Goal: Task Accomplishment & Management: Manage account settings

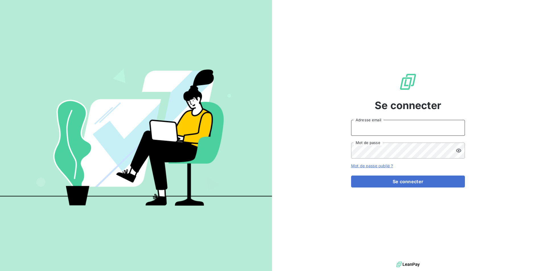
click at [387, 126] on input "Adresse email" at bounding box center [408, 128] width 114 height 16
type input "[PERSON_NAME][EMAIL_ADDRESS][DOMAIN_NAME]"
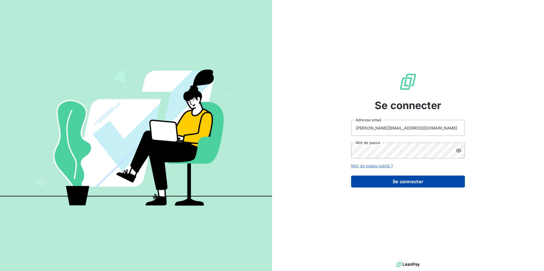
click at [403, 181] on button "Se connecter" at bounding box center [408, 182] width 114 height 12
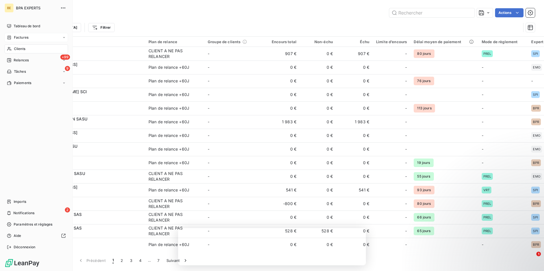
click at [23, 36] on span "Factures" at bounding box center [21, 37] width 15 height 5
click at [27, 47] on span "Factures" at bounding box center [21, 48] width 15 height 5
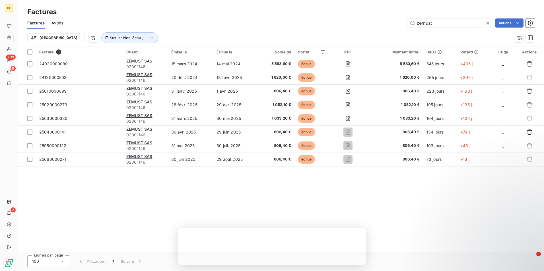
drag, startPoint x: 439, startPoint y: 25, endPoint x: 403, endPoint y: 25, distance: 36.7
click at [403, 25] on div "zemust Actions" at bounding box center [302, 22] width 465 height 9
click at [488, 21] on icon at bounding box center [488, 23] width 6 height 6
click at [453, 26] on input "text" at bounding box center [449, 22] width 85 height 9
click at [450, 24] on input "text" at bounding box center [449, 22] width 85 height 9
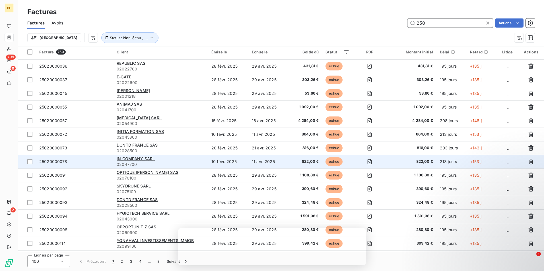
scroll to position [1170, 0]
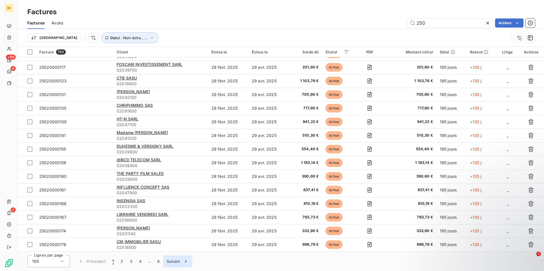
click at [174, 263] on button "Suivant" at bounding box center [177, 262] width 29 height 12
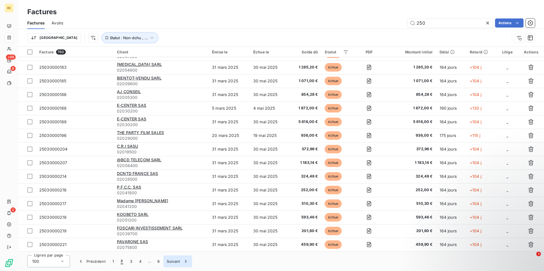
click at [172, 264] on button "Suivant" at bounding box center [177, 262] width 29 height 12
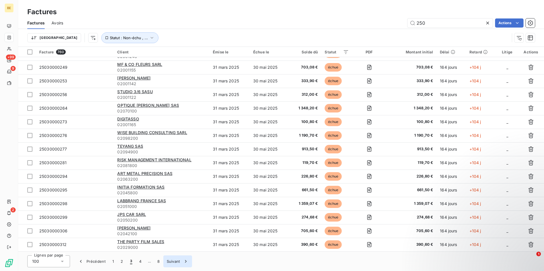
scroll to position [1170, 0]
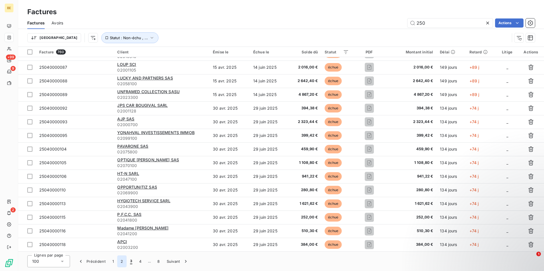
click at [123, 263] on button "2" at bounding box center [121, 262] width 9 height 12
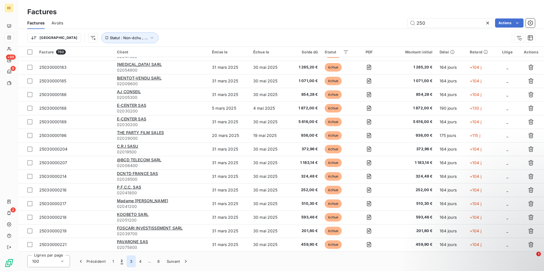
click at [133, 261] on button "3" at bounding box center [131, 262] width 9 height 12
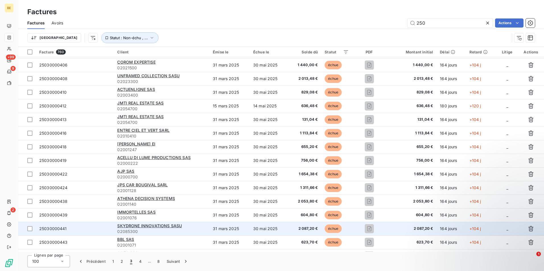
scroll to position [545, 0]
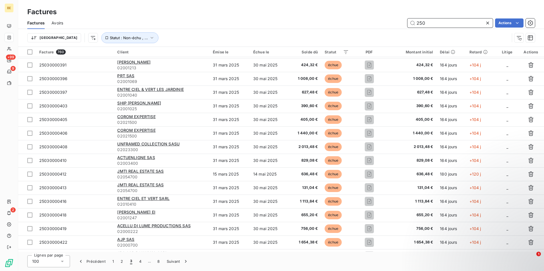
click at [438, 22] on input "250" at bounding box center [449, 22] width 85 height 9
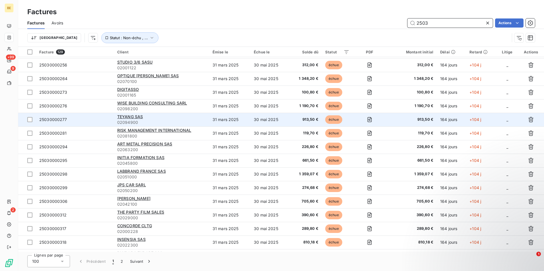
scroll to position [1170, 0]
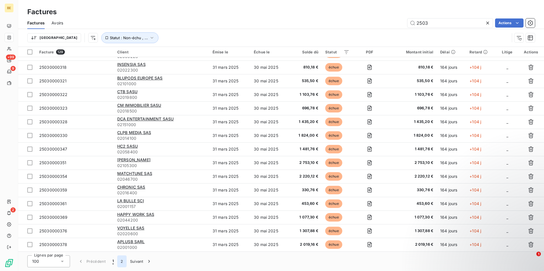
click at [119, 262] on button "2" at bounding box center [121, 262] width 9 height 12
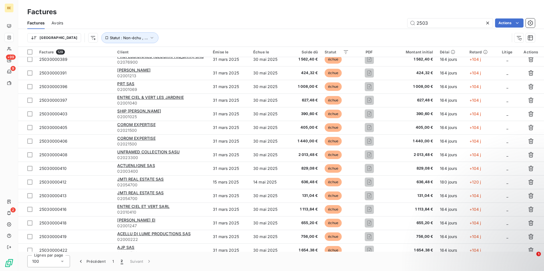
scroll to position [0, 0]
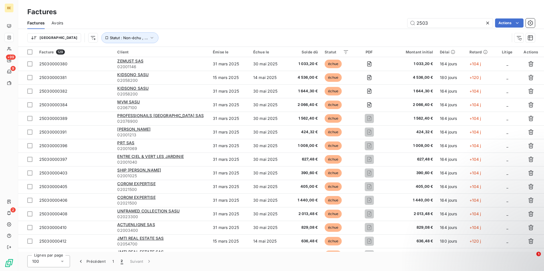
click at [267, 2] on div "Factures Factures Avoirs 2503 Actions Trier Statut : Non-échu , ..." at bounding box center [280, 23] width 525 height 47
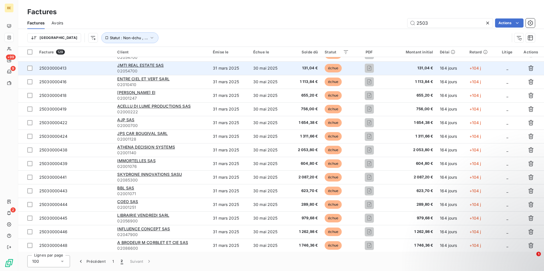
scroll to position [201, 0]
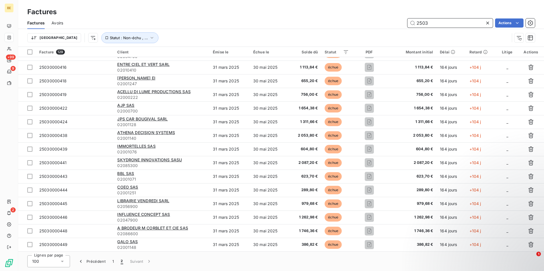
click at [438, 21] on input "2503" at bounding box center [449, 22] width 85 height 9
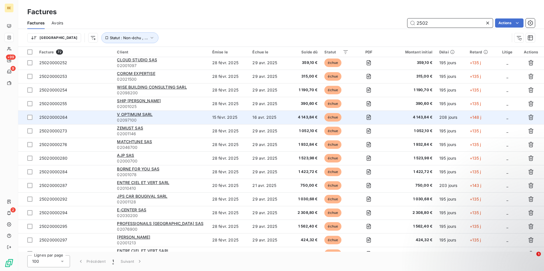
scroll to position [788, 0]
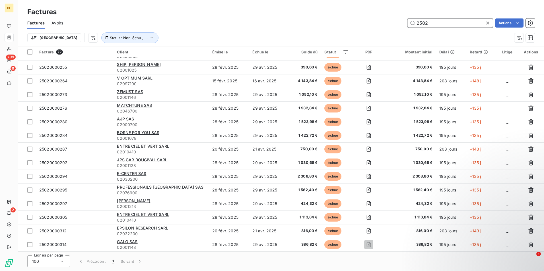
click at [443, 22] on input "2502" at bounding box center [449, 22] width 85 height 9
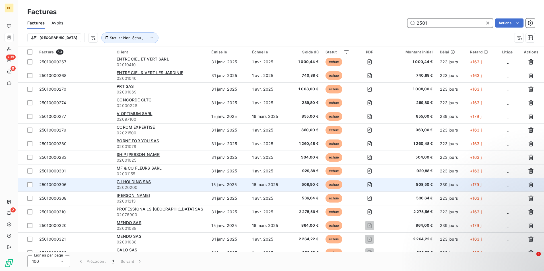
scroll to position [624, 0]
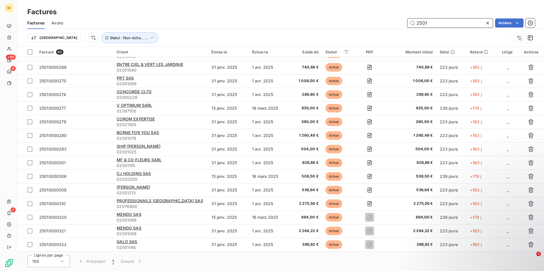
click at [441, 22] on input "2501" at bounding box center [449, 22] width 85 height 9
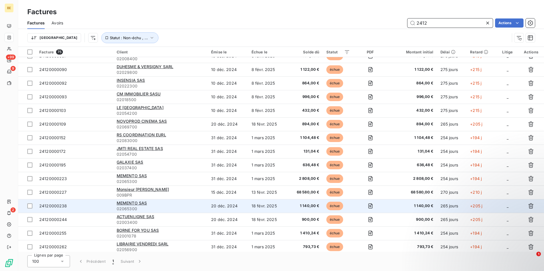
scroll to position [0, 0]
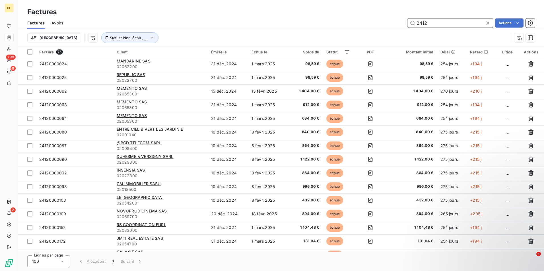
drag, startPoint x: 426, startPoint y: 26, endPoint x: 415, endPoint y: 26, distance: 10.8
click at [415, 26] on input "2412" at bounding box center [449, 22] width 85 height 9
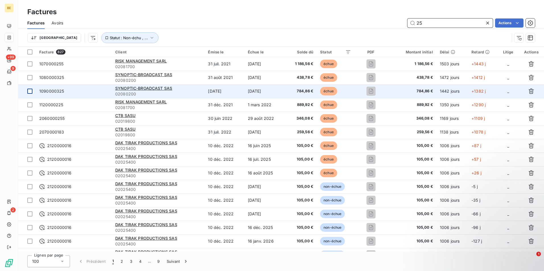
type input "25"
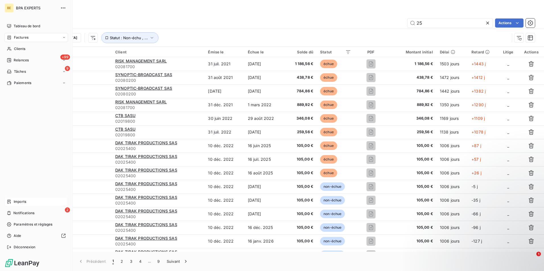
click at [26, 205] on div "Imports" at bounding box center [36, 201] width 63 height 9
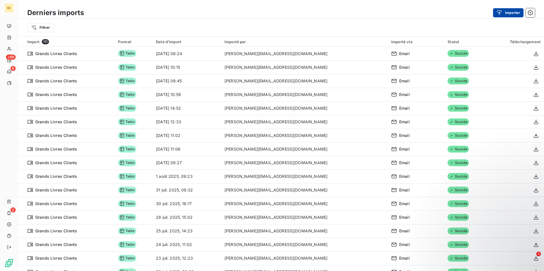
click at [514, 15] on button "Importer" at bounding box center [508, 12] width 30 height 9
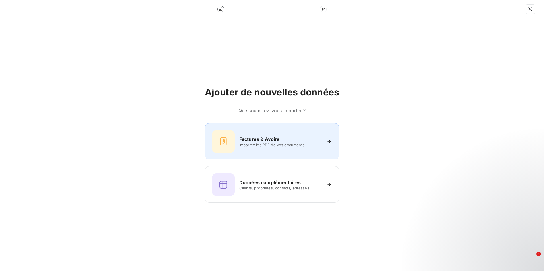
click at [281, 149] on div "Factures & Avoirs Importez les PDF de vos documents" at bounding box center [272, 141] width 120 height 23
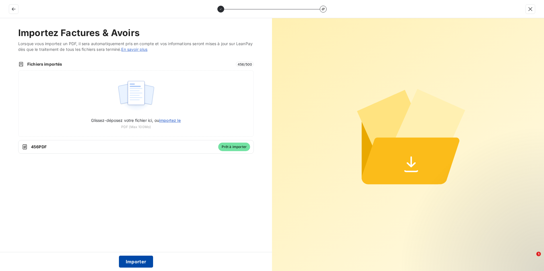
click at [127, 258] on button "Importer" at bounding box center [136, 262] width 34 height 12
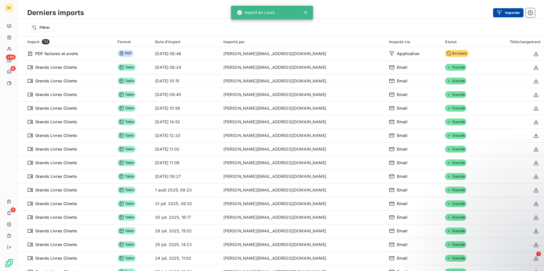
click at [510, 13] on button "Importer" at bounding box center [508, 12] width 30 height 9
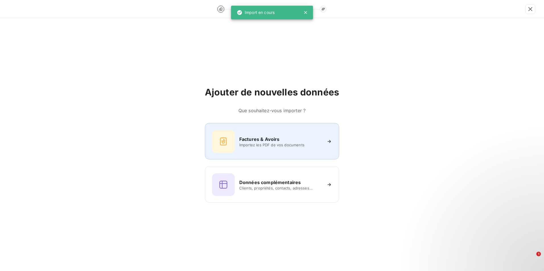
click at [272, 149] on div "Factures & Avoirs Importez les PDF de vos documents" at bounding box center [272, 141] width 120 height 23
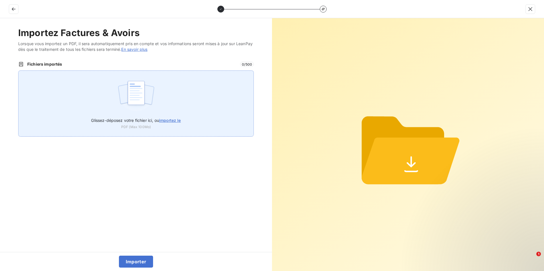
click at [121, 100] on img at bounding box center [136, 96] width 38 height 36
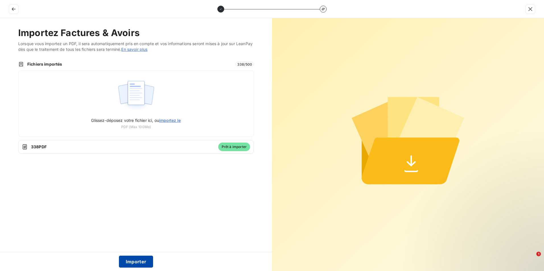
click at [148, 262] on button "Importer" at bounding box center [136, 262] width 34 height 12
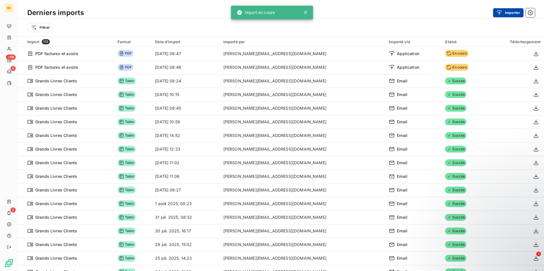
click at [502, 13] on div "button" at bounding box center [500, 13] width 9 height 6
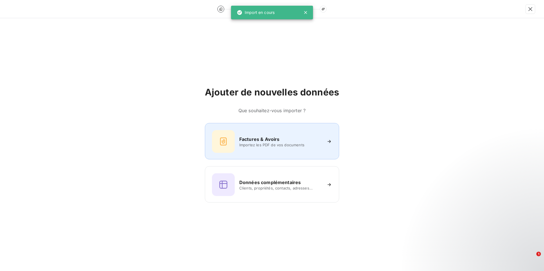
click at [290, 144] on span "Importez les PDF de vos documents" at bounding box center [280, 145] width 82 height 5
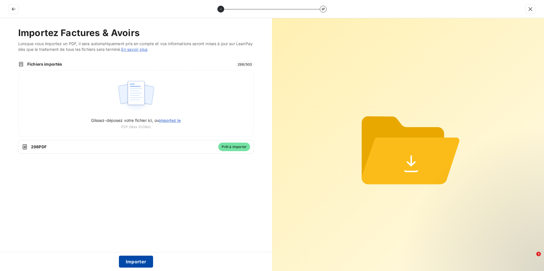
click at [142, 262] on button "Importer" at bounding box center [136, 262] width 34 height 12
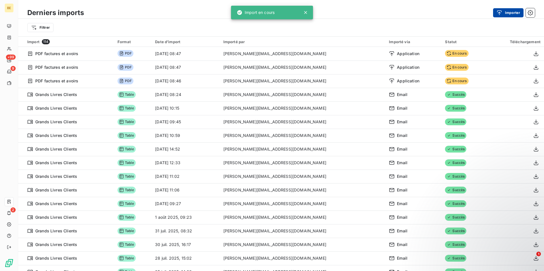
click at [497, 15] on icon "button" at bounding box center [499, 13] width 6 height 6
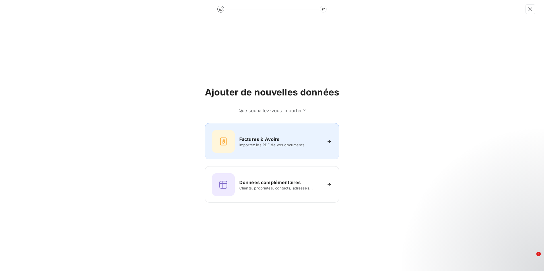
click at [272, 137] on h6 "Factures & Avoirs" at bounding box center [259, 139] width 40 height 7
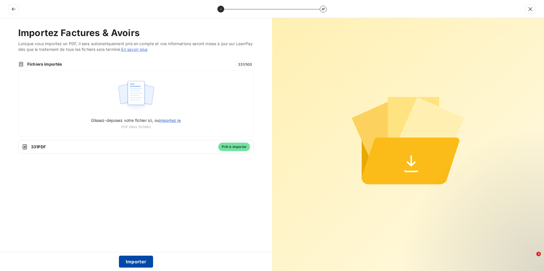
click at [141, 260] on button "Importer" at bounding box center [136, 262] width 34 height 12
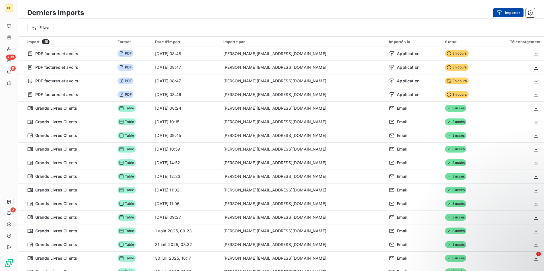
click at [511, 13] on button "Importer" at bounding box center [508, 12] width 30 height 9
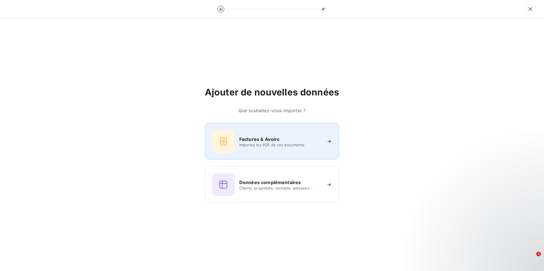
click at [289, 137] on div "Factures & Avoirs" at bounding box center [280, 139] width 82 height 7
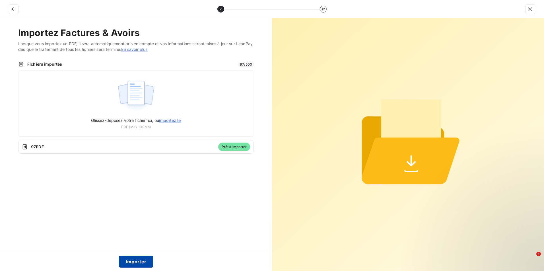
click at [143, 263] on button "Importer" at bounding box center [136, 262] width 34 height 12
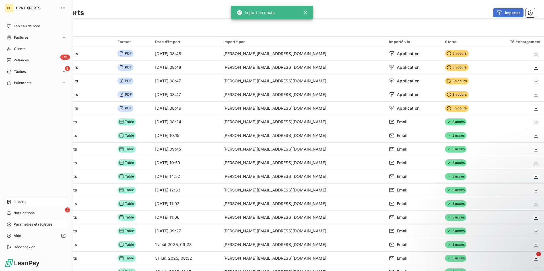
click at [32, 226] on span "Paramètres et réglages" at bounding box center [33, 224] width 39 height 5
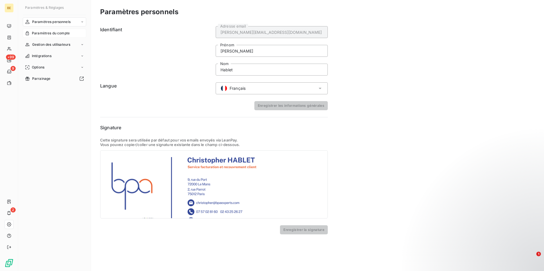
click at [61, 34] on span "Paramètres du compte" at bounding box center [51, 33] width 38 height 5
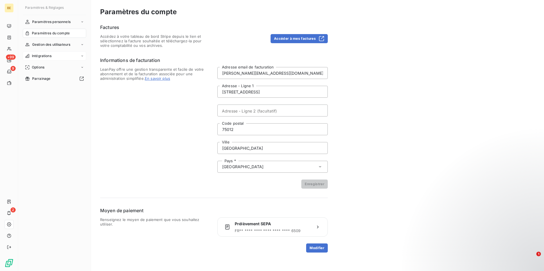
click at [48, 56] on span "Intégrations" at bounding box center [42, 55] width 20 height 5
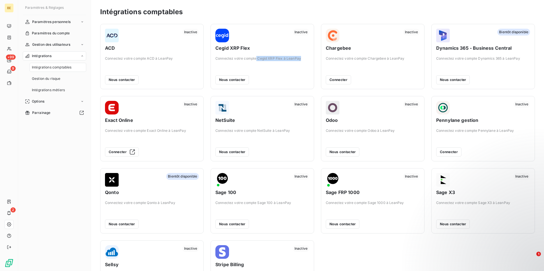
drag, startPoint x: 254, startPoint y: 58, endPoint x: 304, endPoint y: 59, distance: 49.8
click at [304, 59] on span "Connectez votre compte Cegid XRP Flex à LeanPay" at bounding box center [262, 58] width 94 height 5
click at [240, 80] on button "Nous contacter" at bounding box center [232, 79] width 34 height 9
click at [57, 81] on span "Gestion du risque" at bounding box center [46, 78] width 29 height 5
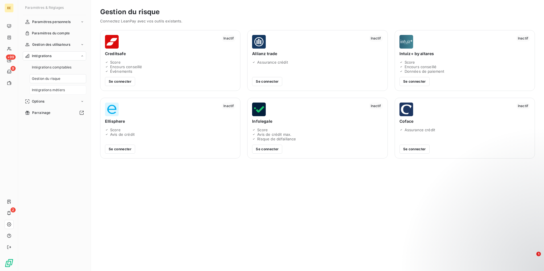
click at [60, 88] on span "Intégrations métiers" at bounding box center [48, 90] width 33 height 5
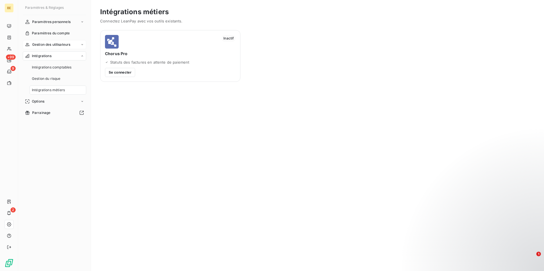
click at [57, 46] on span "Gestion des utilisateurs" at bounding box center [51, 44] width 38 height 5
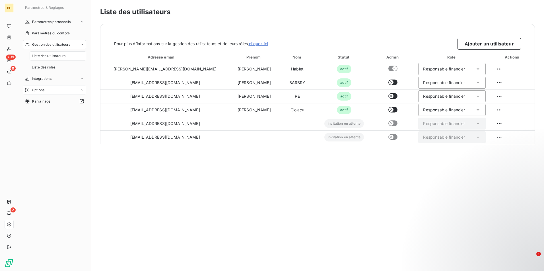
click at [49, 92] on div "Options" at bounding box center [54, 90] width 63 height 9
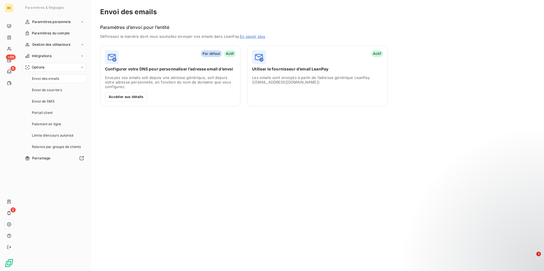
click at [60, 118] on nav "Envoi des emails Envoi de courriers Envoi de SMS Portail client Paiement en lig…" at bounding box center [58, 112] width 57 height 77
click at [60, 115] on div "Portail client" at bounding box center [58, 112] width 57 height 9
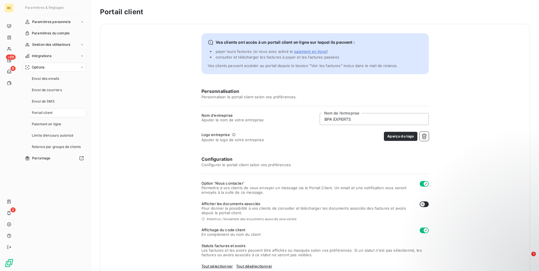
scroll to position [57, 0]
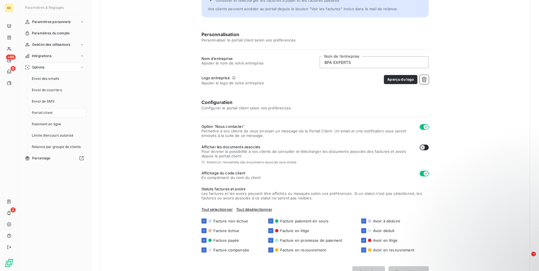
click at [267, 162] on span "Attention, l’ensemble des documents associés sera visible" at bounding box center [252, 162] width 90 height 3
click at [237, 148] on span "Afficher les documents associés" at bounding box center [309, 147] width 214 height 5
click at [202, 162] on icon at bounding box center [203, 162] width 3 height 3
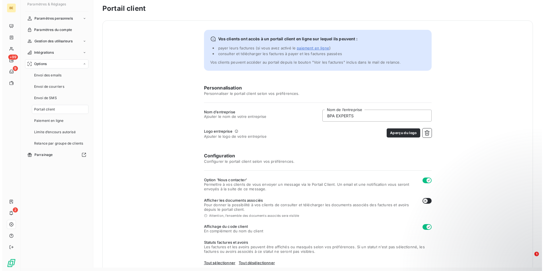
scroll to position [0, 0]
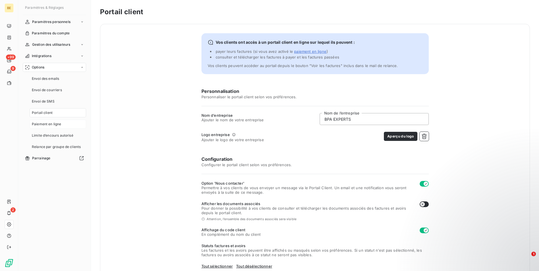
click at [42, 123] on span "Paiement en ligne" at bounding box center [47, 124] width 30 height 5
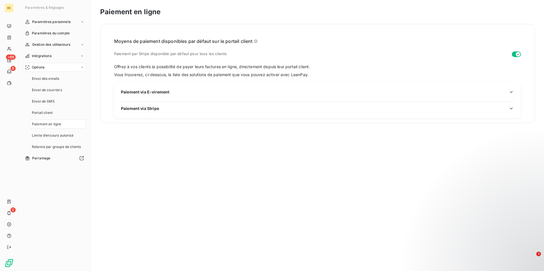
click at [252, 94] on div "Paiement via E-virement" at bounding box center [317, 92] width 393 height 6
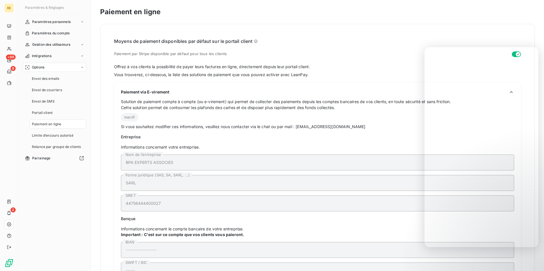
click at [334, 146] on span "Informations concernant votre entreprise." at bounding box center [317, 147] width 393 height 6
click at [34, 122] on span "Paiement en ligne" at bounding box center [47, 124] width 30 height 5
click at [62, 132] on div "Limite d’encours autorisé" at bounding box center [58, 135] width 57 height 9
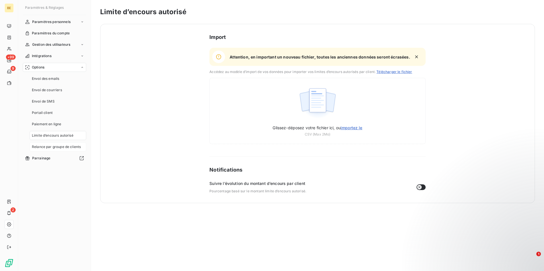
click at [53, 146] on span "Relance par groupe de clients" at bounding box center [56, 146] width 49 height 5
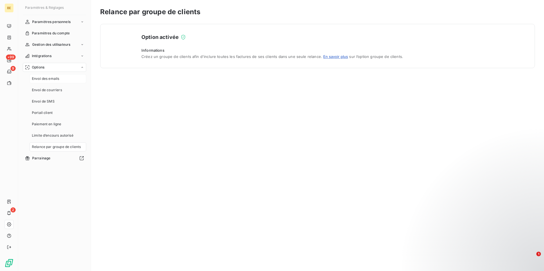
click at [49, 80] on span "Envoi des emails" at bounding box center [45, 78] width 27 height 5
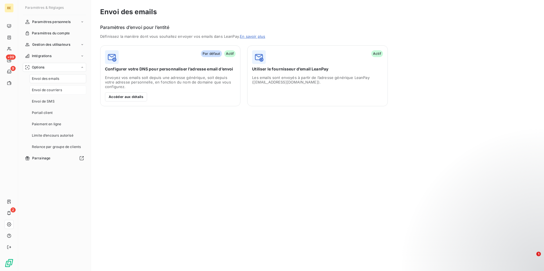
click at [48, 90] on span "Envoi de courriers" at bounding box center [47, 90] width 30 height 5
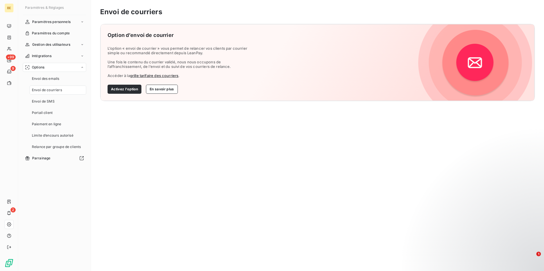
click at [141, 75] on link "grille tarifaire des courriers" at bounding box center [154, 75] width 49 height 5
click at [121, 89] on button "Activez l'option" at bounding box center [124, 89] width 34 height 9
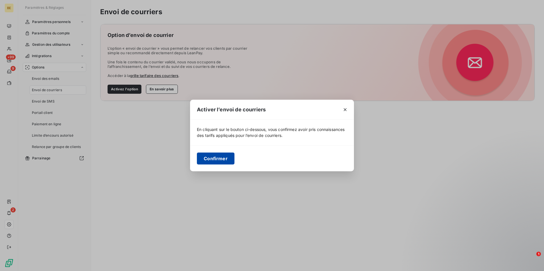
click at [211, 155] on button "Confirmer" at bounding box center [216, 159] width 38 height 12
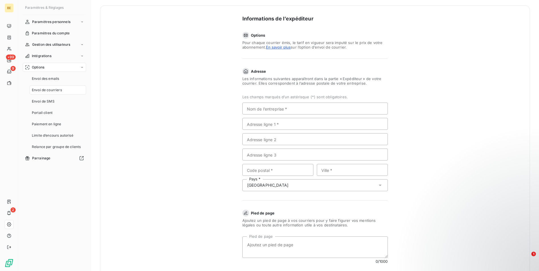
scroll to position [28, 0]
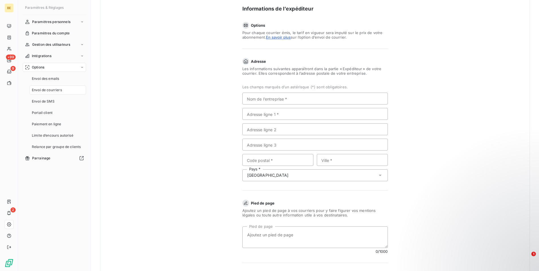
click at [278, 91] on section "Les champs marqués d’un astérisque (*) sont obligatoires. Nom de l’entreprise *…" at bounding box center [316, 133] width 146 height 97
click at [277, 96] on input "Nom de l’entreprise *" at bounding box center [316, 99] width 146 height 12
type input "BPA EXPERTS"
type input "[STREET_ADDRESS]"
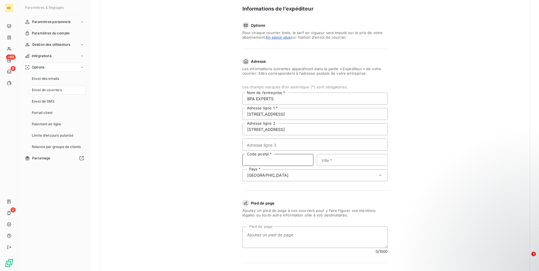
type input "75012"
type input "[GEOGRAPHIC_DATA]"
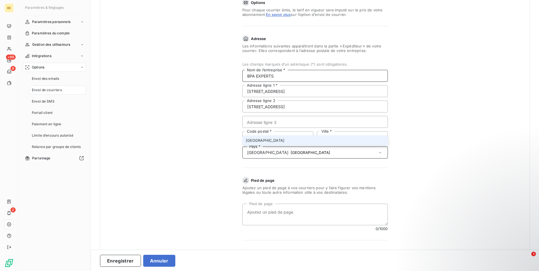
scroll to position [114, 0]
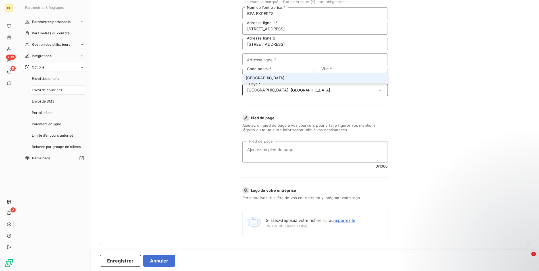
click at [432, 127] on div "Informations de l’expéditeur Options Pour chaque courrier émis, le tarif en vig…" at bounding box center [315, 78] width 430 height 336
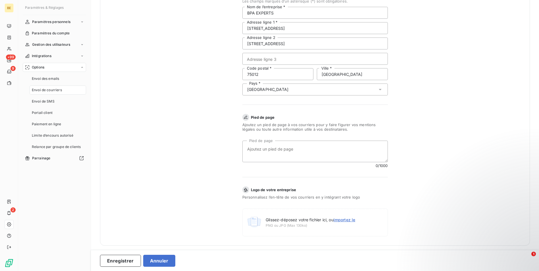
scroll to position [117, 0]
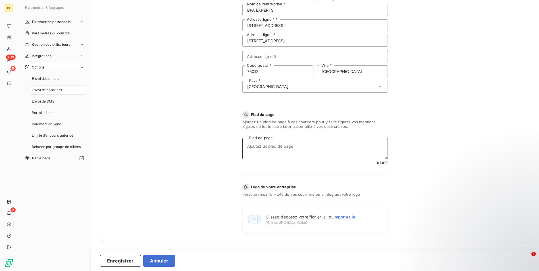
click at [326, 150] on textarea "Pied de page" at bounding box center [316, 149] width 146 height 22
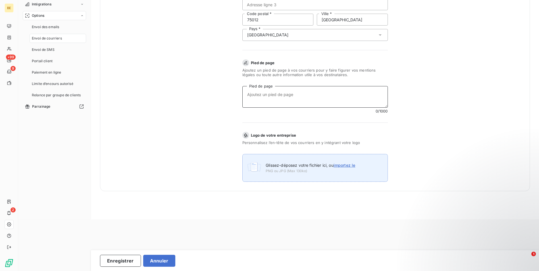
scroll to position [52, 0]
click at [291, 173] on span "PNG ou JPG (Max 130ko)" at bounding box center [311, 170] width 90 height 5
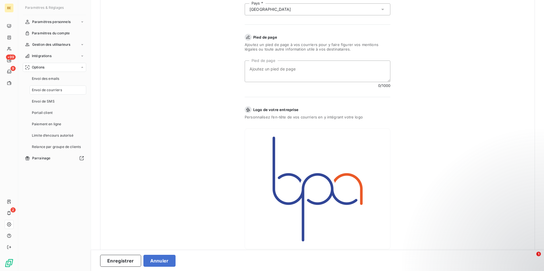
scroll to position [117, 0]
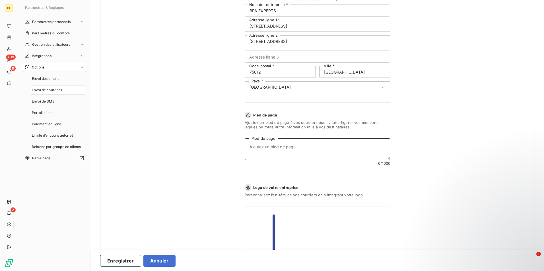
click at [287, 149] on textarea "Pied de page" at bounding box center [318, 149] width 146 height 22
click at [365, 150] on textarea "Pied de page" at bounding box center [318, 149] width 146 height 22
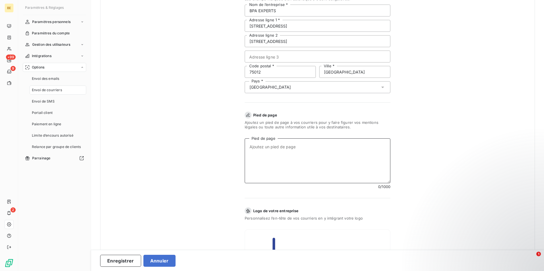
drag, startPoint x: 387, startPoint y: 159, endPoint x: 402, endPoint y: 182, distance: 27.5
click at [402, 182] on form "Informations de l’expéditeur Options Pour chaque courrier émis, le tarif en vig…" at bounding box center [317, 144] width 227 height 472
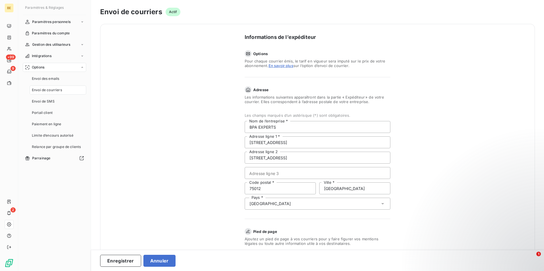
scroll to position [114, 0]
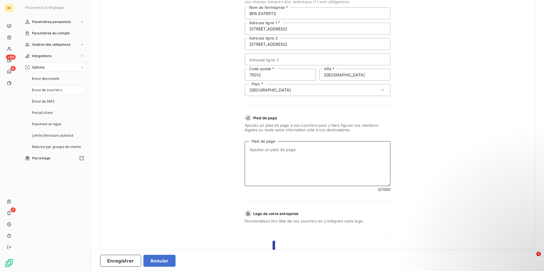
click at [289, 147] on textarea "Pied de page" at bounding box center [318, 163] width 146 height 45
click at [113, 257] on button "Enregistrer" at bounding box center [120, 261] width 41 height 12
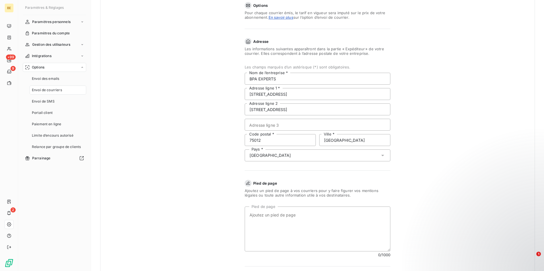
scroll to position [142, 0]
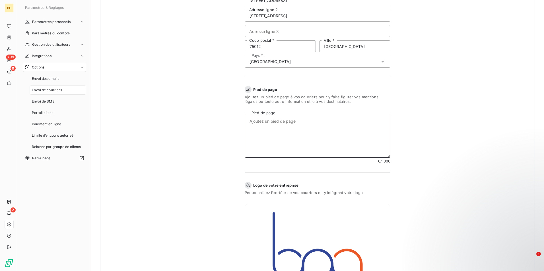
click at [364, 122] on textarea "Pied de page" at bounding box center [318, 135] width 146 height 45
click at [331, 173] on form "Informations de l’expéditeur Options Pour chaque courrier émis, le tarif en vig…" at bounding box center [317, 118] width 227 height 472
click at [332, 169] on form "Informations de l’expéditeur Options Pour chaque courrier émis, le tarif en vig…" at bounding box center [317, 118] width 227 height 472
click at [302, 134] on textarea "Pied de page" at bounding box center [318, 135] width 146 height 45
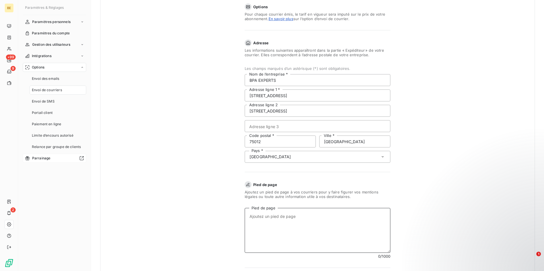
scroll to position [57, 0]
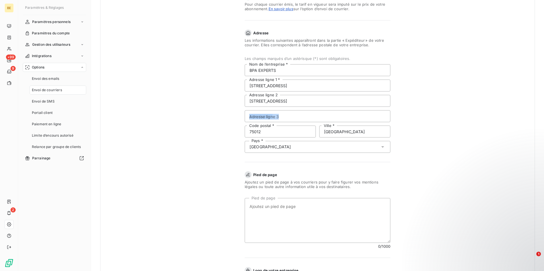
click at [135, 124] on div "Informations de l’expéditeur Options Pour chaque courrier émis, le tarif en vig…" at bounding box center [317, 203] width 434 height 473
click at [59, 100] on div "Envoi de SMS" at bounding box center [58, 101] width 57 height 9
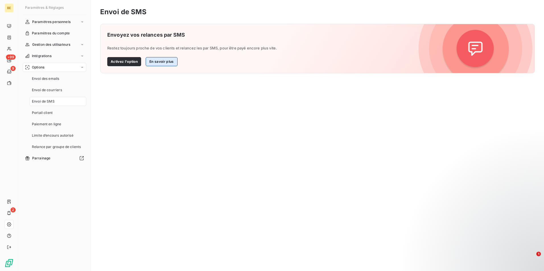
click at [157, 61] on button "En savoir plus" at bounding box center [162, 61] width 32 height 9
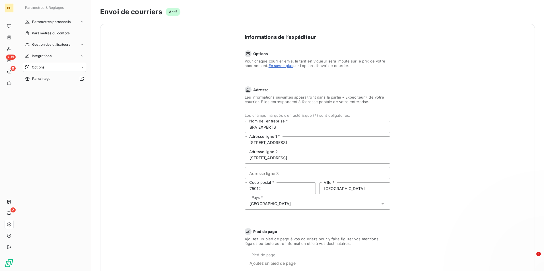
click at [57, 17] on div "Paramètres & Réglages Paramètres personnels Paramètres du compte Gestion des ut…" at bounding box center [54, 135] width 73 height 271
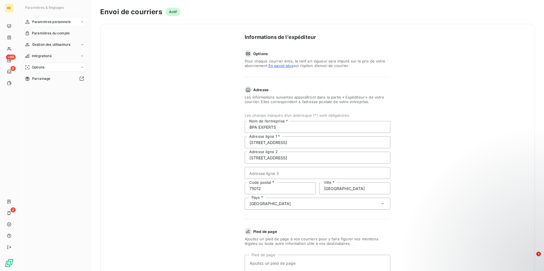
click at [55, 20] on span "Paramètres personnels" at bounding box center [51, 21] width 38 height 5
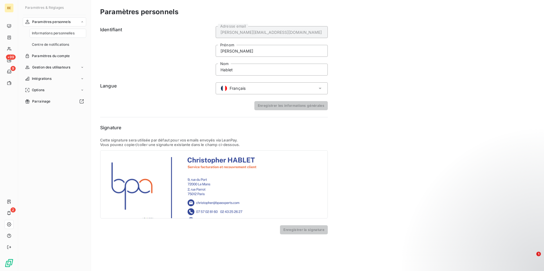
click at [171, 50] on h6 "Identifiant" at bounding box center [156, 50] width 112 height 49
click at [52, 44] on span "Centre de notifications" at bounding box center [50, 44] width 37 height 5
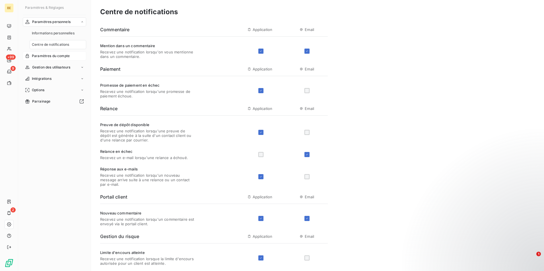
click at [49, 56] on span "Paramètres du compte" at bounding box center [51, 55] width 38 height 5
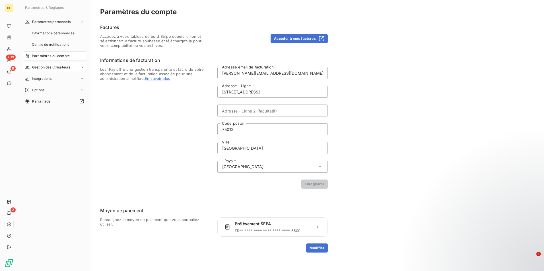
click at [55, 65] on span "Gestion des utilisateurs" at bounding box center [51, 67] width 38 height 5
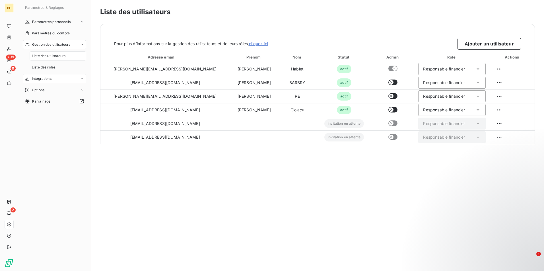
click at [40, 78] on span "Intégrations" at bounding box center [42, 78] width 20 height 5
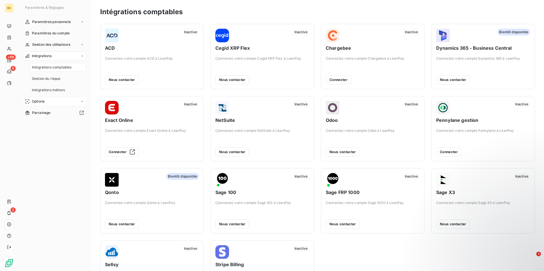
click at [45, 102] on div "Options" at bounding box center [54, 101] width 63 height 9
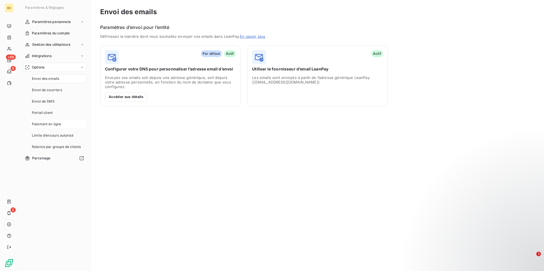
click at [49, 121] on div "Paiement en ligne" at bounding box center [58, 124] width 57 height 9
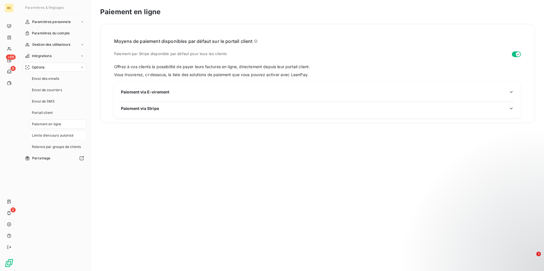
click at [47, 138] on span "Limite d’encours autorisé" at bounding box center [53, 135] width 42 height 5
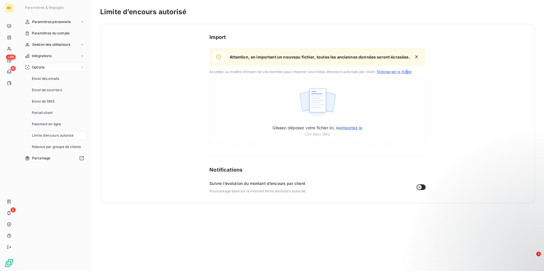
click at [408, 72] on span "Télécharger le fichier" at bounding box center [394, 72] width 36 height 4
click at [131, 70] on div "Import Attention, en important un nouveau fichier, toutes les anciennes données…" at bounding box center [317, 113] width 434 height 179
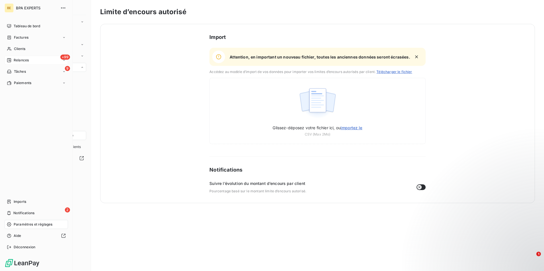
click at [13, 59] on div "Relances" at bounding box center [18, 60] width 22 height 5
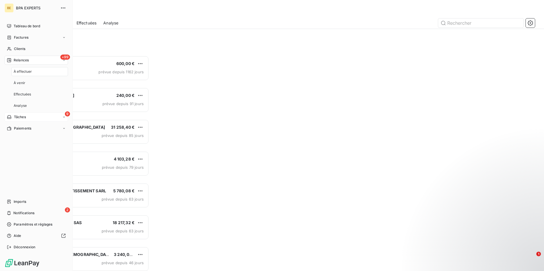
scroll to position [211, 117]
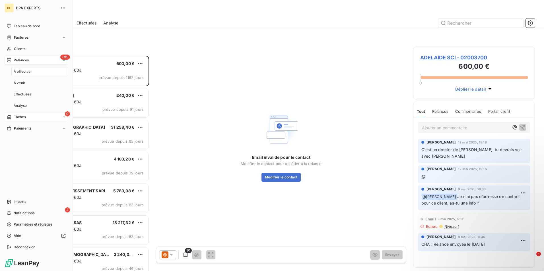
click at [32, 118] on div "9 Tâches" at bounding box center [36, 117] width 63 height 9
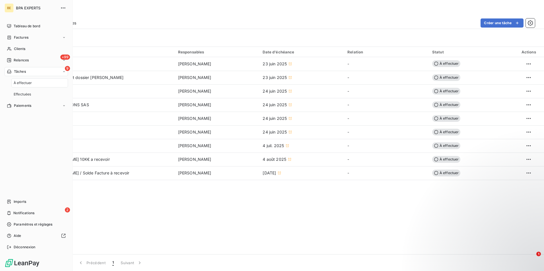
click at [35, 86] on div "À effectuer" at bounding box center [39, 82] width 57 height 9
click at [23, 56] on div "+99 Relances" at bounding box center [36, 60] width 63 height 9
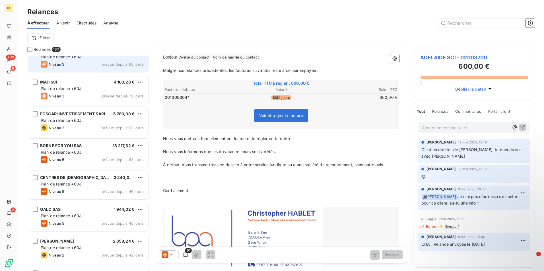
scroll to position [86, 0]
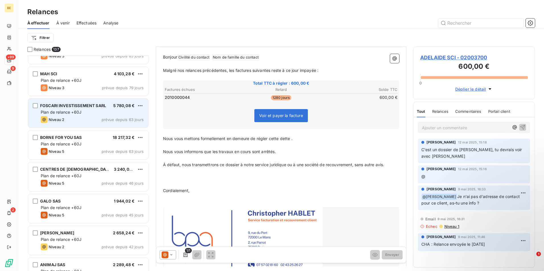
click at [90, 109] on div "FOSCARI INVESTISSEMENT SARL 5 780,08 € Plan de relance +60J Niveau 2 prévue dep…" at bounding box center [88, 113] width 120 height 29
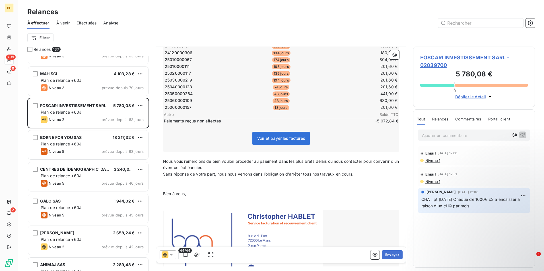
scroll to position [356, 0]
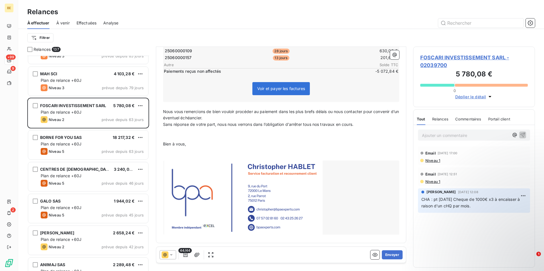
click at [167, 252] on icon at bounding box center [165, 255] width 7 height 7
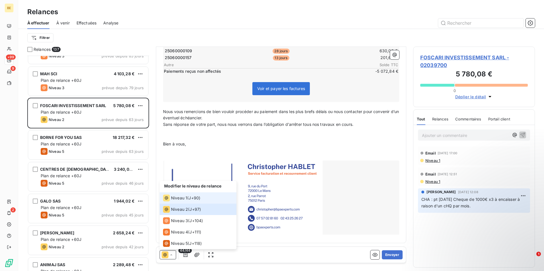
click at [186, 199] on span "Niveau 1" at bounding box center [179, 198] width 16 height 6
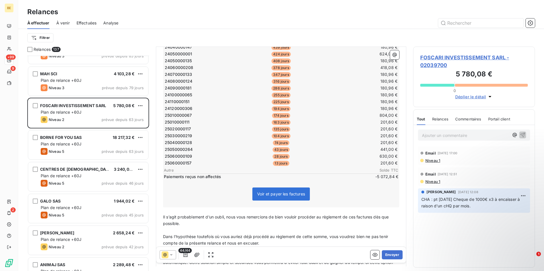
scroll to position [313, 0]
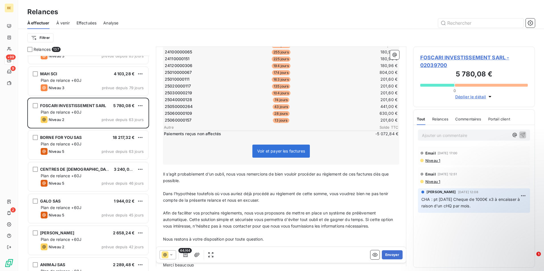
click at [448, 121] on span "Relances" at bounding box center [440, 119] width 16 height 5
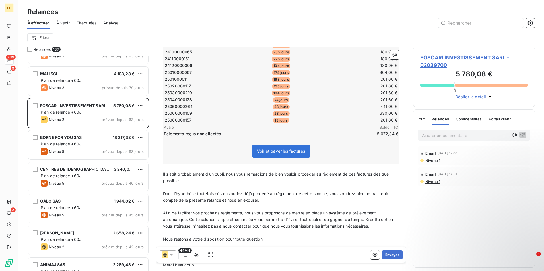
click at [421, 120] on span "Tout" at bounding box center [421, 119] width 8 height 5
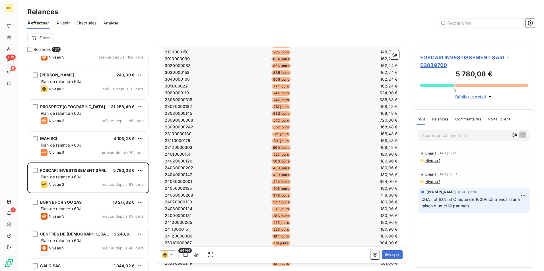
scroll to position [0, 0]
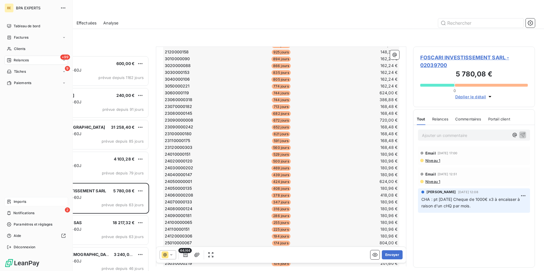
click at [19, 201] on span "Imports" at bounding box center [20, 201] width 13 height 5
click at [26, 215] on span "Notifications" at bounding box center [23, 213] width 21 height 5
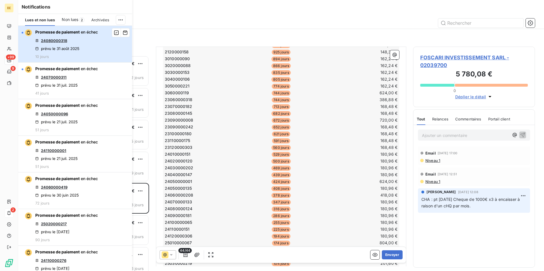
click at [88, 49] on div "Promesse de paiement en échec 24080000318 prévu le 31 août 2025 10 jours" at bounding box center [66, 44] width 63 height 30
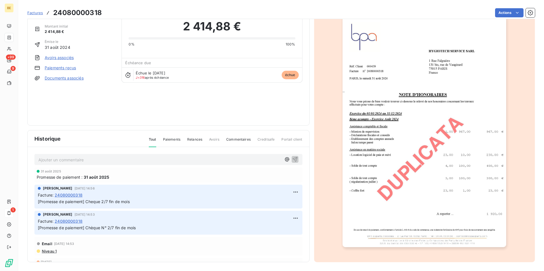
scroll to position [22, 0]
click at [165, 105] on html "BE +99 9 1 Factures 24080000318 Actions HYGIOTECH SERVICE SARL 02043900 Montant…" at bounding box center [272, 135] width 544 height 271
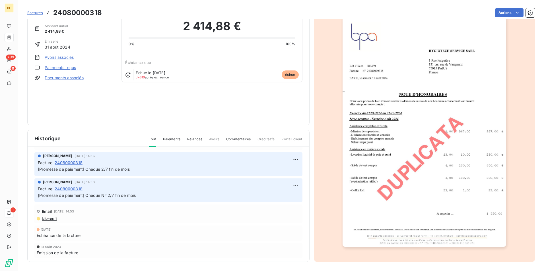
scroll to position [34, 0]
click at [173, 140] on span "Paiements" at bounding box center [171, 142] width 17 height 10
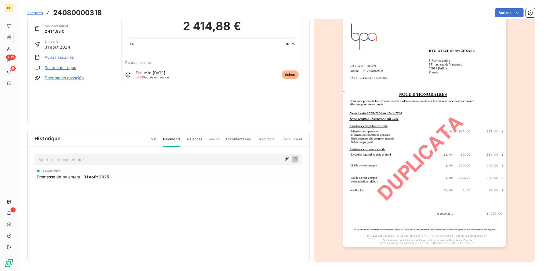
click at [156, 140] on div "Tout Paiements Relances Avoirs Commentaires Creditsafe Portail client" at bounding box center [222, 142] width 160 height 10
click at [152, 141] on span "Tout" at bounding box center [152, 142] width 7 height 10
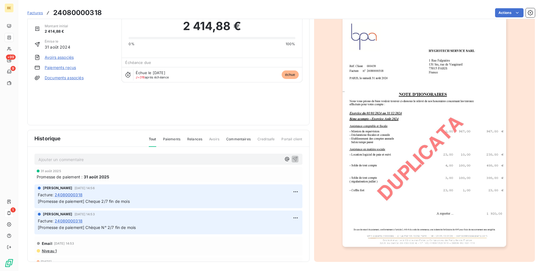
click at [65, 205] on div "Christopher Hablet 6 juin 2025, 14:56 Facture : 24080000318 [Promesse de paieme…" at bounding box center [168, 197] width 268 height 24
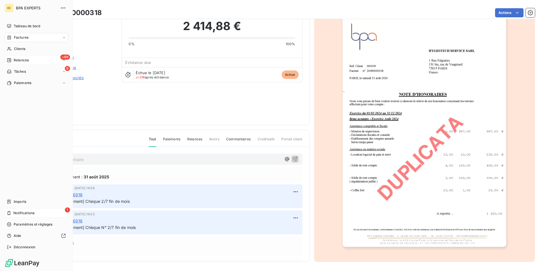
click at [37, 62] on div "+99 Relances" at bounding box center [36, 60] width 63 height 9
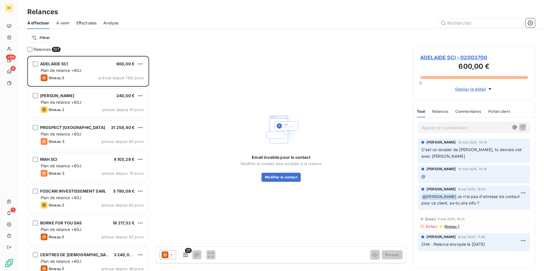
scroll to position [114, 0]
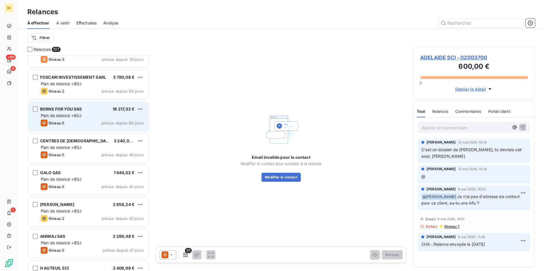
click at [71, 110] on span "BORNE FOR YOU SAS" at bounding box center [61, 109] width 42 height 5
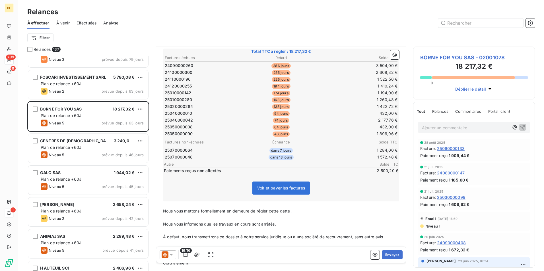
scroll to position [142, 0]
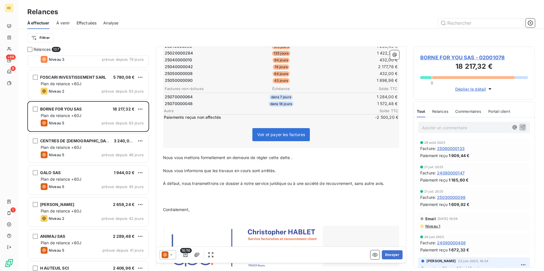
drag, startPoint x: 281, startPoint y: 136, endPoint x: 224, endPoint y: 169, distance: 65.8
click at [224, 169] on span "Nous vous informons que les travaux en cours sont arrêtés." at bounding box center [219, 170] width 113 height 5
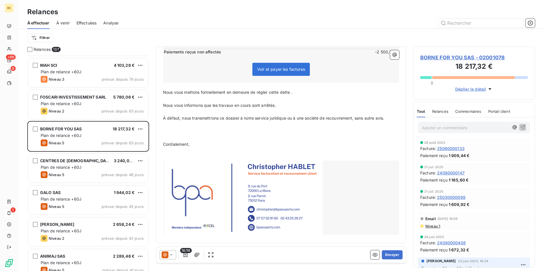
scroll to position [86, 0]
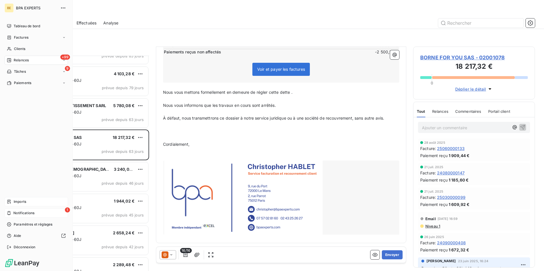
click at [16, 200] on span "Imports" at bounding box center [20, 201] width 13 height 5
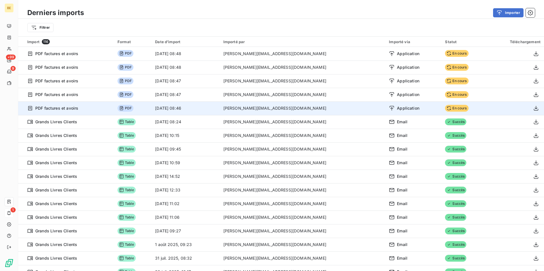
click at [446, 109] on icon at bounding box center [448, 108] width 5 height 5
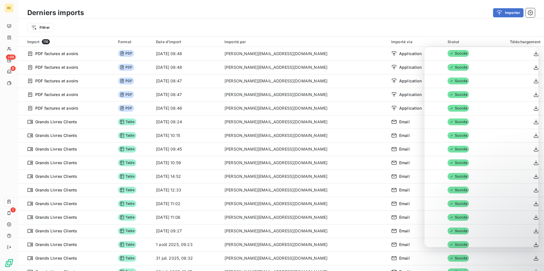
drag, startPoint x: 177, startPoint y: 31, endPoint x: 141, endPoint y: 29, distance: 36.4
click at [176, 31] on div "Filtrer" at bounding box center [280, 27] width 507 height 11
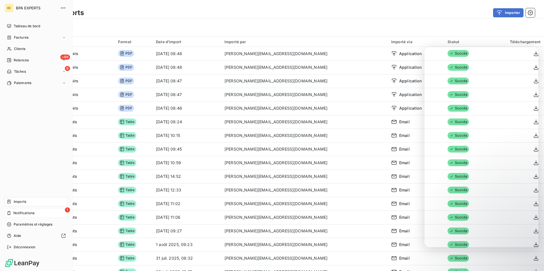
click at [24, 9] on span "BPA EXPERTS" at bounding box center [36, 8] width 41 height 5
click at [60, 9] on button "button" at bounding box center [63, 7] width 9 height 9
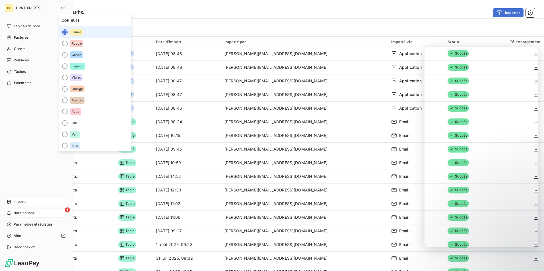
click at [24, 11] on div "BPA EXPERTS" at bounding box center [42, 7] width 52 height 9
click at [26, 30] on div "Tableau de bord" at bounding box center [36, 26] width 63 height 9
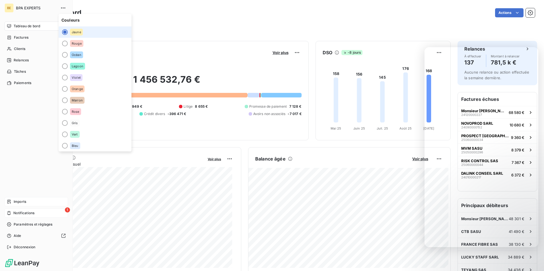
click at [45, 6] on span "BPA EXPERTS" at bounding box center [36, 8] width 41 height 5
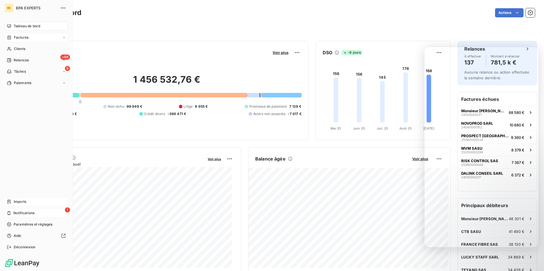
click at [28, 35] on span "Factures" at bounding box center [21, 37] width 15 height 5
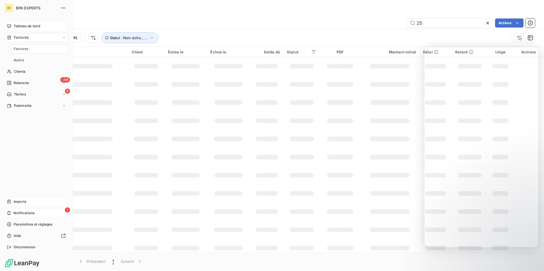
click at [27, 28] on span "Tableau de bord" at bounding box center [27, 26] width 26 height 5
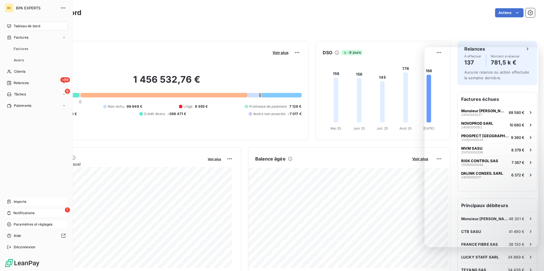
click at [38, 226] on span "Paramètres et réglages" at bounding box center [33, 224] width 39 height 5
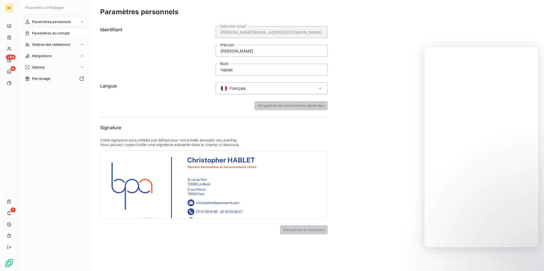
click at [63, 34] on span "Paramètres du compte" at bounding box center [51, 33] width 38 height 5
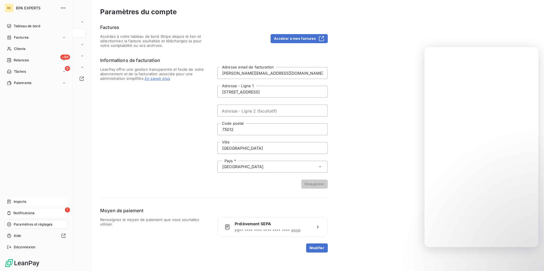
click at [4, 8] on div "BE BPA EXPERTS Tableau de bord Factures Clients +99 Relances 9 Tâches Paiements…" at bounding box center [36, 135] width 73 height 271
click at [24, 28] on span "Tableau de bord" at bounding box center [27, 26] width 26 height 5
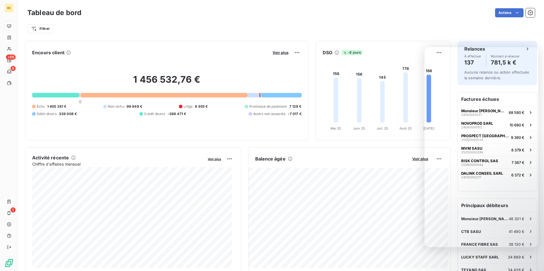
drag, startPoint x: 287, startPoint y: 16, endPoint x: 350, endPoint y: 16, distance: 62.3
click at [289, 16] on div "Actions" at bounding box center [311, 12] width 446 height 9
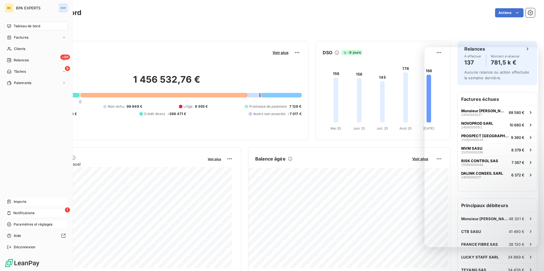
click at [63, 7] on icon "button" at bounding box center [63, 8] width 6 height 6
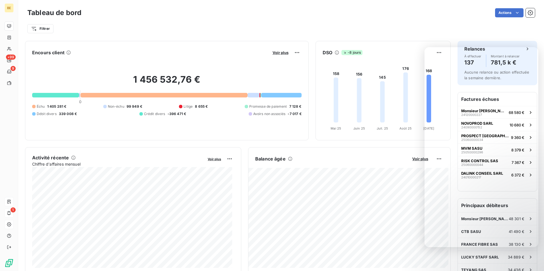
click at [522, 11] on html "BE +99 9 1 Tableau de bord Actions Filtrer Encours client Voir plus 1 456 532,7…" at bounding box center [272, 135] width 544 height 271
click at [527, 11] on icon "button" at bounding box center [529, 12] width 5 height 5
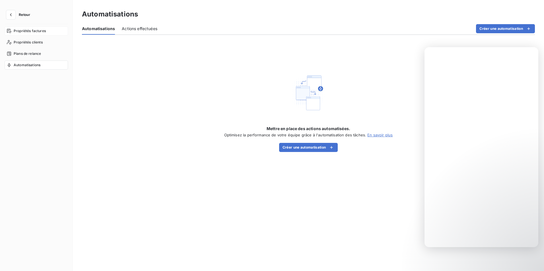
click at [42, 32] on span "Propriétés factures" at bounding box center [30, 30] width 32 height 5
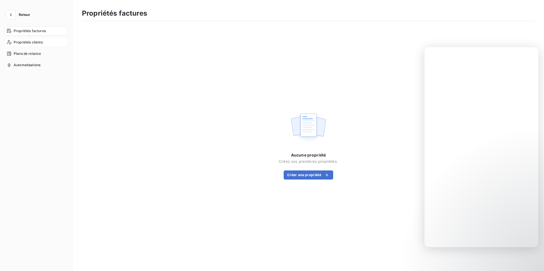
click at [37, 42] on span "Propriétés clients" at bounding box center [28, 42] width 29 height 5
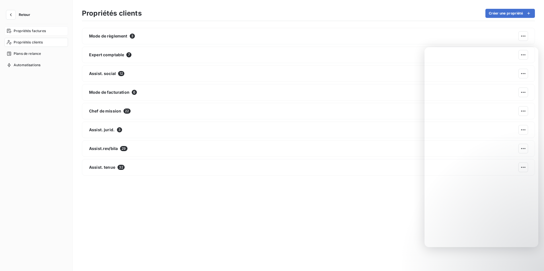
click at [28, 34] on div "Propriétés factures" at bounding box center [36, 30] width 63 height 9
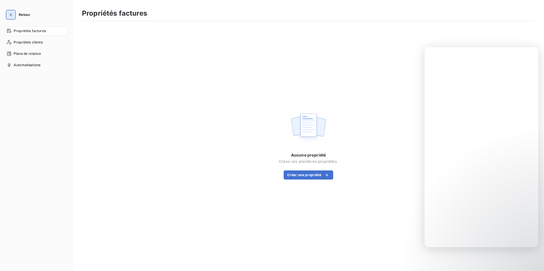
click at [15, 18] on button "button" at bounding box center [10, 14] width 9 height 9
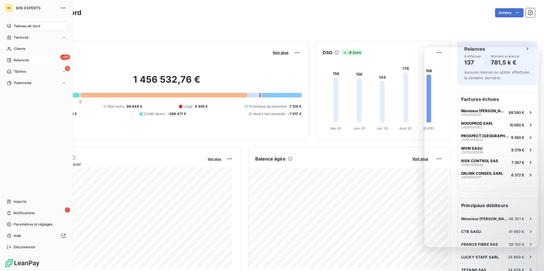
click at [18, 59] on span "Relances" at bounding box center [21, 60] width 15 height 5
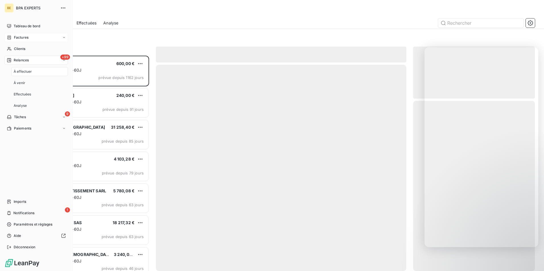
scroll to position [211, 117]
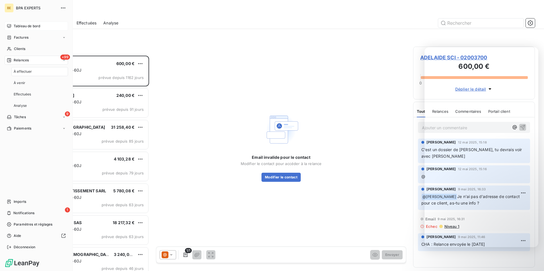
click at [29, 24] on span "Tableau de bord" at bounding box center [27, 26] width 26 height 5
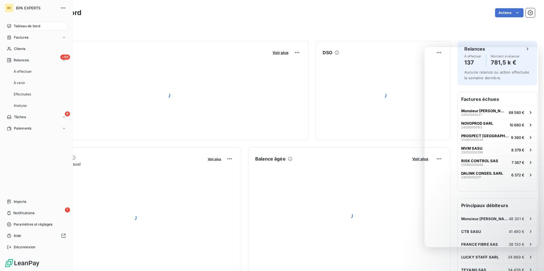
click at [31, 7] on span "BPA EXPERTS" at bounding box center [36, 8] width 41 height 5
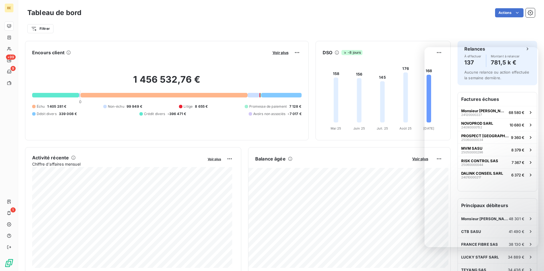
click at [174, 44] on div "Encours client Voir plus 1 456 532,76 € 0 Échu 1 405 281 € Non-échu 99 949 € Li…" at bounding box center [166, 91] width 283 height 100
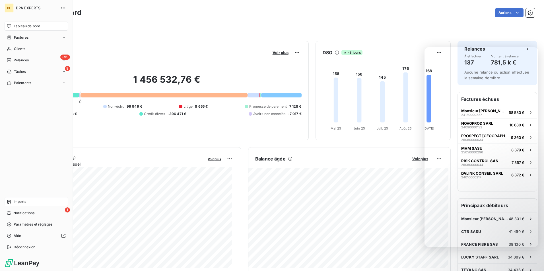
click at [27, 202] on div "Imports" at bounding box center [36, 201] width 63 height 9
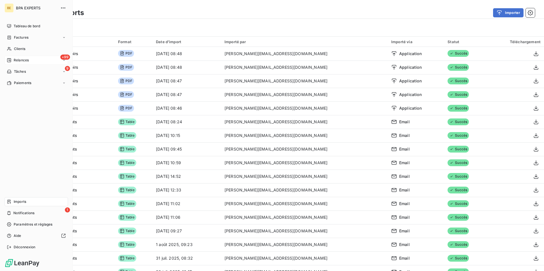
click at [29, 59] on span "Relances" at bounding box center [21, 60] width 15 height 5
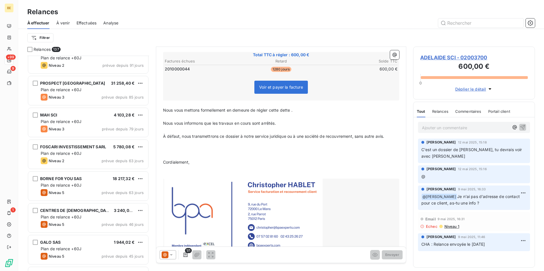
scroll to position [86, 0]
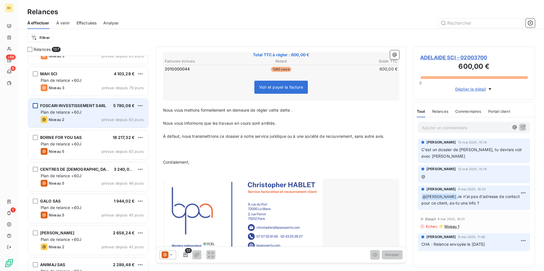
click at [35, 106] on div "grid" at bounding box center [35, 105] width 5 height 5
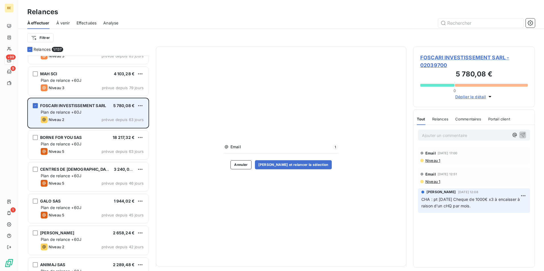
click at [140, 114] on div "Plan de relance +60J" at bounding box center [92, 112] width 103 height 6
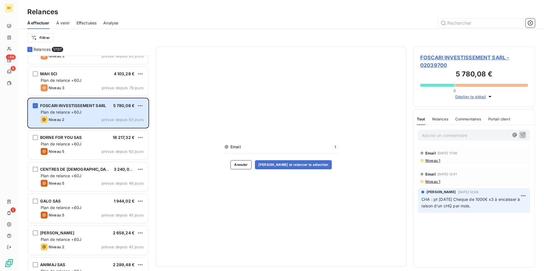
click at [333, 146] on span "1" at bounding box center [335, 146] width 5 height 5
click at [249, 149] on span "Email" at bounding box center [280, 147] width 101 height 6
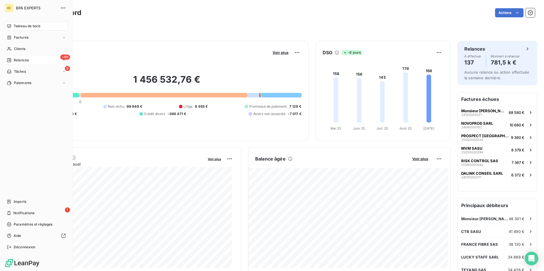
click at [18, 62] on span "Relances" at bounding box center [21, 60] width 15 height 5
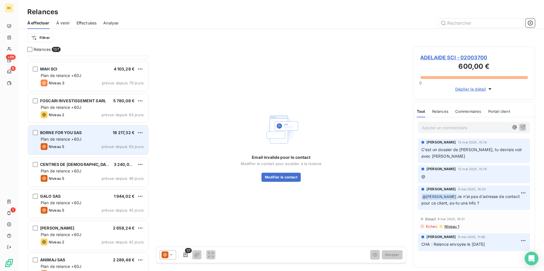
scroll to position [114, 0]
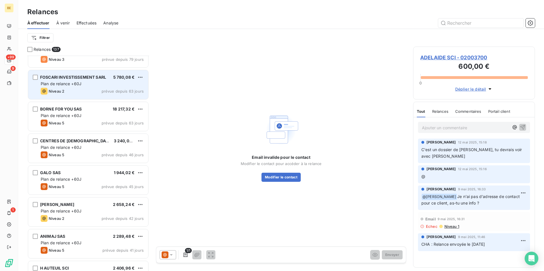
click at [62, 76] on span "FOSCARI INVESTISSEMENT SARL" at bounding box center [73, 77] width 66 height 5
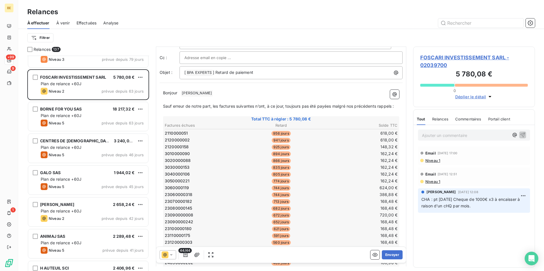
scroll to position [57, 0]
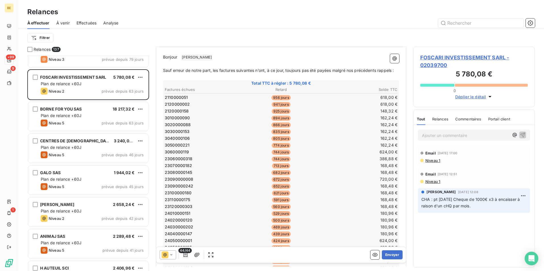
click at [169, 256] on icon at bounding box center [171, 255] width 6 height 6
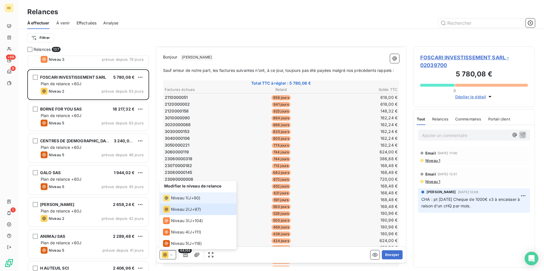
click at [182, 201] on div "Niveau 1" at bounding box center [175, 198] width 24 height 7
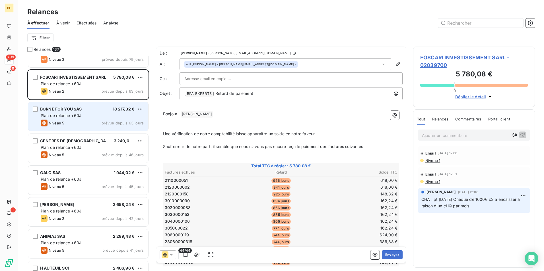
click at [92, 127] on div "BORNE FOR YOU SAS 18 217,32 € Plan de relance +60J Niveau 5 prévue depuis 63 jo…" at bounding box center [88, 116] width 120 height 29
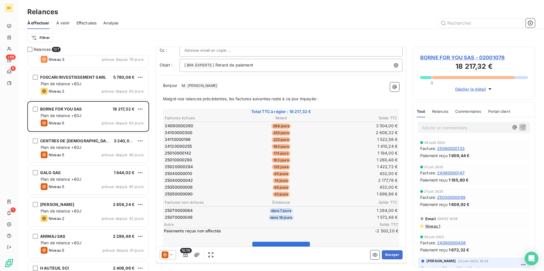
scroll to position [57, 0]
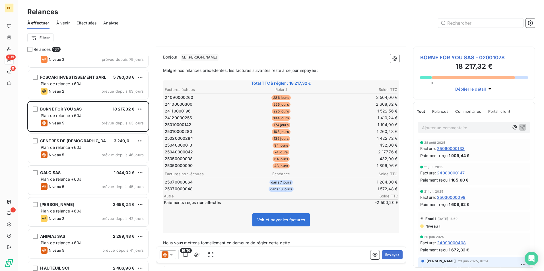
drag, startPoint x: 280, startPoint y: 222, endPoint x: 222, endPoint y: 220, distance: 58.3
click at [222, 220] on div "Voir et payer les factures" at bounding box center [281, 221] width 234 height 24
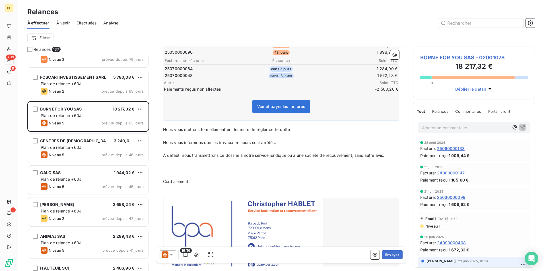
scroll to position [171, 0]
click at [167, 253] on icon at bounding box center [165, 255] width 7 height 7
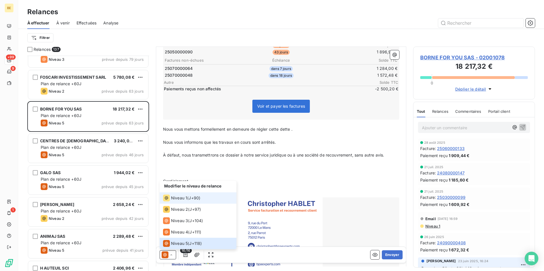
click at [189, 196] on div "Niveau 1 ( J+90 )" at bounding box center [181, 198] width 37 height 7
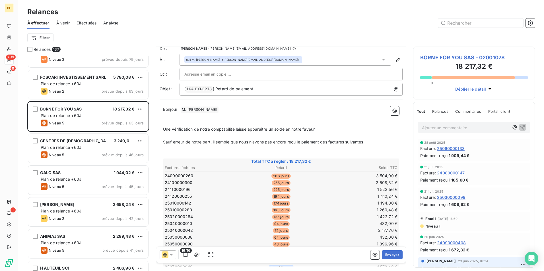
scroll to position [0, 0]
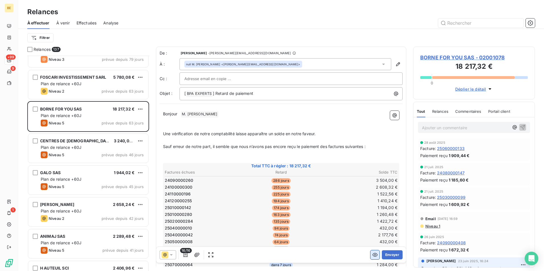
click at [372, 257] on icon "button" at bounding box center [375, 255] width 6 height 6
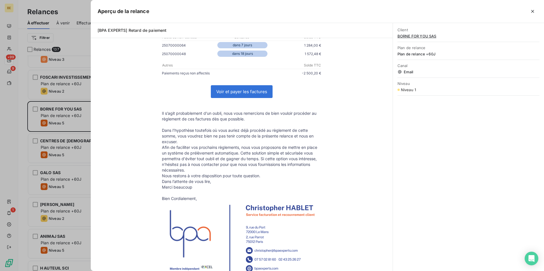
scroll to position [241, 0]
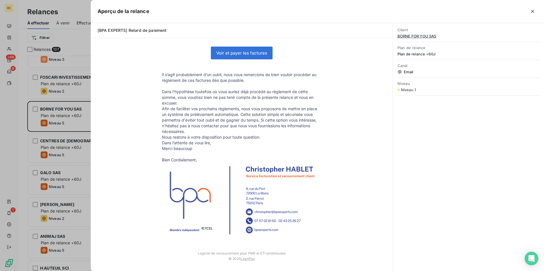
click at [240, 54] on link "Voir et payer les factures" at bounding box center [241, 53] width 61 height 12
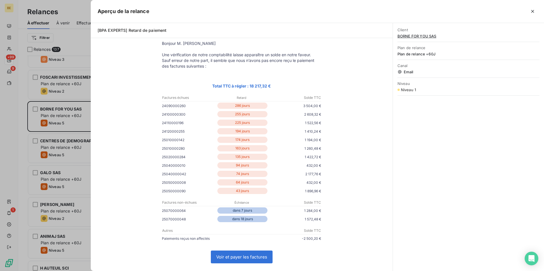
scroll to position [0, 0]
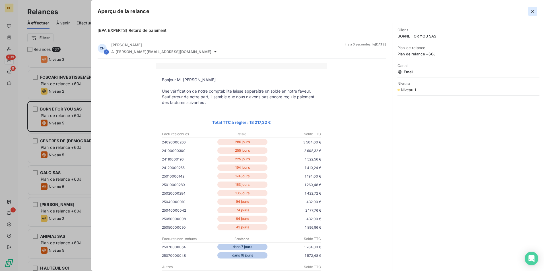
click at [536, 13] on button "button" at bounding box center [532, 11] width 9 height 9
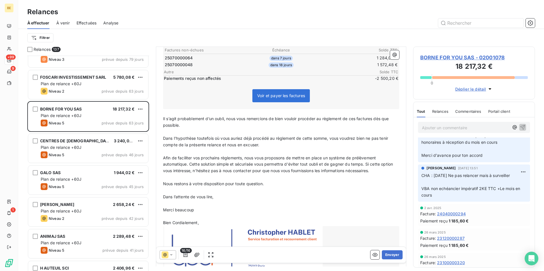
scroll to position [228, 0]
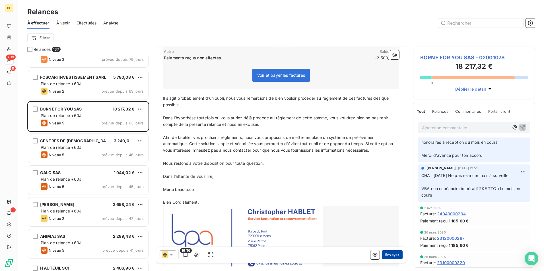
click at [383, 256] on button "Envoyer" at bounding box center [392, 254] width 21 height 9
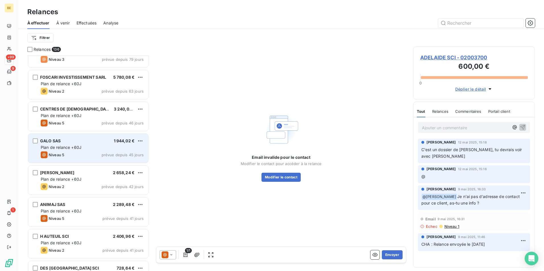
click at [92, 146] on div "Plan de relance +60J" at bounding box center [92, 148] width 103 height 6
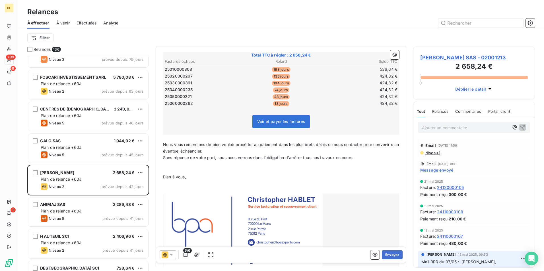
scroll to position [86, 0]
click at [219, 154] on p "Nous vous remercions de bien vouloir procéder au paiement dans les plus brefs d…" at bounding box center [281, 147] width 236 height 13
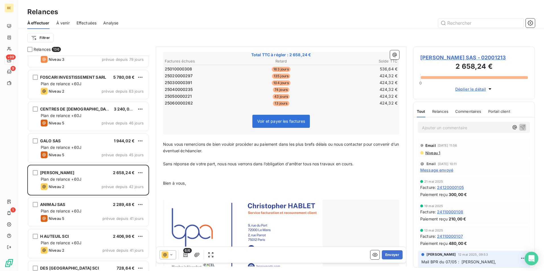
click at [173, 252] on icon at bounding box center [171, 255] width 6 height 6
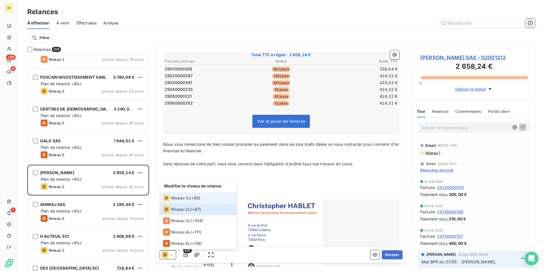
click at [185, 199] on span "Niveau 1" at bounding box center [179, 198] width 16 height 6
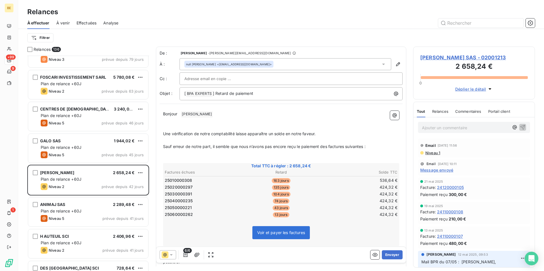
click at [324, 134] on p "Une vérification de notre comptabilité laisse apparaître un solde en notre fave…" at bounding box center [281, 134] width 236 height 7
click at [374, 146] on p "Sauf erreur de notre part, il semble que nous n’avons pas encore reçu le paieme…" at bounding box center [281, 147] width 236 height 7
click at [340, 142] on p at bounding box center [281, 140] width 236 height 7
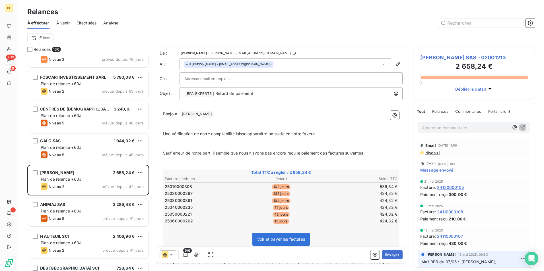
click at [246, 143] on p at bounding box center [281, 140] width 236 height 7
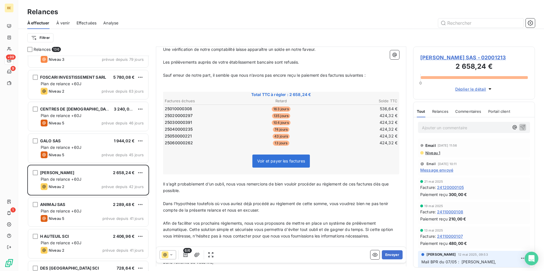
scroll to position [86, 0]
click at [389, 256] on button "Envoyer" at bounding box center [392, 254] width 21 height 9
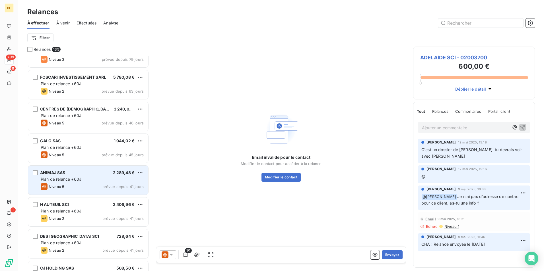
click at [70, 175] on div "ANIMAJ SAS 2 289,48 €" at bounding box center [92, 172] width 103 height 5
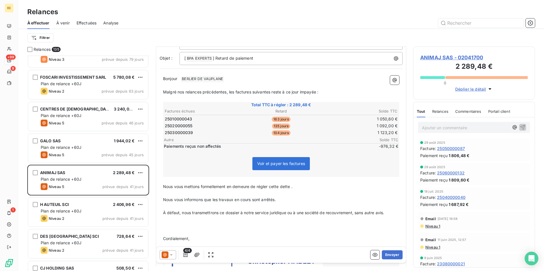
scroll to position [29, 0]
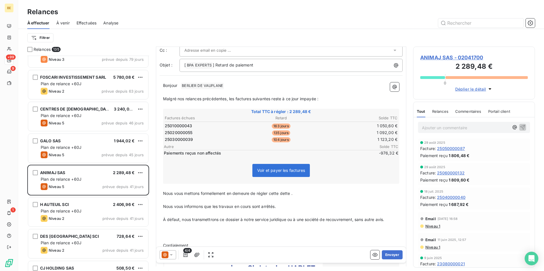
click at [159, 258] on div "4/4 Envoyer" at bounding box center [281, 255] width 250 height 16
click at [164, 258] on icon at bounding box center [165, 255] width 7 height 7
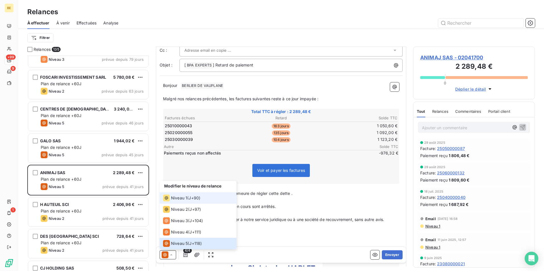
click at [181, 198] on span "Niveau 1" at bounding box center [179, 198] width 16 height 6
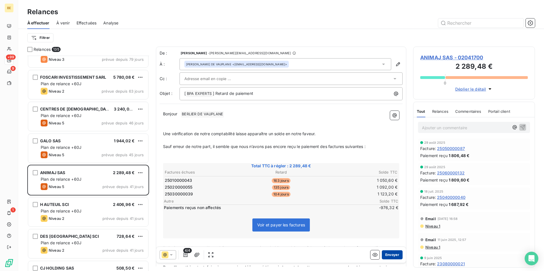
click at [385, 252] on button "Envoyer" at bounding box center [392, 254] width 21 height 9
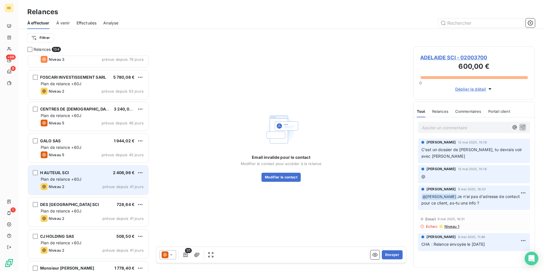
click at [84, 181] on div "Plan de relance +60J" at bounding box center [92, 180] width 103 height 6
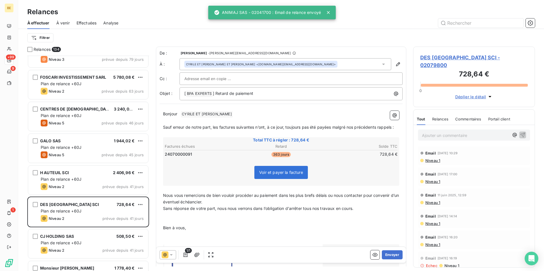
click at [170, 252] on icon at bounding box center [171, 255] width 6 height 6
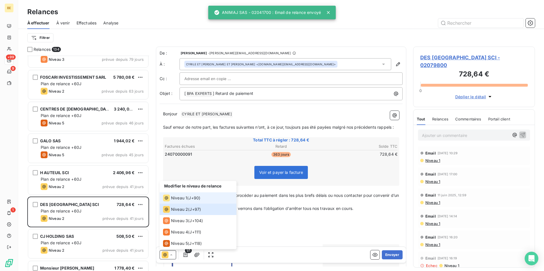
click at [196, 200] on span "J+90 )" at bounding box center [195, 198] width 12 height 6
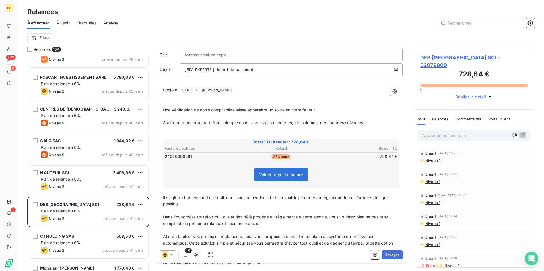
scroll to position [57, 0]
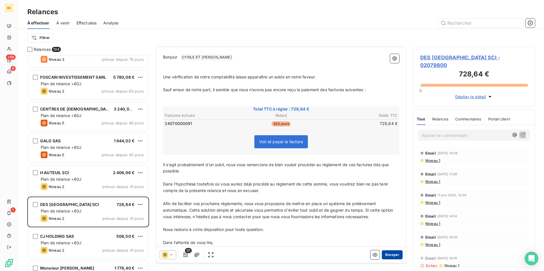
click at [389, 255] on button "Envoyer" at bounding box center [392, 254] width 21 height 9
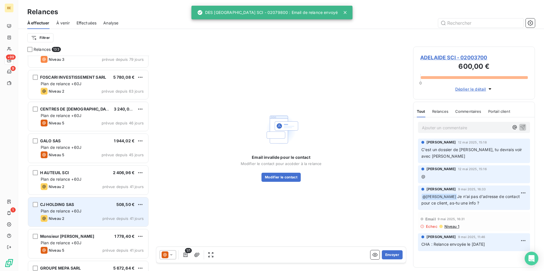
click at [109, 218] on span "prévue depuis 41 jours" at bounding box center [122, 218] width 41 height 5
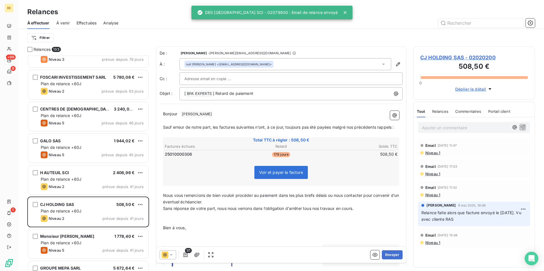
click at [169, 255] on icon at bounding box center [171, 255] width 6 height 6
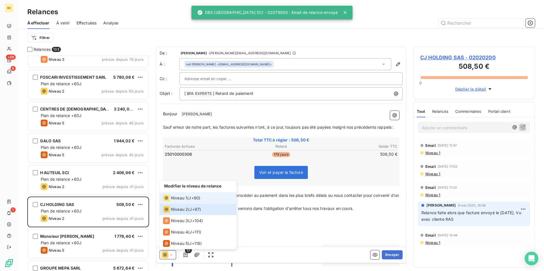
click at [182, 198] on span "Niveau 1" at bounding box center [179, 198] width 16 height 6
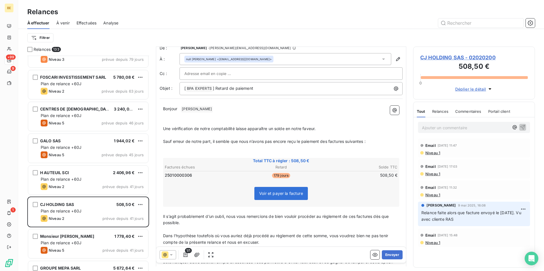
scroll to position [0, 0]
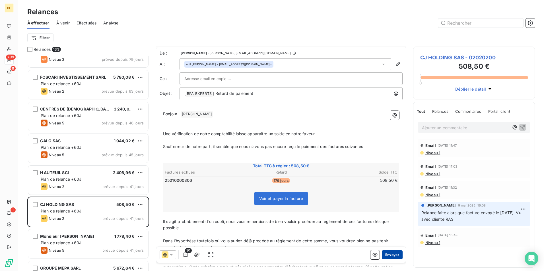
click at [385, 253] on button "Envoyer" at bounding box center [392, 254] width 21 height 9
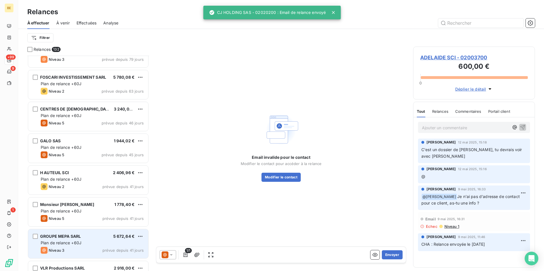
click at [98, 237] on div "GROUPE MEPA SARL 5 672,64 €" at bounding box center [92, 236] width 103 height 5
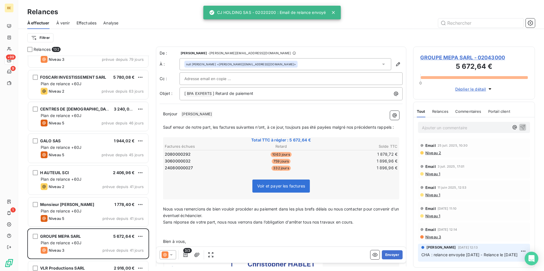
click at [168, 256] on icon at bounding box center [165, 255] width 7 height 7
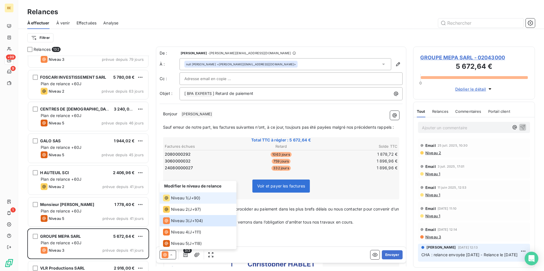
click at [185, 198] on span "Niveau 1" at bounding box center [179, 198] width 16 height 6
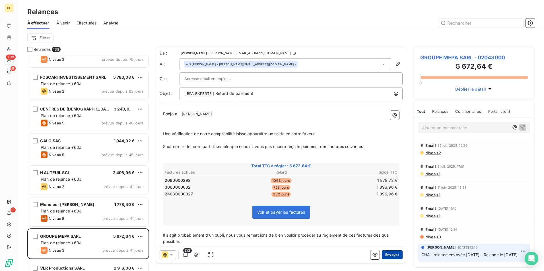
click at [387, 254] on button "Envoyer" at bounding box center [392, 254] width 21 height 9
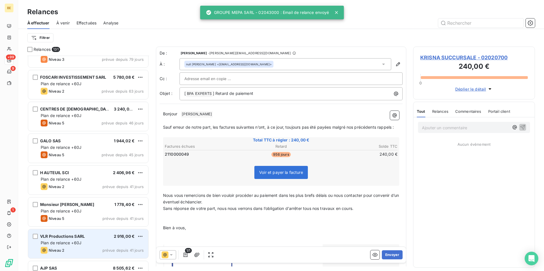
click at [100, 236] on div "VLR Productions SARL 2 916,00 €" at bounding box center [92, 236] width 103 height 5
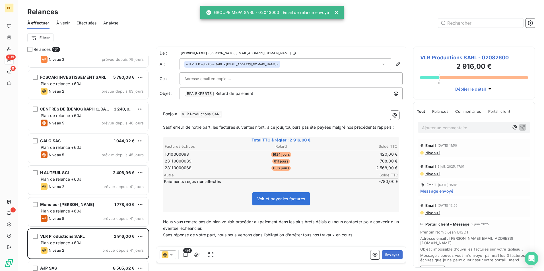
click at [166, 256] on icon at bounding box center [164, 254] width 3 height 3
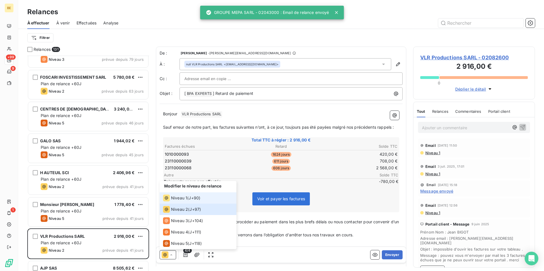
click at [181, 200] on span "Niveau 1" at bounding box center [179, 198] width 16 height 6
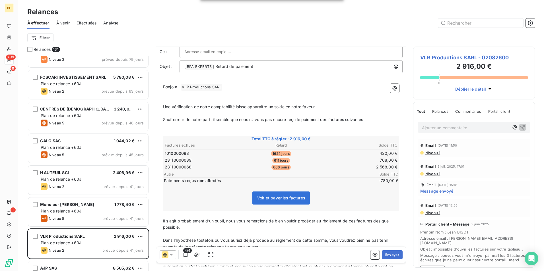
scroll to position [57, 0]
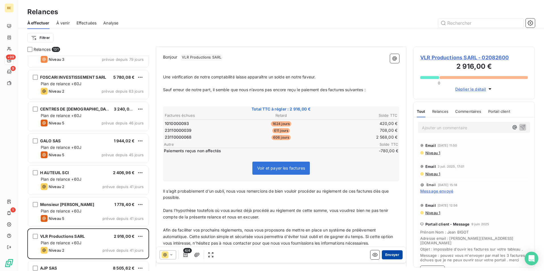
click at [384, 254] on button "Envoyer" at bounding box center [392, 254] width 21 height 9
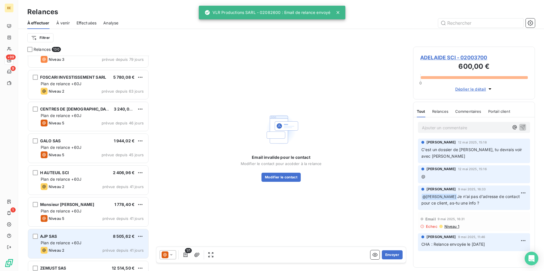
click at [95, 238] on div "AJP SAS 8 505,62 €" at bounding box center [92, 236] width 103 height 5
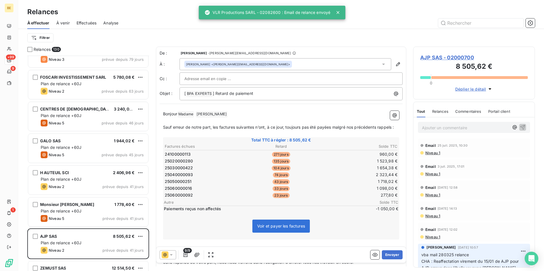
click at [170, 253] on icon at bounding box center [171, 255] width 6 height 6
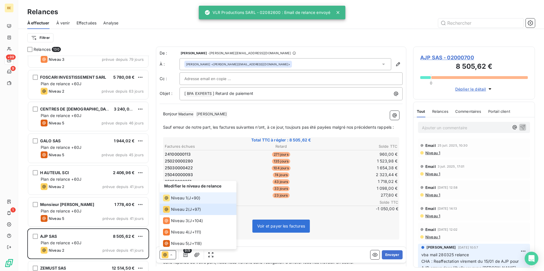
click at [181, 196] on span "Niveau 1" at bounding box center [179, 198] width 16 height 6
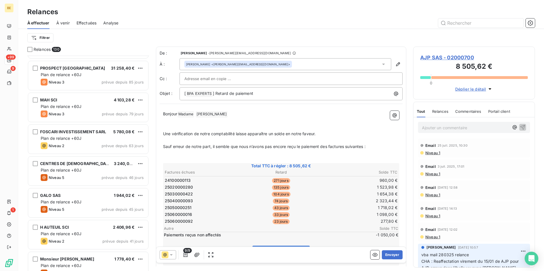
scroll to position [0, 0]
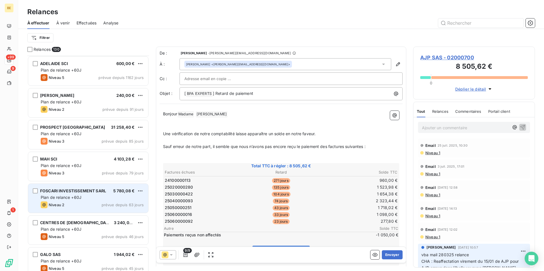
click at [85, 192] on span "FOSCARI INVESTISSEMENT SARL" at bounding box center [73, 191] width 66 height 5
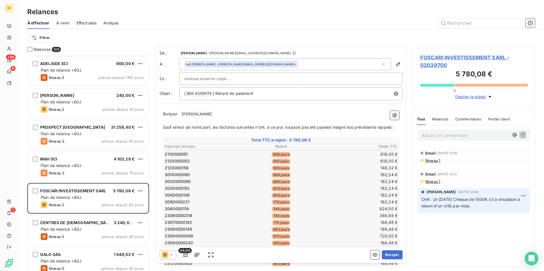
click at [458, 134] on p "Ajouter un commentaire ﻿" at bounding box center [465, 135] width 87 height 7
click at [437, 137] on p "Ajouter un commentaire ﻿" at bounding box center [465, 135] width 87 height 7
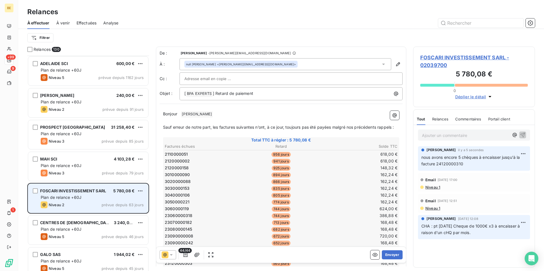
click at [80, 191] on span "FOSCARI INVESTISSEMENT SARL" at bounding box center [73, 191] width 66 height 5
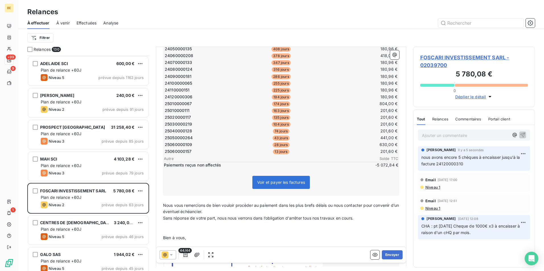
scroll to position [256, 0]
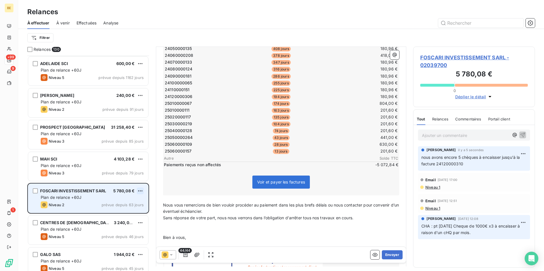
click at [142, 190] on html "BE +99 9 1 Relances À effectuer À venir Effectuées Analyse Filtrer Relances 130…" at bounding box center [272, 135] width 544 height 271
click at [132, 210] on div "Passer cette action" at bounding box center [115, 212] width 51 height 9
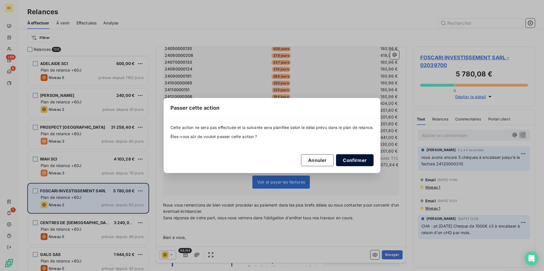
click at [363, 163] on button "Confirmer" at bounding box center [355, 160] width 38 height 12
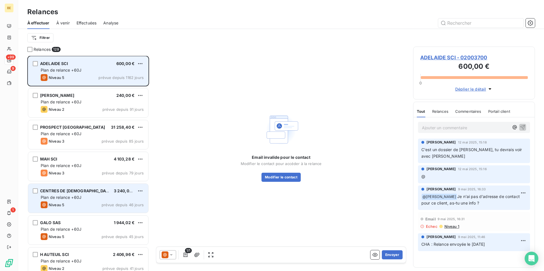
click at [98, 71] on div "Plan de relance +60J" at bounding box center [92, 70] width 103 height 6
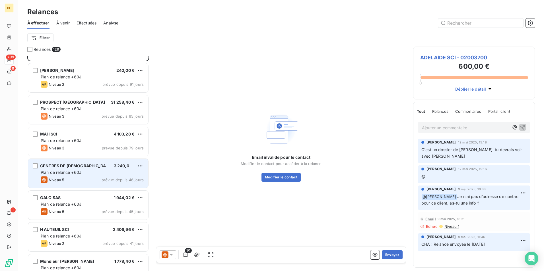
scroll to position [29, 0]
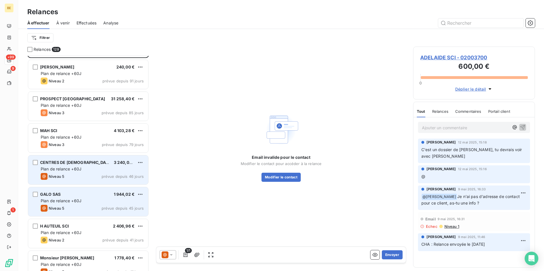
click at [73, 210] on div "Niveau 5 prévue depuis 45 jours" at bounding box center [92, 208] width 103 height 7
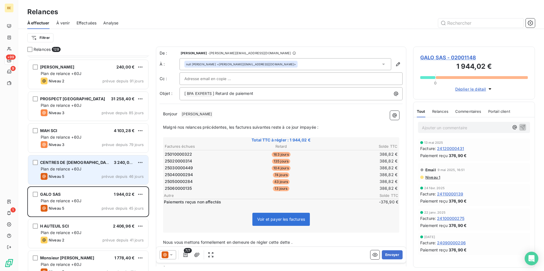
click at [173, 259] on div at bounding box center [168, 254] width 16 height 9
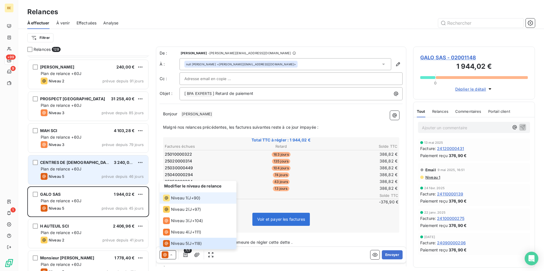
click at [177, 200] on span "Niveau 1" at bounding box center [179, 198] width 16 height 6
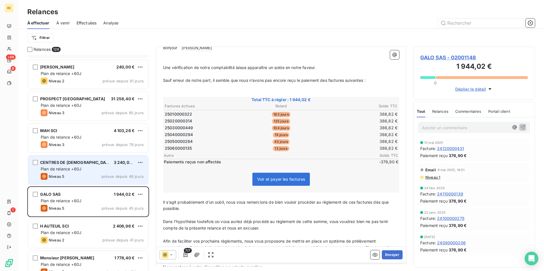
scroll to position [86, 0]
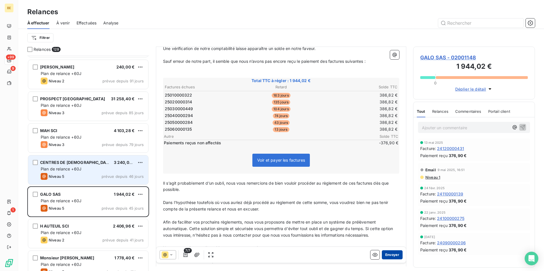
click at [387, 255] on button "Envoyer" at bounding box center [392, 254] width 21 height 9
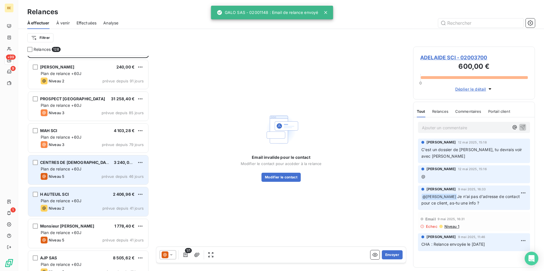
click at [96, 204] on div "Plan de relance +60J" at bounding box center [92, 201] width 103 height 6
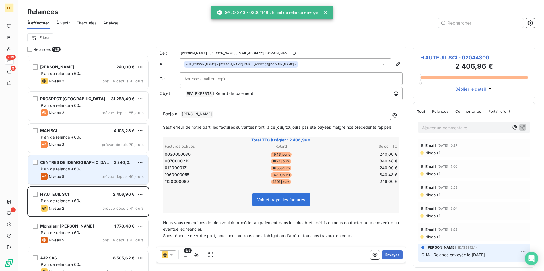
click at [172, 252] on icon at bounding box center [171, 255] width 6 height 6
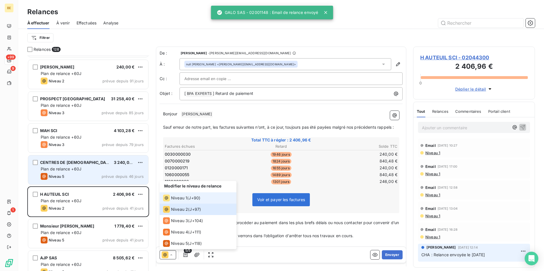
click at [177, 198] on span "Niveau 1" at bounding box center [179, 198] width 16 height 6
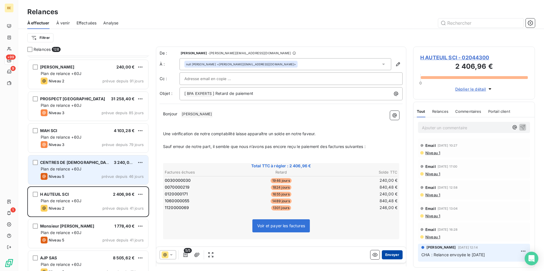
click at [387, 256] on button "Envoyer" at bounding box center [392, 254] width 21 height 9
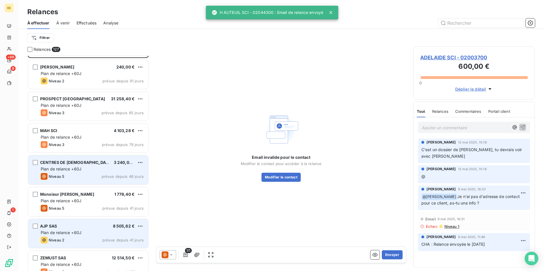
click at [113, 233] on div "Plan de relance +60J" at bounding box center [92, 233] width 103 height 6
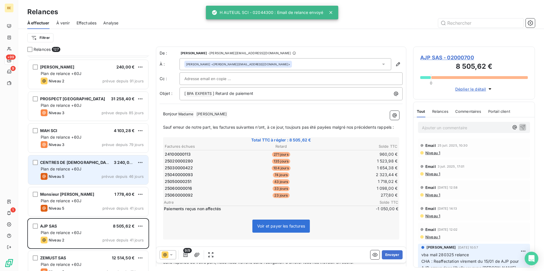
click at [171, 251] on div at bounding box center [168, 254] width 16 height 9
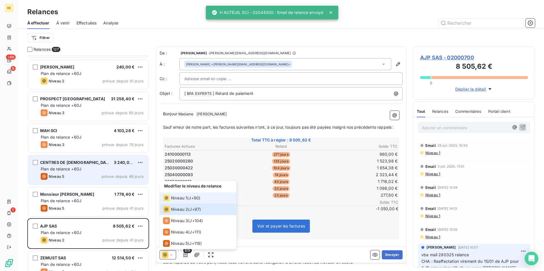
click at [177, 198] on span "Niveau 1" at bounding box center [179, 198] width 16 height 6
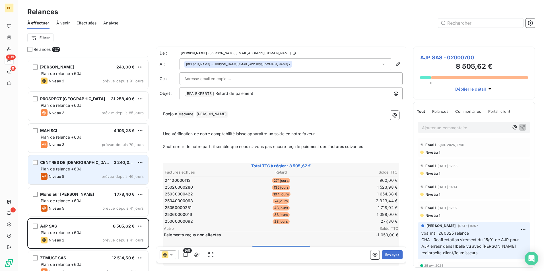
scroll to position [57, 0]
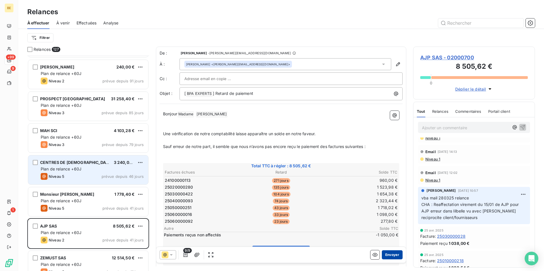
click at [389, 254] on button "Envoyer" at bounding box center [392, 254] width 21 height 9
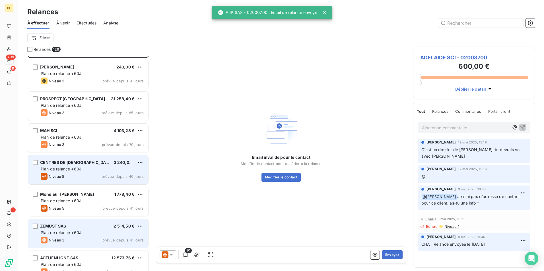
click at [84, 231] on div "Plan de relance +60J" at bounding box center [92, 233] width 103 height 6
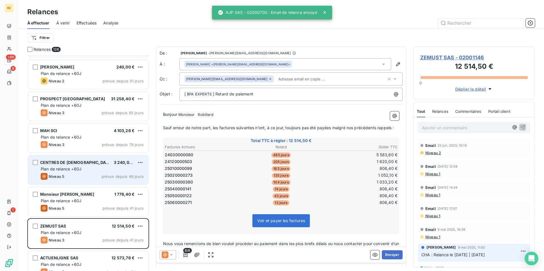
click at [171, 254] on icon at bounding box center [171, 254] width 3 height 1
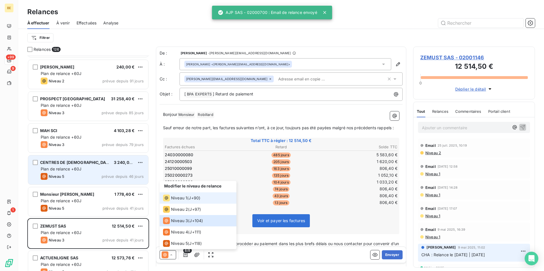
click at [181, 199] on span "Niveau 1" at bounding box center [179, 198] width 16 height 6
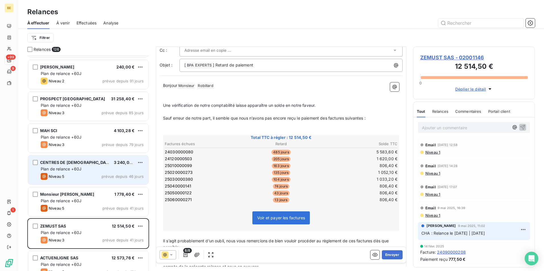
scroll to position [57, 0]
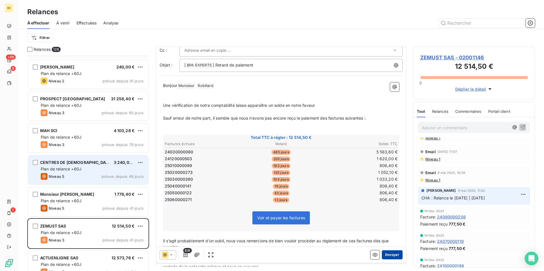
click at [392, 256] on button "Envoyer" at bounding box center [392, 254] width 21 height 9
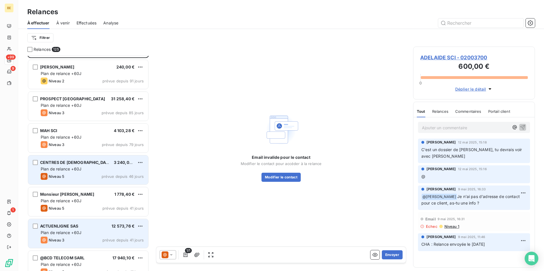
click at [96, 234] on div "Plan de relance +60J" at bounding box center [92, 233] width 103 height 6
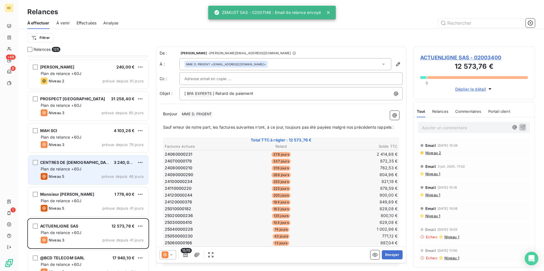
click at [164, 256] on icon at bounding box center [164, 254] width 3 height 3
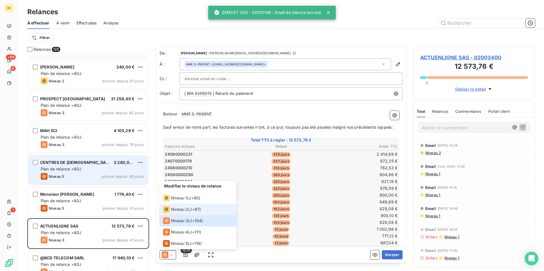
click at [183, 212] on span "Niveau 2" at bounding box center [179, 210] width 17 height 6
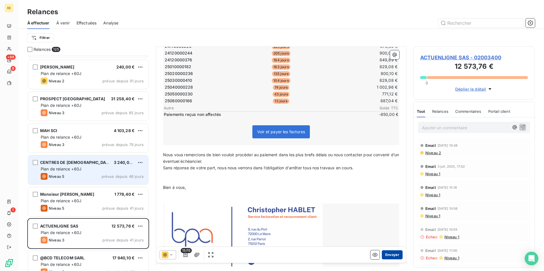
click at [392, 254] on button "Envoyer" at bounding box center [392, 254] width 21 height 9
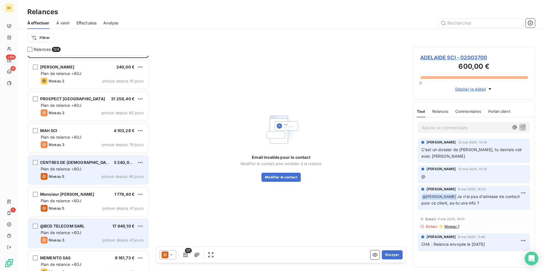
click at [77, 233] on span "Plan de relance +60J" at bounding box center [61, 232] width 41 height 5
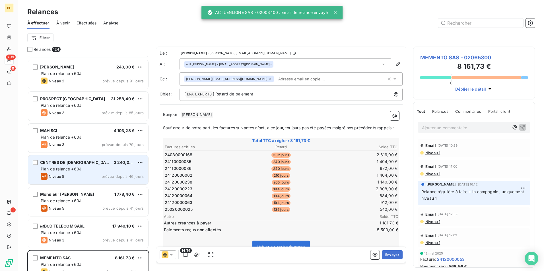
click at [159, 254] on div "14/14 Envoyer" at bounding box center [281, 255] width 250 height 16
click at [162, 254] on icon at bounding box center [165, 255] width 7 height 7
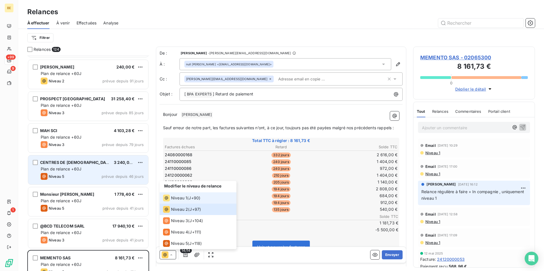
click at [178, 200] on span "Niveau 1" at bounding box center [179, 198] width 16 height 6
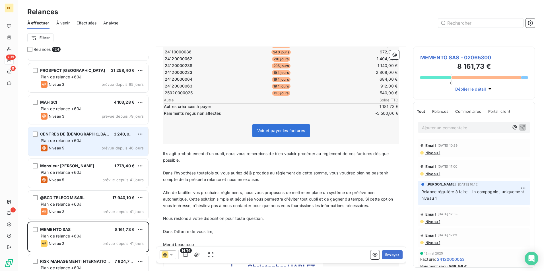
scroll to position [86, 0]
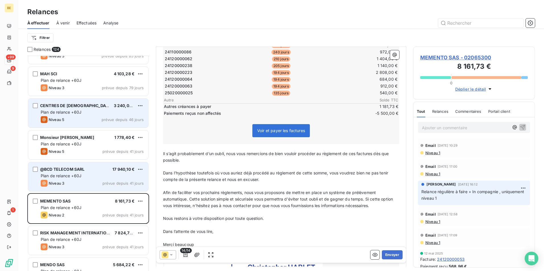
click at [76, 178] on span "Plan de relance +60J" at bounding box center [61, 175] width 41 height 5
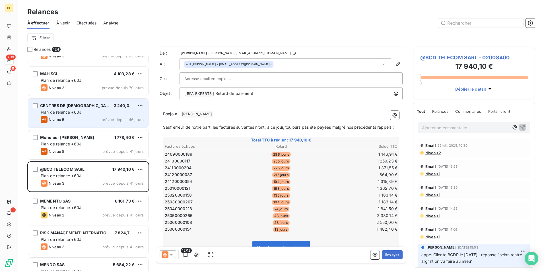
click at [177, 256] on div "12/12" at bounding box center [188, 254] width 56 height 9
click at [173, 256] on icon at bounding box center [171, 255] width 6 height 6
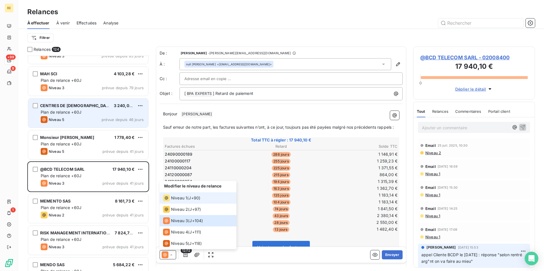
click at [179, 199] on span "Niveau 1" at bounding box center [179, 198] width 16 height 6
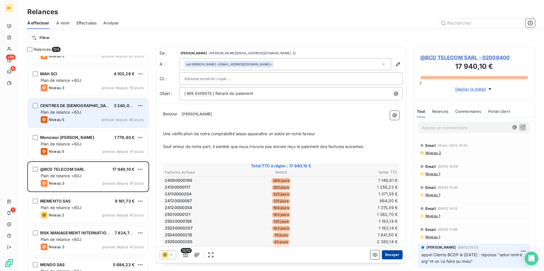
click at [386, 256] on button "Envoyer" at bounding box center [392, 254] width 21 height 9
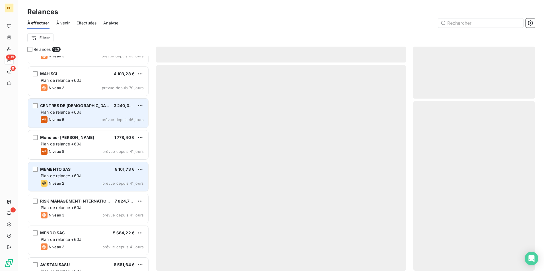
click at [84, 183] on div "Niveau 2 prévue depuis 41 jours" at bounding box center [92, 183] width 103 height 7
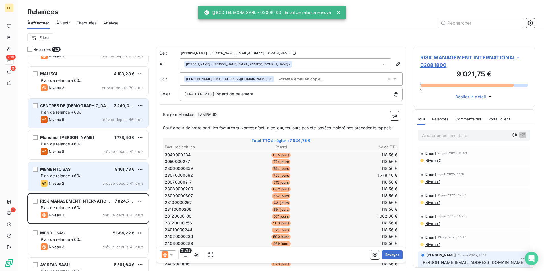
click at [85, 175] on div "Plan de relance +60J" at bounding box center [92, 176] width 103 height 6
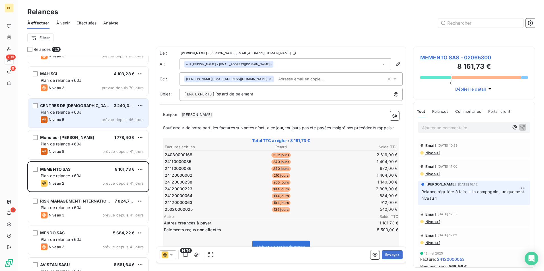
click at [159, 252] on div "14/14 Envoyer" at bounding box center [281, 255] width 250 height 16
click at [160, 252] on div at bounding box center [168, 254] width 16 height 9
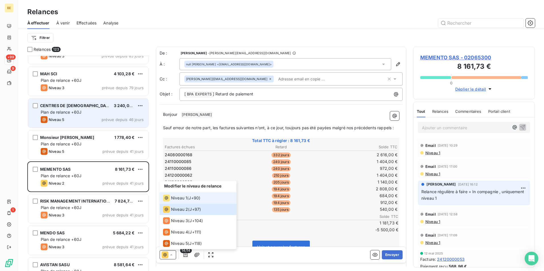
click at [177, 194] on li "Niveau 1 ( J+90 )" at bounding box center [198, 197] width 77 height 11
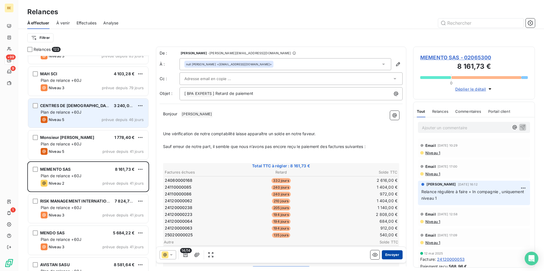
click at [383, 254] on button "Envoyer" at bounding box center [392, 254] width 21 height 9
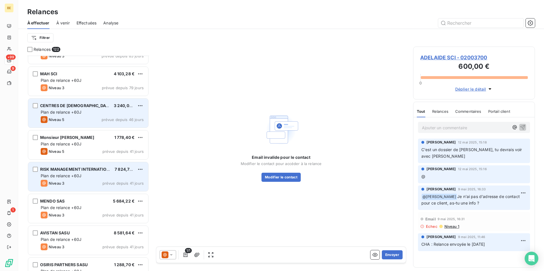
click at [76, 179] on div "RISK MANAGEMENT INTERNATIONAL 7 824,75 € Plan de relance +60J Niveau 3 prévue d…" at bounding box center [88, 176] width 120 height 29
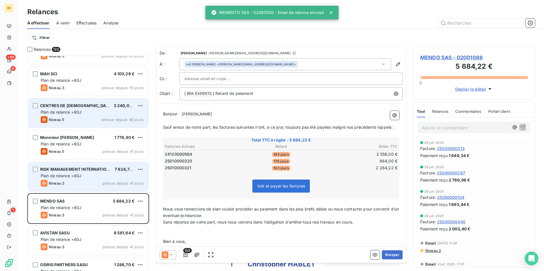
click at [89, 174] on div "Plan de relance +60J" at bounding box center [92, 176] width 103 height 6
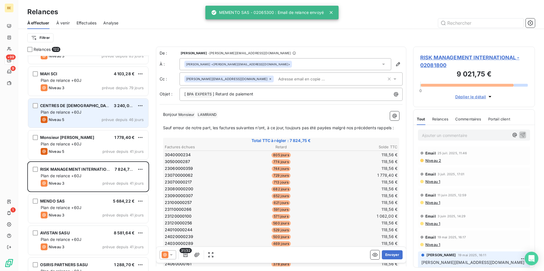
click at [167, 255] on icon at bounding box center [165, 255] width 7 height 7
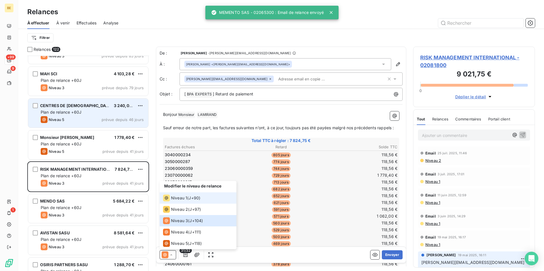
click at [177, 200] on span "Niveau 1" at bounding box center [179, 198] width 16 height 6
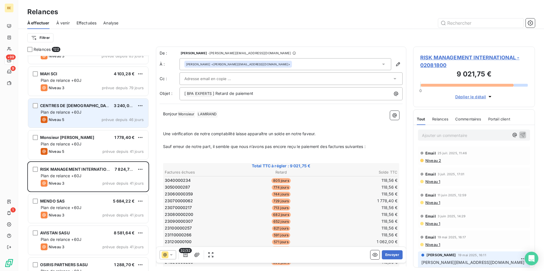
click at [169, 253] on icon at bounding box center [171, 255] width 6 height 6
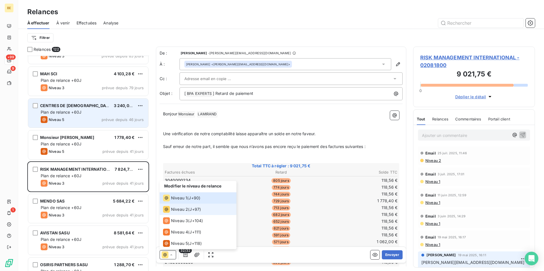
click at [179, 208] on span "Niveau 2" at bounding box center [179, 210] width 17 height 6
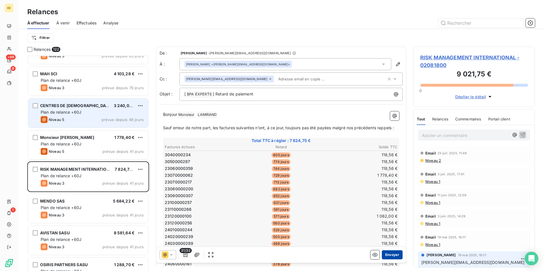
click at [384, 255] on button "Envoyer" at bounding box center [392, 254] width 21 height 9
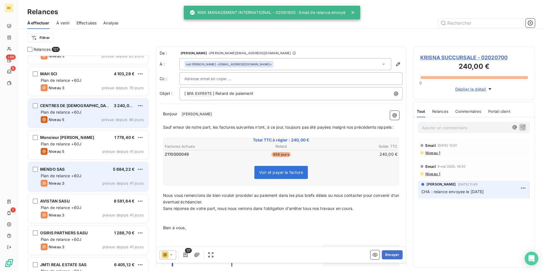
click at [81, 179] on div "Plan de relance +60J" at bounding box center [92, 176] width 103 height 6
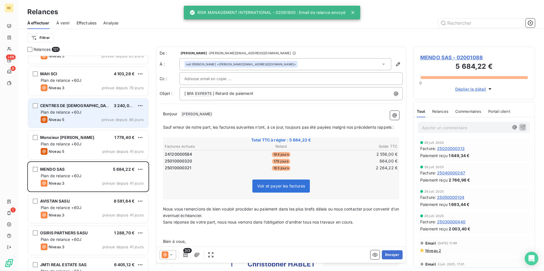
click at [164, 251] on div at bounding box center [168, 254] width 16 height 9
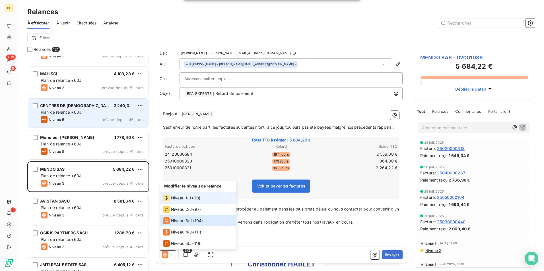
click at [177, 199] on span "Niveau 1" at bounding box center [179, 198] width 16 height 6
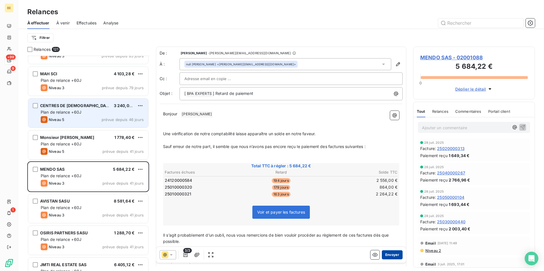
click at [386, 254] on button "Envoyer" at bounding box center [392, 254] width 21 height 9
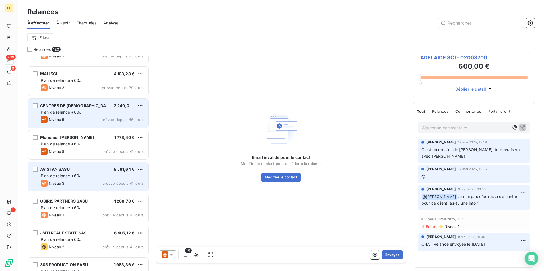
click at [87, 178] on div "Plan de relance +60J" at bounding box center [92, 176] width 103 height 6
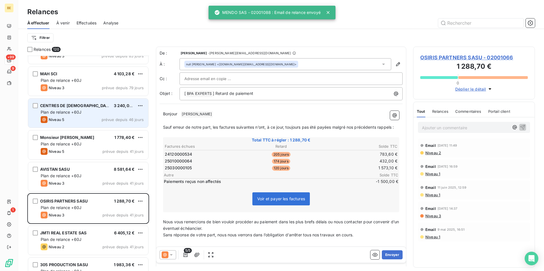
click at [166, 254] on icon at bounding box center [165, 255] width 7 height 7
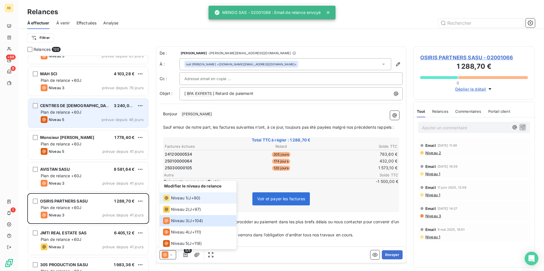
click at [175, 196] on span "Niveau 1" at bounding box center [179, 198] width 16 height 6
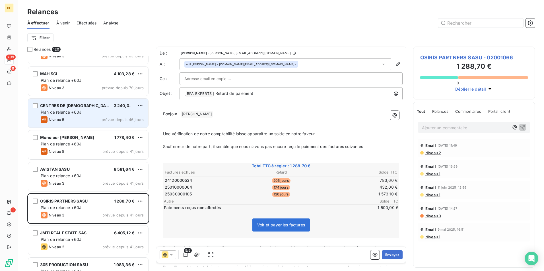
click at [162, 255] on icon at bounding box center [165, 255] width 7 height 7
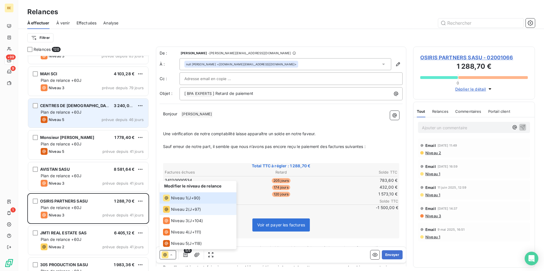
click at [181, 211] on span "Niveau 2" at bounding box center [179, 210] width 17 height 6
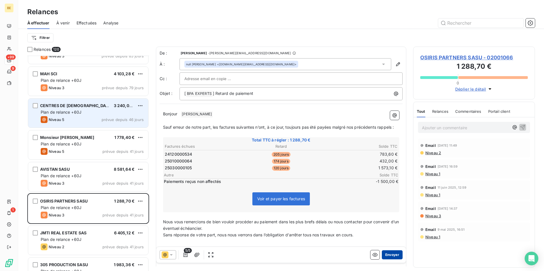
click at [384, 255] on button "Envoyer" at bounding box center [392, 254] width 21 height 9
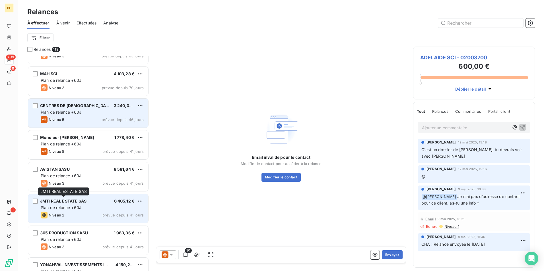
click at [73, 204] on div "JMTI REAL ESTATE SAS" at bounding box center [63, 201] width 46 height 6
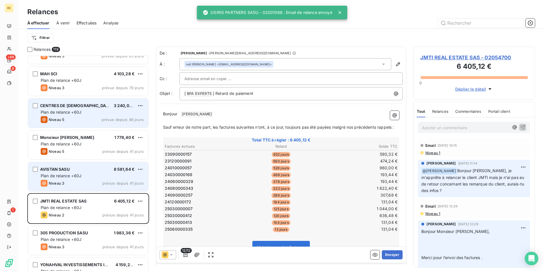
click at [87, 179] on div "AVISTAN SASU 8 581,64 € Plan de relance +60J Niveau 3 prévue depuis 41 jours" at bounding box center [88, 176] width 120 height 29
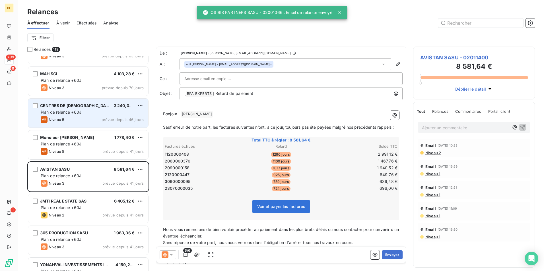
click at [172, 259] on div at bounding box center [168, 254] width 16 height 9
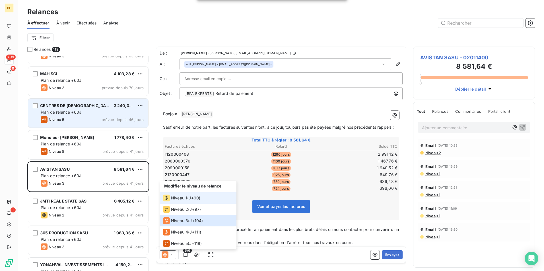
click at [192, 196] on span "J+90 )" at bounding box center [195, 198] width 12 height 6
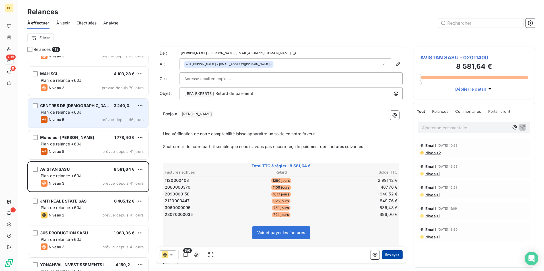
click at [389, 255] on button "Envoyer" at bounding box center [392, 254] width 21 height 9
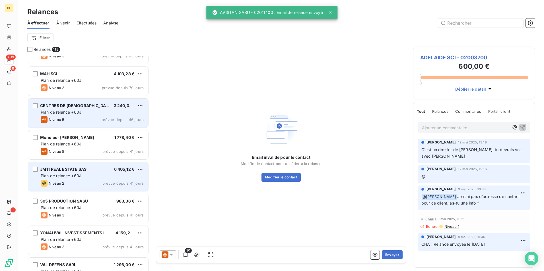
click at [77, 184] on div "Niveau 2 prévue depuis 41 jours" at bounding box center [92, 183] width 103 height 7
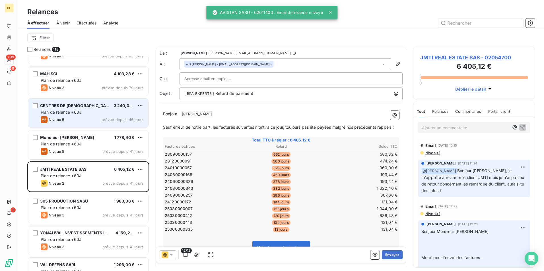
click at [171, 254] on icon at bounding box center [171, 255] width 6 height 6
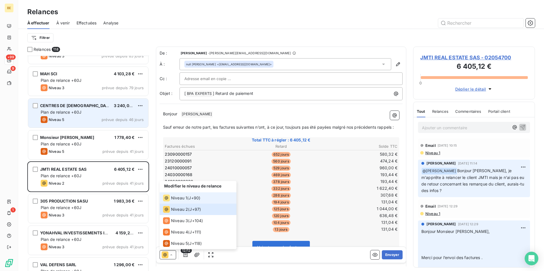
click at [186, 200] on span "Niveau 1" at bounding box center [179, 198] width 16 height 6
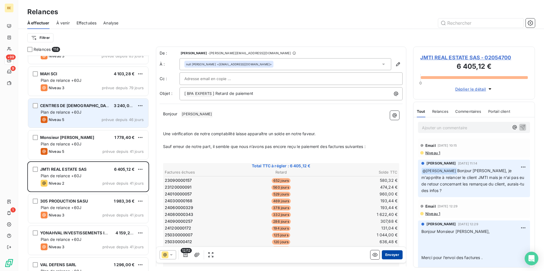
click at [392, 256] on button "Envoyer" at bounding box center [392, 254] width 21 height 9
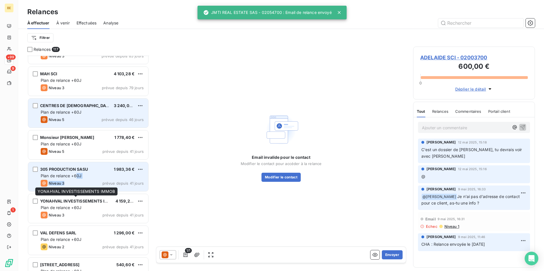
click at [76, 179] on div "305 PRODUCTION SASU 1 983,36 € Plan de relance +60J Niveau 3 prévue depuis 41 j…" at bounding box center [88, 176] width 120 height 29
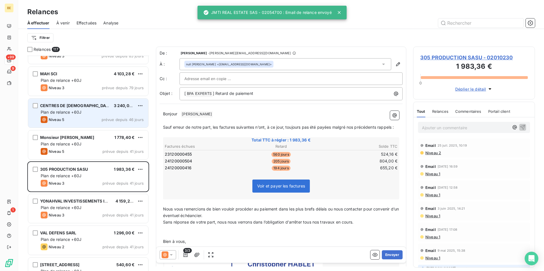
click at [164, 253] on icon at bounding box center [165, 255] width 7 height 7
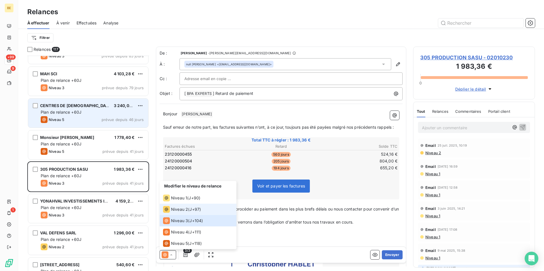
click at [173, 205] on li "Niveau 2 ( J+97 )" at bounding box center [198, 209] width 77 height 11
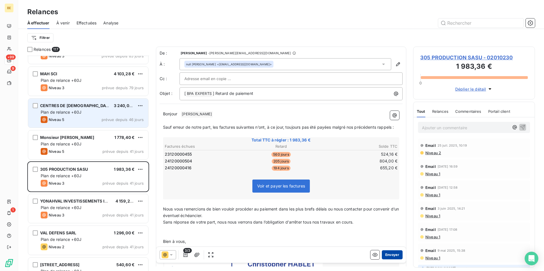
click at [383, 255] on button "Envoyer" at bounding box center [392, 254] width 21 height 9
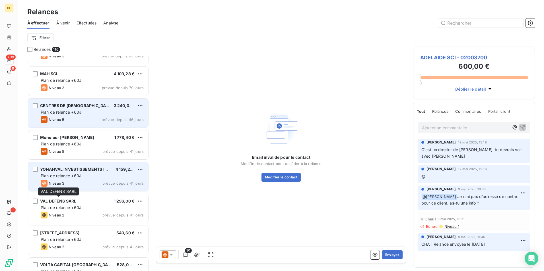
click at [69, 178] on span "Plan de relance +60J" at bounding box center [61, 175] width 41 height 5
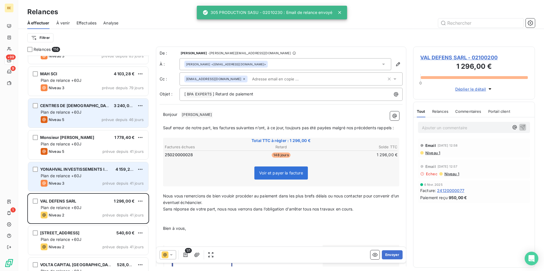
drag, startPoint x: 72, startPoint y: 163, endPoint x: 70, endPoint y: 173, distance: 11.0
click at [70, 173] on span "Plan de relance +60J" at bounding box center [61, 175] width 41 height 5
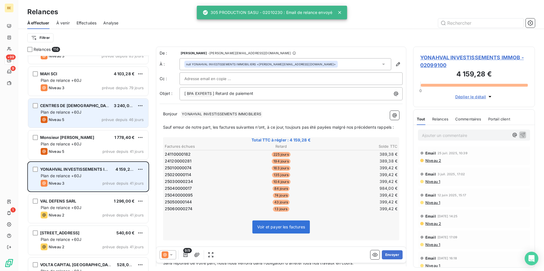
click at [74, 179] on div "Plan de relance +60J" at bounding box center [92, 176] width 103 height 6
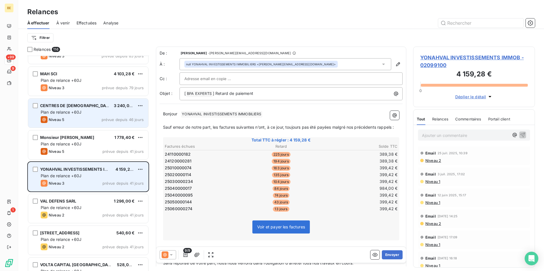
click at [62, 178] on div "Plan de relance +60J" at bounding box center [92, 176] width 103 height 6
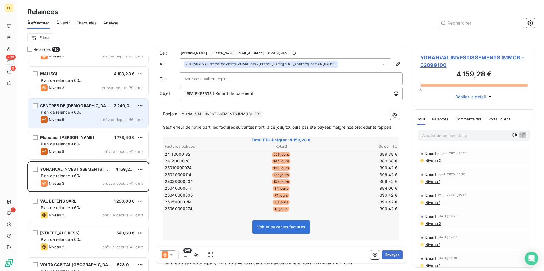
click at [169, 254] on icon at bounding box center [171, 255] width 6 height 6
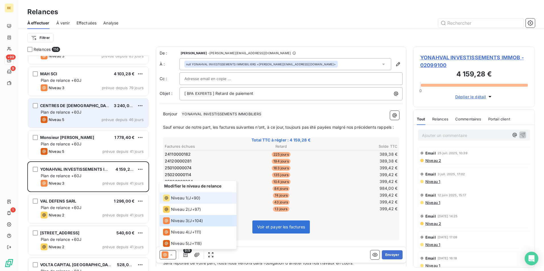
click at [187, 200] on span "Niveau 1" at bounding box center [179, 198] width 16 height 6
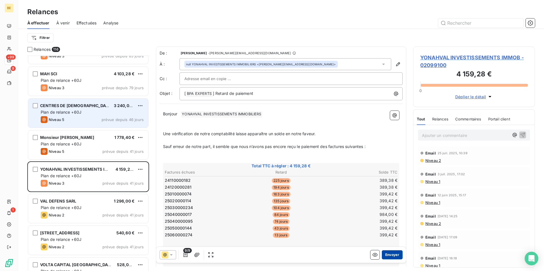
click at [393, 254] on button "Envoyer" at bounding box center [392, 254] width 21 height 9
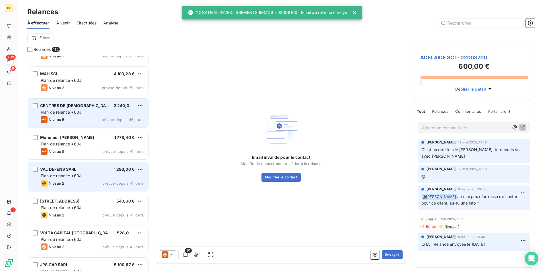
click at [75, 175] on span "Plan de relance +60J" at bounding box center [61, 175] width 41 height 5
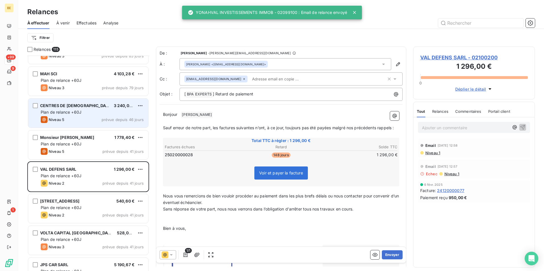
click at [172, 254] on icon at bounding box center [171, 255] width 6 height 6
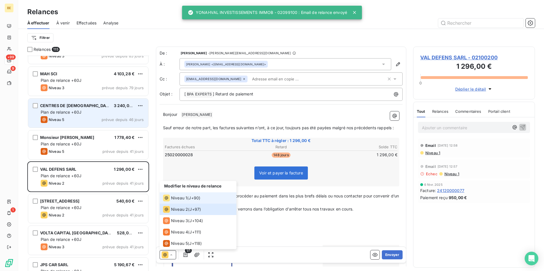
click at [180, 201] on div "Niveau 1" at bounding box center [175, 198] width 24 height 7
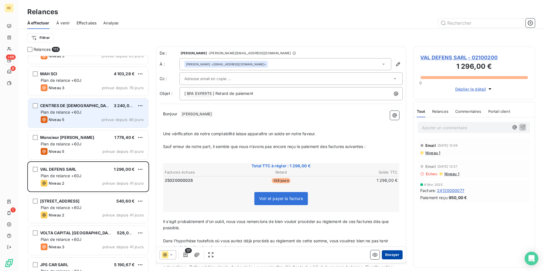
click at [386, 255] on button "Envoyer" at bounding box center [392, 254] width 21 height 9
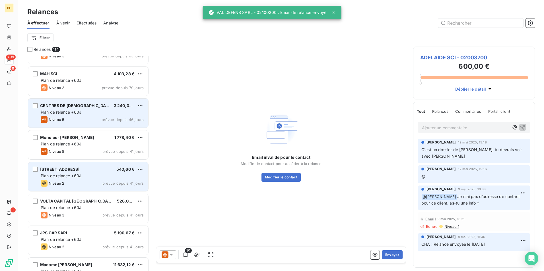
click at [73, 175] on span "Plan de relance +60J" at bounding box center [61, 175] width 41 height 5
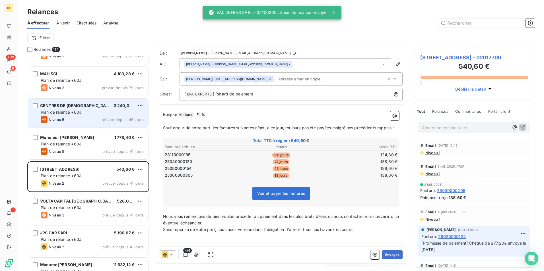
click at [168, 252] on icon at bounding box center [171, 255] width 6 height 6
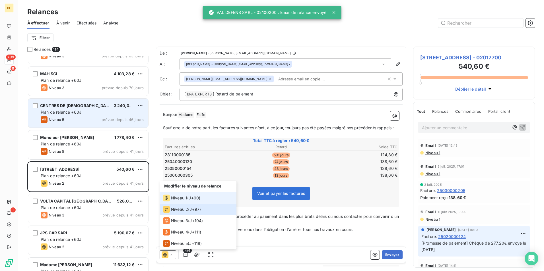
click at [174, 200] on span "Niveau 1" at bounding box center [179, 198] width 16 height 6
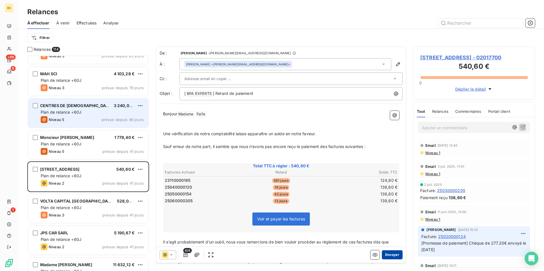
click at [390, 253] on button "Envoyer" at bounding box center [392, 254] width 21 height 9
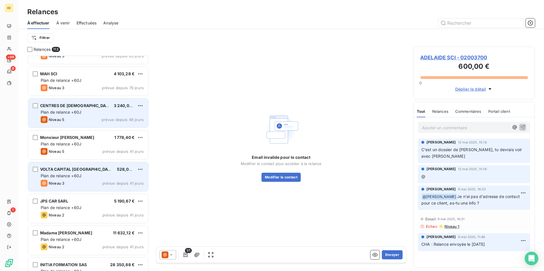
click at [78, 170] on span "VOLTA CAPITAL [GEOGRAPHIC_DATA]" at bounding box center [77, 169] width 74 height 5
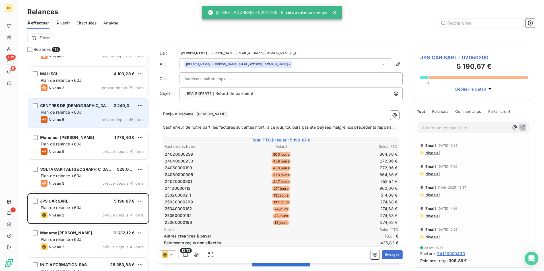
click at [167, 254] on icon at bounding box center [165, 255] width 7 height 7
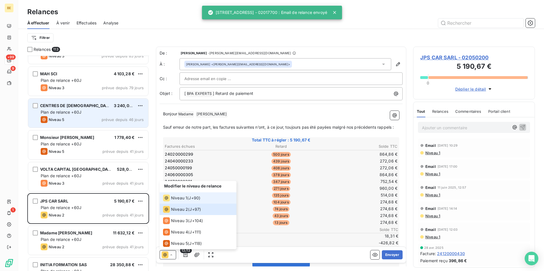
click at [177, 199] on span "Niveau 1" at bounding box center [179, 198] width 16 height 6
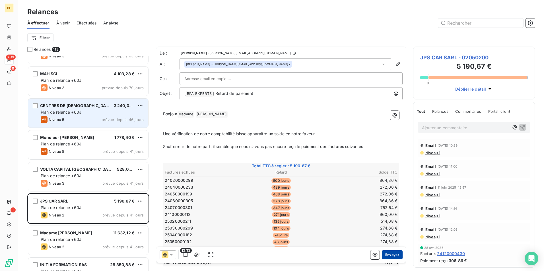
click at [393, 254] on button "Envoyer" at bounding box center [392, 254] width 21 height 9
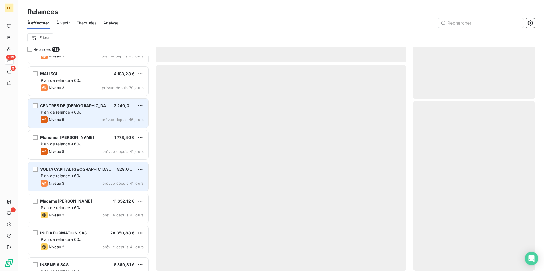
click at [69, 177] on span "Plan de relance +60J" at bounding box center [61, 175] width 41 height 5
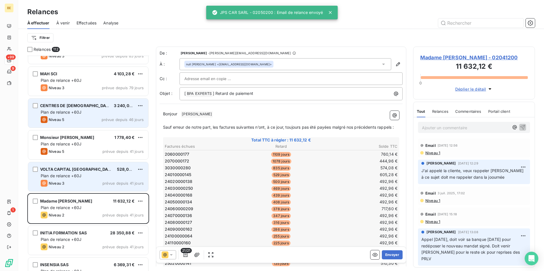
click at [47, 173] on div "VOLTA CAPITAL SASU 528,00 € Plan de relance +60J Niveau 3 prévue depuis 41 jours" at bounding box center [88, 176] width 120 height 29
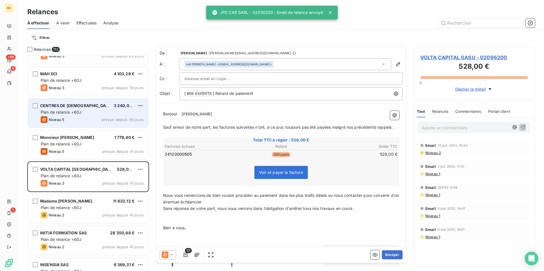
click at [169, 254] on icon at bounding box center [171, 255] width 6 height 6
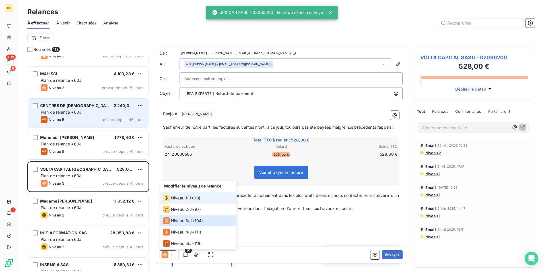
click at [174, 198] on span "Niveau 1" at bounding box center [179, 198] width 16 height 6
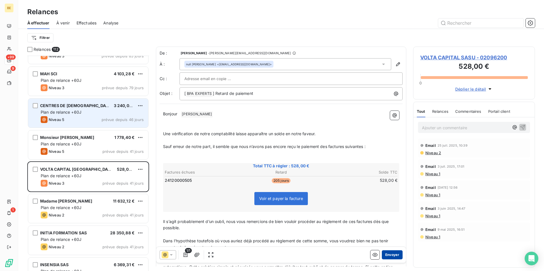
click at [391, 252] on button "Envoyer" at bounding box center [392, 254] width 21 height 9
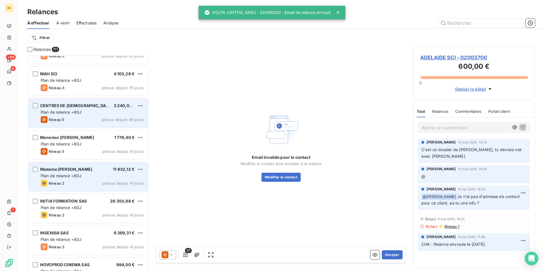
click at [74, 178] on span "Plan de relance +60J" at bounding box center [61, 175] width 41 height 5
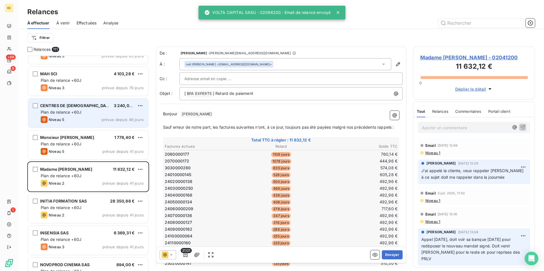
click at [172, 254] on icon at bounding box center [171, 255] width 6 height 6
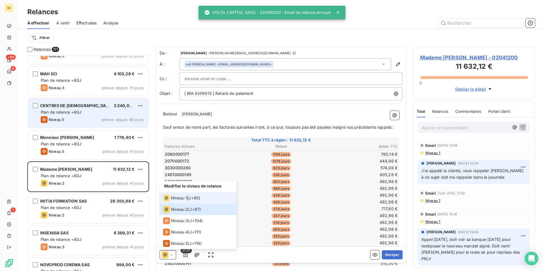
click at [188, 198] on div "Niveau 1 ( J+90 )" at bounding box center [181, 198] width 37 height 7
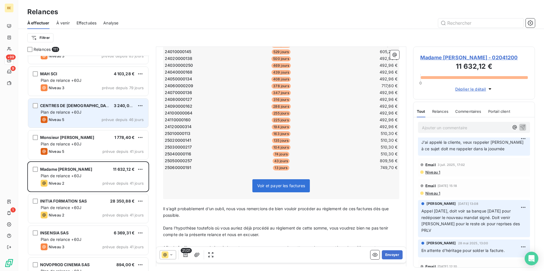
scroll to position [142, 0]
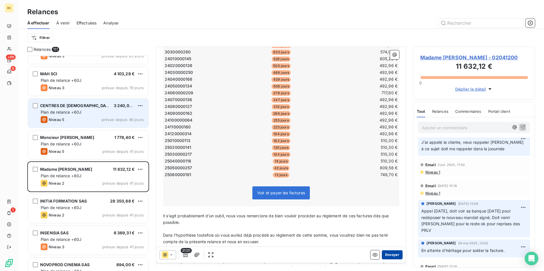
click at [382, 254] on button "Envoyer" at bounding box center [392, 254] width 21 height 9
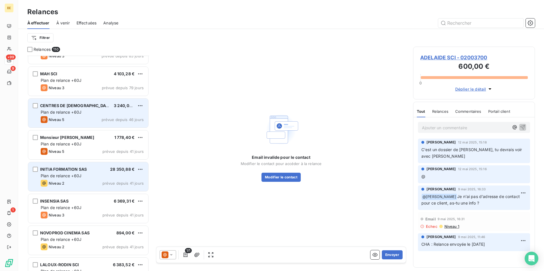
click at [92, 182] on div "Niveau 2 prévue depuis 41 jours" at bounding box center [92, 183] width 103 height 7
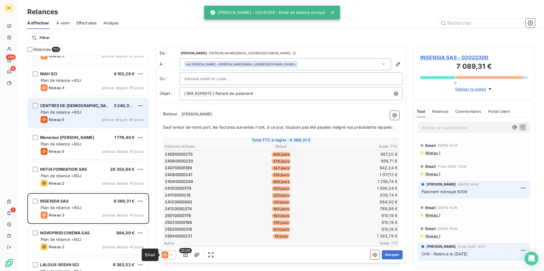
click at [168, 257] on icon at bounding box center [165, 255] width 7 height 7
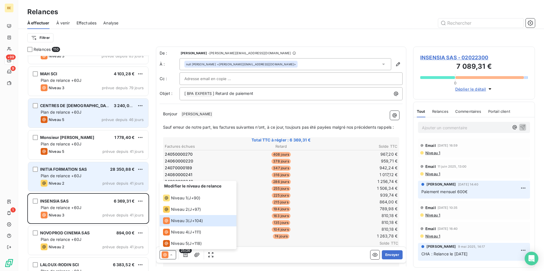
click at [86, 178] on div "Plan de relance +60J" at bounding box center [92, 176] width 103 height 6
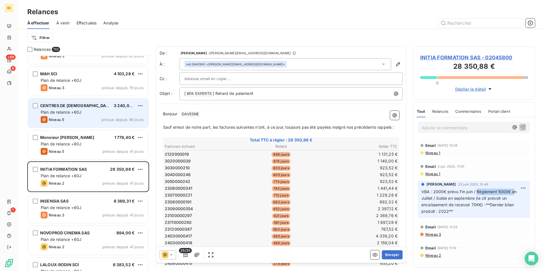
drag, startPoint x: 513, startPoint y: 191, endPoint x: 477, endPoint y: 194, distance: 36.5
click at [477, 194] on p "VBA : 2000€ prévu Fin juin / Règlement 5000€ en Juillet / Solde en septembre (l…" at bounding box center [473, 202] width 105 height 26
drag, startPoint x: 477, startPoint y: 194, endPoint x: 471, endPoint y: 202, distance: 9.3
click at [471, 202] on p "VBA : 2000€ prévu Fin juin / Règlement 5000€ en Juillet / Solde en septembre (l…" at bounding box center [473, 202] width 105 height 26
click at [172, 255] on icon at bounding box center [171, 254] width 3 height 1
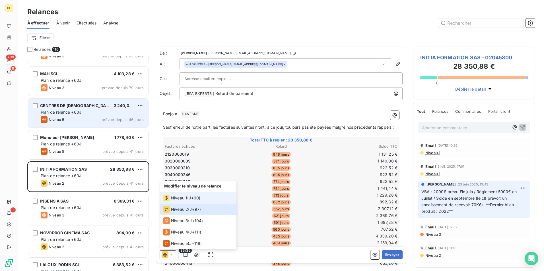
click at [183, 201] on span "Niveau 1" at bounding box center [179, 198] width 16 height 6
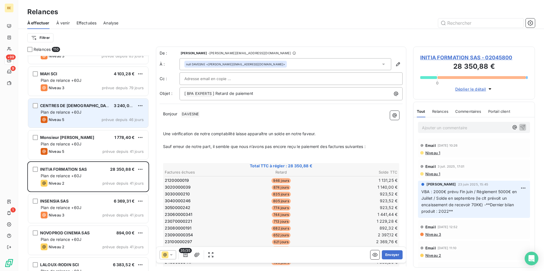
click at [320, 133] on p "Une vérification de notre comptabilité laisse apparaître un solde en notre fave…" at bounding box center [281, 134] width 236 height 7
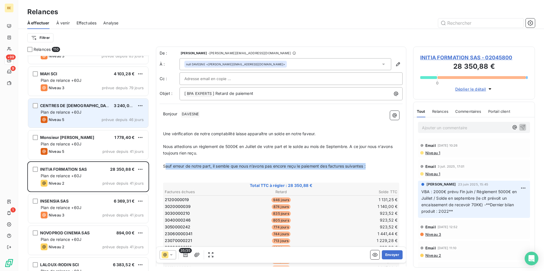
drag, startPoint x: 370, startPoint y: 168, endPoint x: 166, endPoint y: 168, distance: 203.9
click at [166, 168] on p "Sauf erreur de notre part, il semble que nous n’avons pas encore reçu le paieme…" at bounding box center [281, 166] width 236 height 7
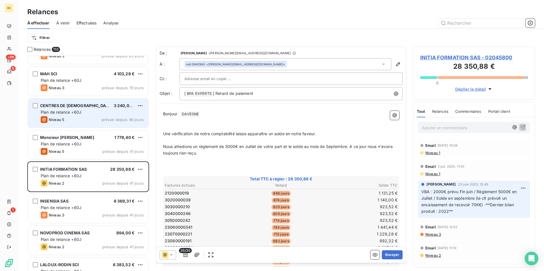
click at [188, 146] on span "Nous attedions un règlement de 5000€ en Juillet de votre part et le solde au mo…" at bounding box center [278, 149] width 231 height 11
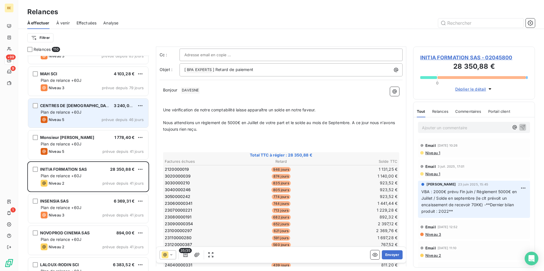
scroll to position [86, 0]
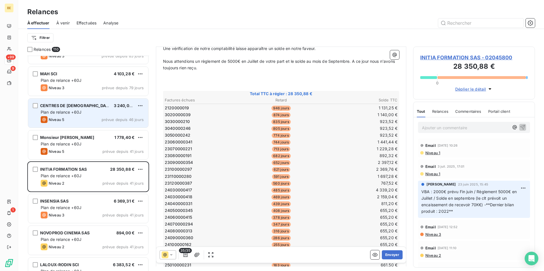
click at [171, 255] on icon at bounding box center [171, 254] width 3 height 1
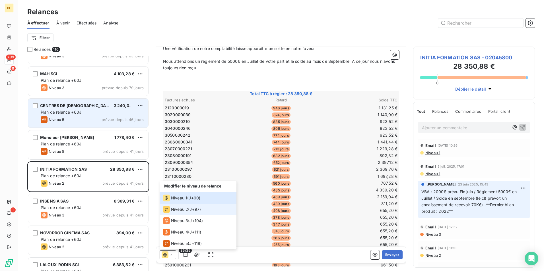
click at [183, 207] on span "Niveau 2" at bounding box center [179, 210] width 17 height 6
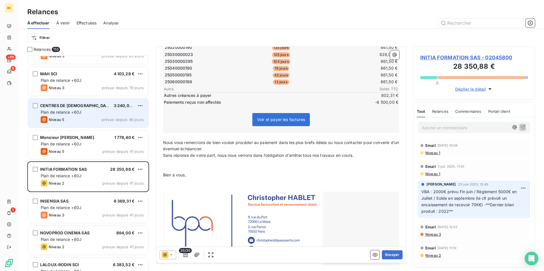
scroll to position [285, 0]
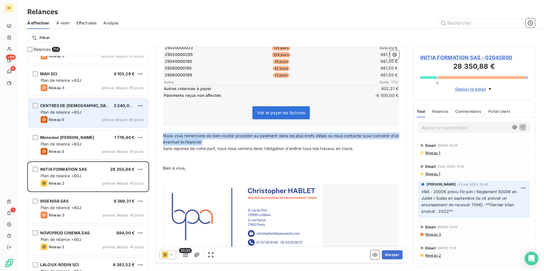
drag, startPoint x: 228, startPoint y: 151, endPoint x: 164, endPoint y: 144, distance: 64.6
click at [164, 144] on p "Nous vous remercions de bien vouloir procéder au paiement dans les plus brefs d…" at bounding box center [281, 139] width 236 height 13
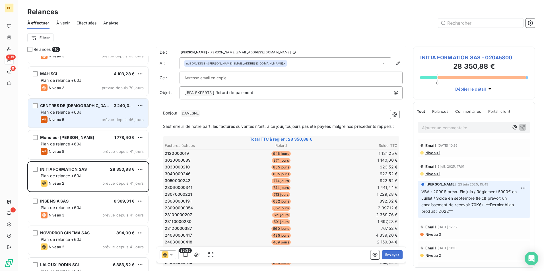
scroll to position [0, 0]
click at [190, 123] on p "﻿" at bounding box center [281, 121] width 236 height 7
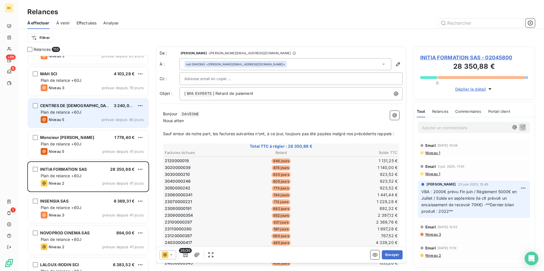
click at [177, 114] on span "Bonjour" at bounding box center [170, 113] width 14 height 5
click at [184, 124] on p "﻿" at bounding box center [281, 127] width 236 height 7
click at [186, 122] on p "Nous atten" at bounding box center [281, 121] width 236 height 7
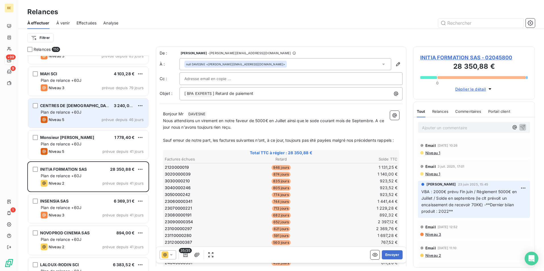
click at [223, 116] on p "Bonjour Mr ﻿ DAVESNE ﻿ ﻿" at bounding box center [281, 114] width 236 height 7
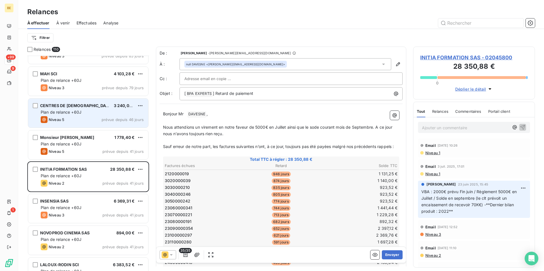
click at [315, 128] on span "Nous attendions un virement en notre faveur de 5000€ en Juillet ainsi que le so…" at bounding box center [278, 130] width 230 height 11
drag, startPoint x: 315, startPoint y: 128, endPoint x: 307, endPoint y: 140, distance: 14.1
click at [307, 140] on p "﻿" at bounding box center [281, 140] width 236 height 7
click at [316, 129] on p "Nous attendions un virement en notre faveur de 5000€ en Juillet ainsi que le so…" at bounding box center [281, 130] width 236 height 13
click at [278, 140] on p "﻿" at bounding box center [281, 140] width 236 height 7
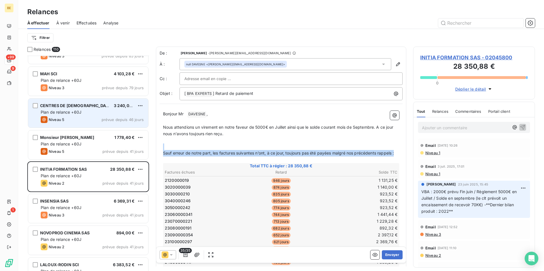
drag, startPoint x: 182, startPoint y: 161, endPoint x: 161, endPoint y: 150, distance: 23.8
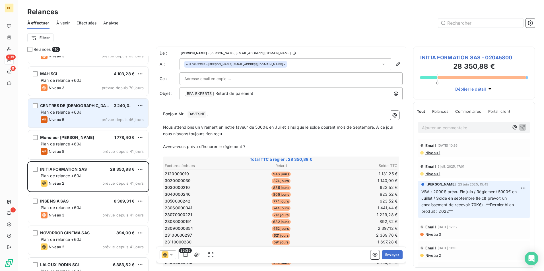
click at [232, 139] on p "﻿" at bounding box center [281, 140] width 236 height 7
click at [220, 135] on span "Nous attendions un virement en notre faveur de 5000€ en Juillet ainsi que le so…" at bounding box center [278, 130] width 231 height 11
click at [198, 146] on span "Avvez-vous prévu d'honorer le règlement ?" at bounding box center [204, 146] width 82 height 5
click at [206, 147] on span "Avvez-vous prévu d'honorer le règlement ?" at bounding box center [204, 146] width 82 height 5
click at [255, 147] on p "Avvez-vous prévu d'honorer le règlement ?" at bounding box center [281, 147] width 236 height 7
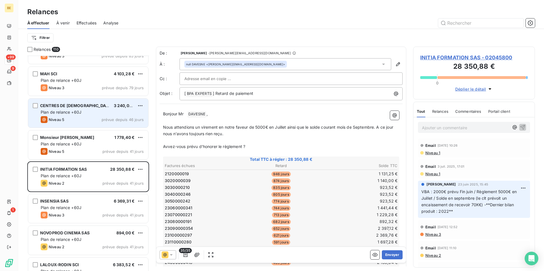
click at [242, 145] on span "Avvez-vous prévu d'honorer le règlement ?" at bounding box center [204, 146] width 82 height 5
click at [245, 146] on span "Avvez-vous prévu d'honorer le règlement ?" at bounding box center [204, 146] width 82 height 5
click at [186, 148] on span "Avvez-vous prévu d'honorer le règlement ?" at bounding box center [204, 146] width 82 height 5
click at [179, 148] on span "Avvez-vous prévu d'honorer le règlement ?" at bounding box center [204, 146] width 82 height 5
click at [396, 256] on button "Envoyer" at bounding box center [392, 254] width 21 height 9
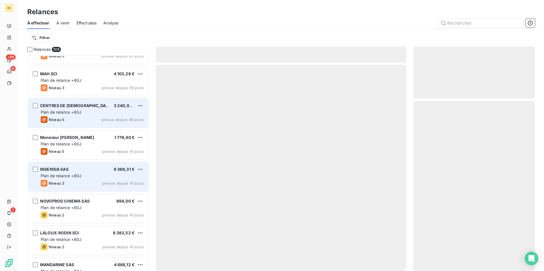
click at [105, 177] on div "Plan de relance +60J" at bounding box center [92, 176] width 103 height 6
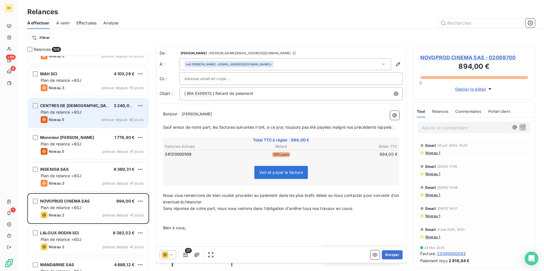
click at [173, 254] on icon at bounding box center [171, 255] width 6 height 6
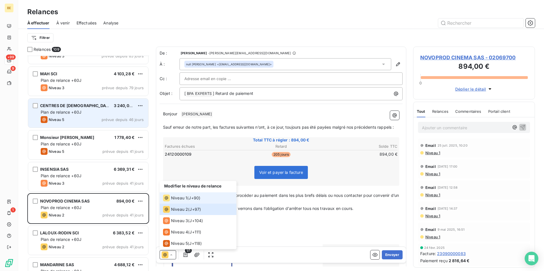
click at [179, 200] on span "Niveau 1" at bounding box center [179, 198] width 16 height 6
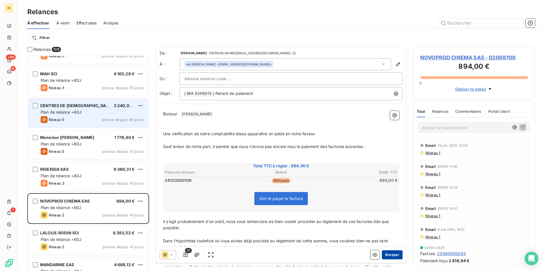
click at [392, 255] on button "Envoyer" at bounding box center [392, 254] width 21 height 9
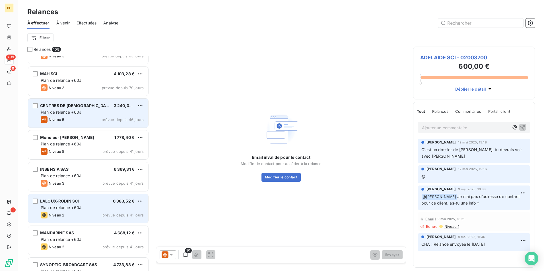
click at [79, 208] on span "Plan de relance +60J" at bounding box center [61, 207] width 41 height 5
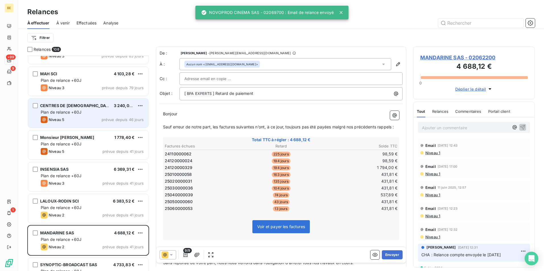
click at [166, 252] on icon at bounding box center [165, 255] width 7 height 7
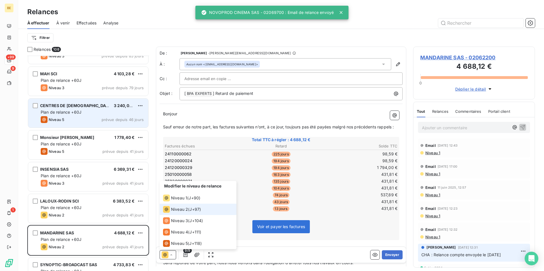
click at [175, 209] on span "Niveau 2" at bounding box center [179, 210] width 17 height 6
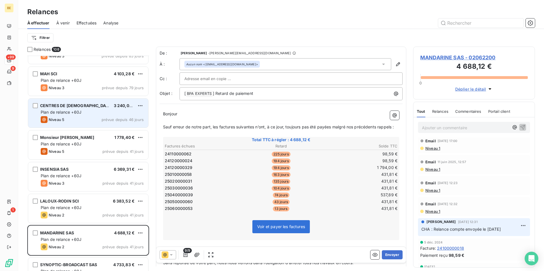
scroll to position [44, 0]
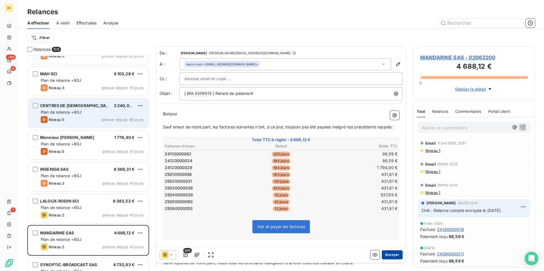
click at [387, 255] on button "Envoyer" at bounding box center [392, 254] width 21 height 9
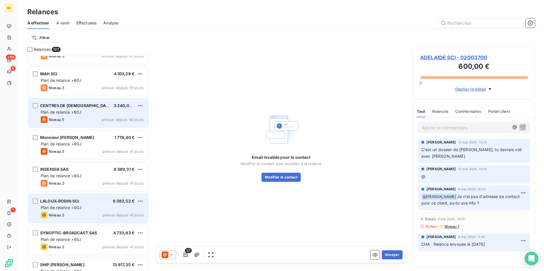
click at [71, 212] on div "Niveau 2 prévue depuis 41 jours" at bounding box center [92, 215] width 103 height 7
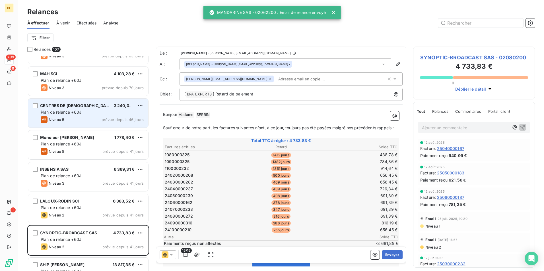
click at [169, 255] on icon at bounding box center [171, 255] width 6 height 6
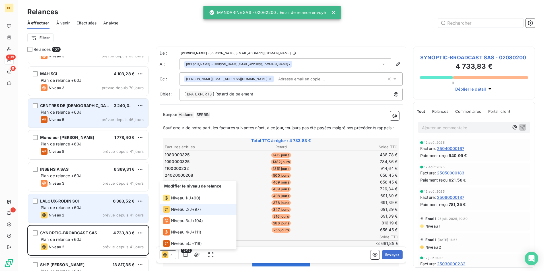
click at [80, 208] on span "Plan de relance +60J" at bounding box center [61, 207] width 41 height 5
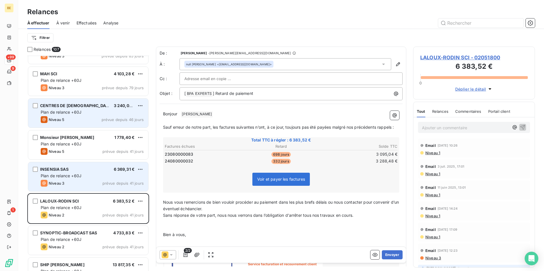
click at [76, 175] on span "Plan de relance +60J" at bounding box center [61, 175] width 41 height 5
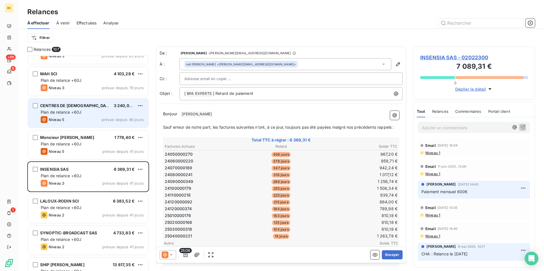
click at [168, 255] on icon at bounding box center [171, 255] width 6 height 6
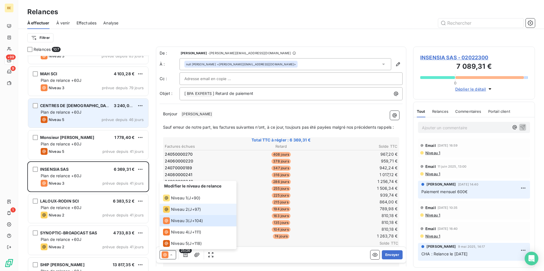
click at [176, 208] on span "Niveau 2" at bounding box center [179, 210] width 17 height 6
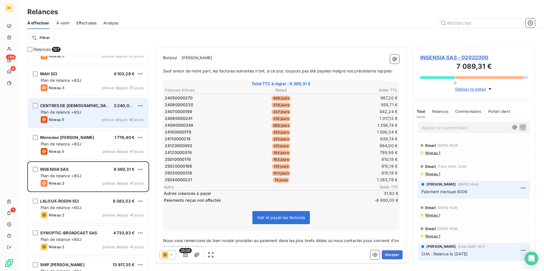
scroll to position [57, 0]
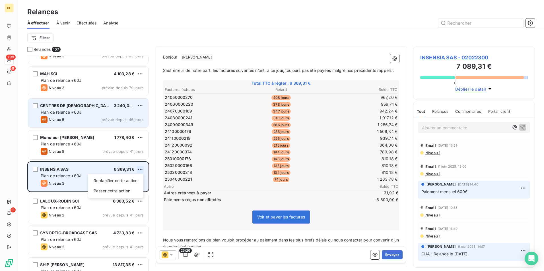
click at [139, 168] on html "BE +99 9 1 Relances À effectuer À venir Effectuées Analyse Filtrer Relances 107…" at bounding box center [272, 135] width 544 height 271
click at [128, 194] on div "Passer cette action" at bounding box center [115, 191] width 51 height 9
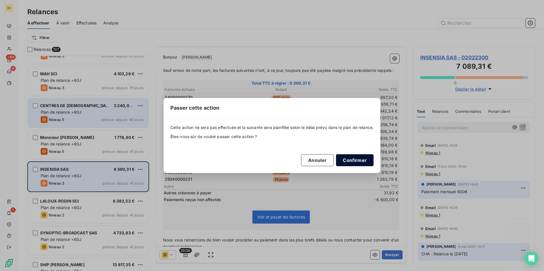
drag, startPoint x: 353, startPoint y: 159, endPoint x: 345, endPoint y: 162, distance: 9.0
click at [351, 160] on button "Confirmer" at bounding box center [355, 160] width 38 height 12
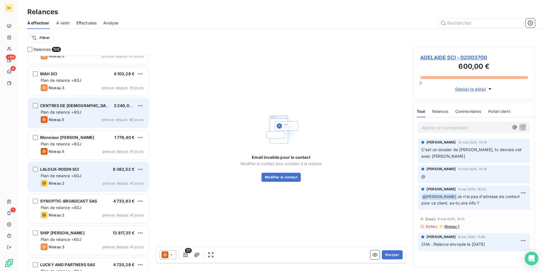
click at [87, 179] on div "LALOUX-RODIN SCI 6 383,52 € Plan de relance +60J Niveau 2 prévue depuis 41 jours" at bounding box center [88, 176] width 120 height 29
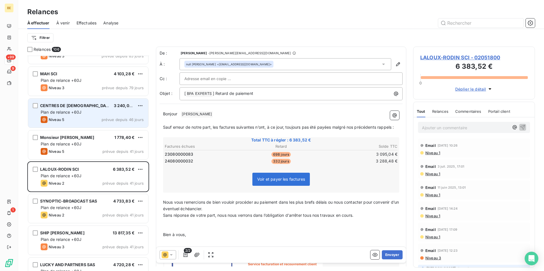
click at [171, 259] on div "2/2 Envoyer" at bounding box center [281, 255] width 250 height 16
click at [172, 257] on icon at bounding box center [171, 255] width 6 height 6
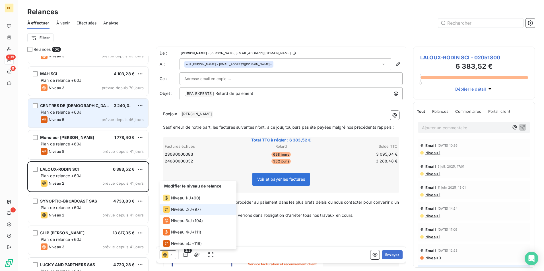
click at [172, 257] on icon at bounding box center [171, 255] width 6 height 6
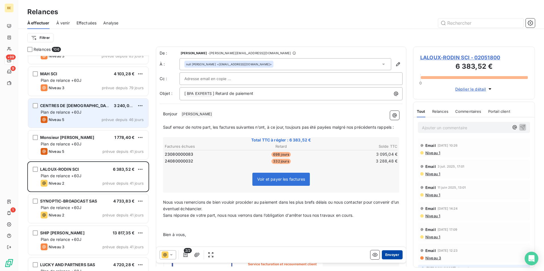
click at [386, 253] on button "Envoyer" at bounding box center [392, 254] width 21 height 9
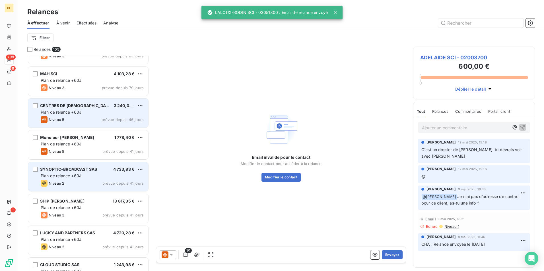
click at [84, 177] on div "Plan de relance +60J" at bounding box center [92, 176] width 103 height 6
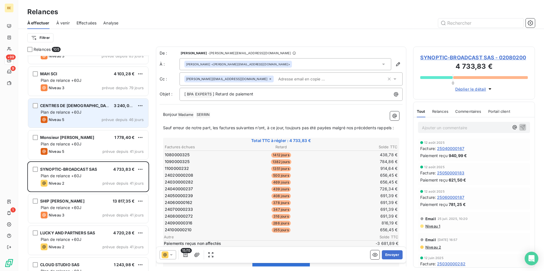
click at [173, 257] on icon at bounding box center [171, 255] width 6 height 6
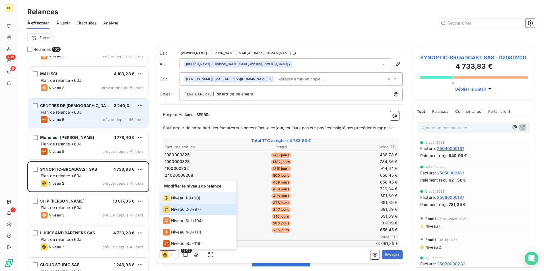
click at [186, 198] on span "Niveau 1" at bounding box center [179, 198] width 16 height 6
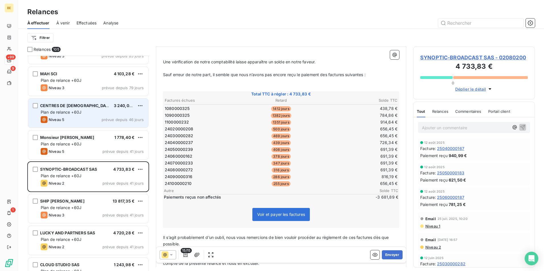
scroll to position [86, 0]
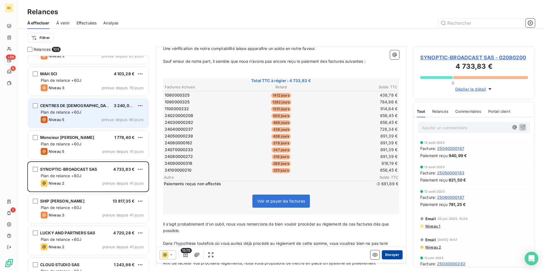
click at [386, 254] on button "Envoyer" at bounding box center [392, 254] width 21 height 9
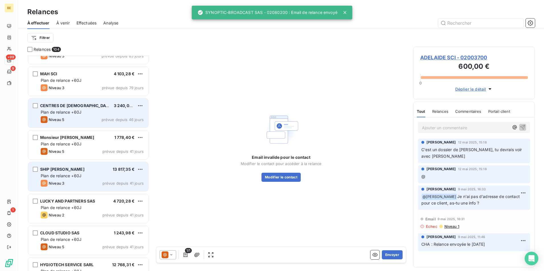
click at [69, 184] on div "Niveau 3 prévue depuis 41 jours" at bounding box center [92, 183] width 103 height 7
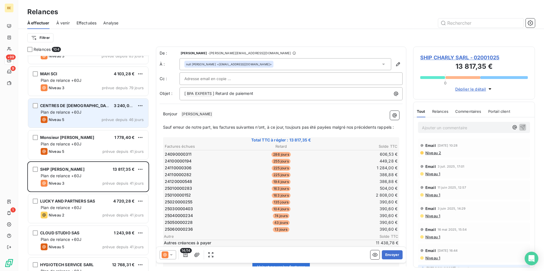
click at [173, 256] on div at bounding box center [168, 254] width 16 height 9
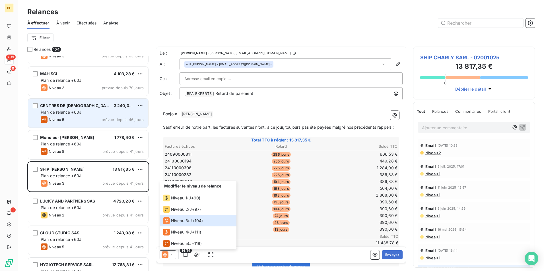
click at [267, 128] on span "Sauf erreur de notre part, les factures suivantes n’ont, à ce jour, toujours pa…" at bounding box center [278, 127] width 231 height 5
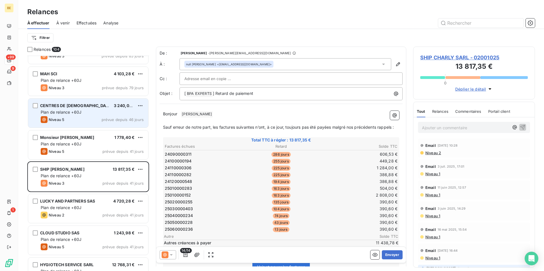
scroll to position [16, 0]
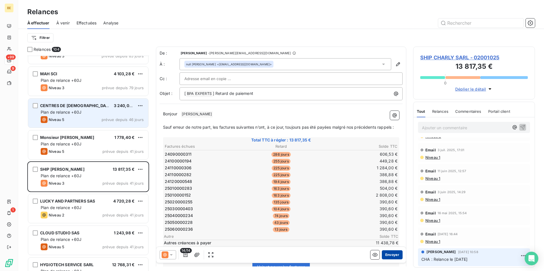
click at [383, 256] on button "Envoyer" at bounding box center [392, 254] width 21 height 9
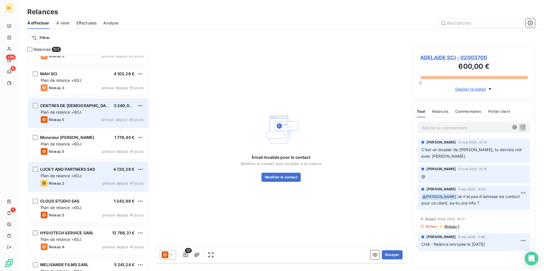
click at [76, 181] on div "Niveau 2 prévue depuis 41 jours" at bounding box center [92, 183] width 103 height 7
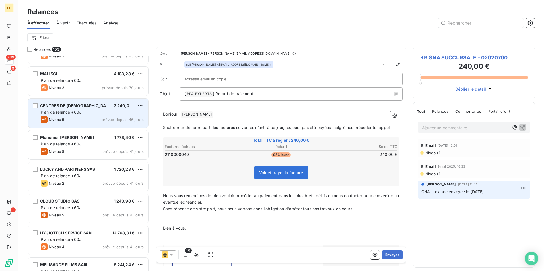
scroll to position [57, 0]
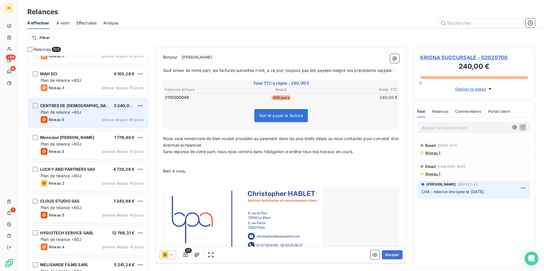
click at [164, 255] on icon at bounding box center [165, 255] width 7 height 7
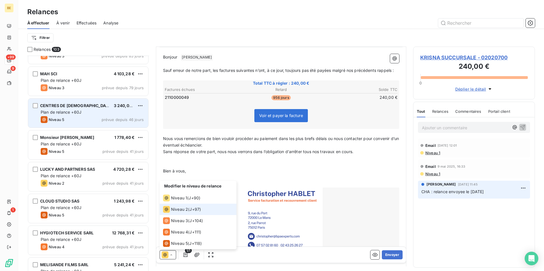
click at [164, 255] on icon at bounding box center [165, 255] width 7 height 7
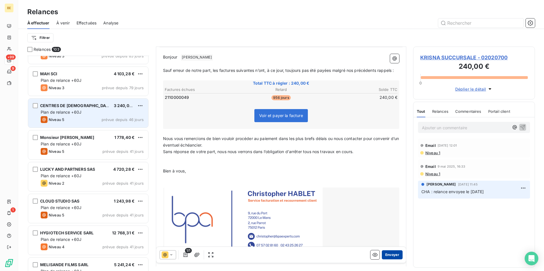
click at [386, 254] on button "Envoyer" at bounding box center [392, 254] width 21 height 9
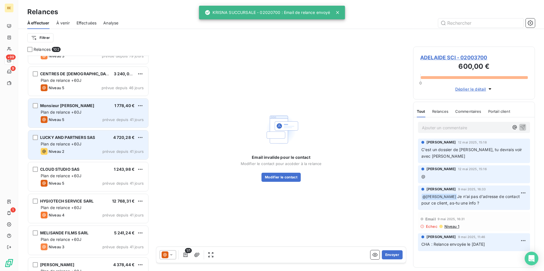
click at [76, 152] on div "Niveau 2 prévue depuis 41 jours" at bounding box center [92, 151] width 103 height 7
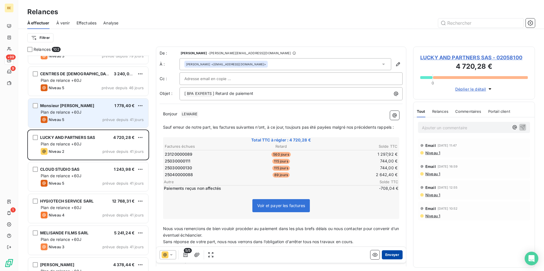
click at [386, 255] on button "Envoyer" at bounding box center [392, 254] width 21 height 9
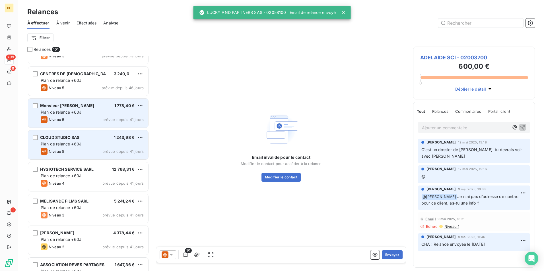
click at [72, 142] on span "Plan de relance +60J" at bounding box center [61, 144] width 41 height 5
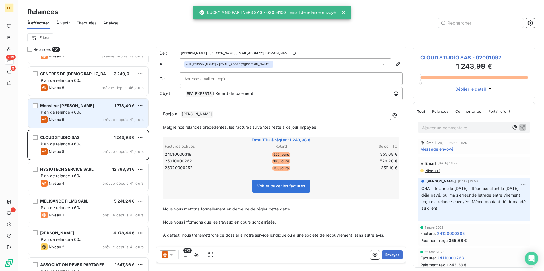
click at [171, 255] on icon at bounding box center [171, 254] width 3 height 1
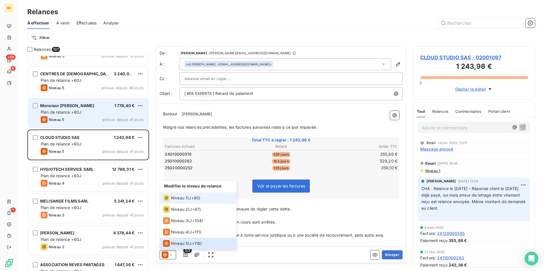
click at [187, 200] on span "Niveau 1" at bounding box center [179, 198] width 16 height 6
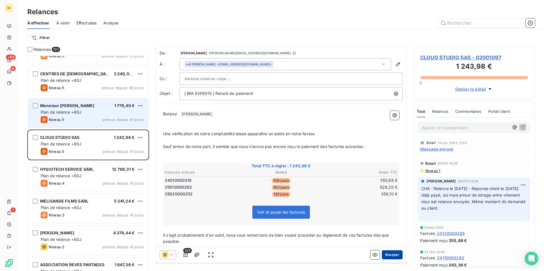
click at [388, 256] on button "Envoyer" at bounding box center [392, 254] width 21 height 9
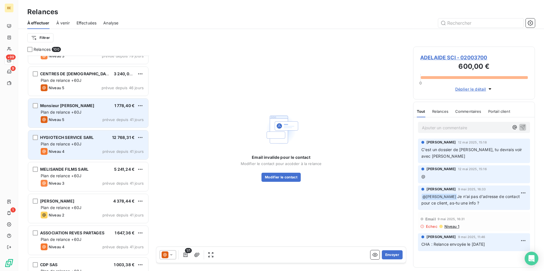
click at [70, 143] on span "Plan de relance +60J" at bounding box center [61, 144] width 41 height 5
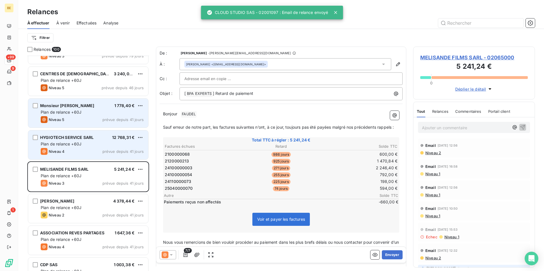
click at [132, 139] on span "12 768,31 €" at bounding box center [123, 137] width 22 height 5
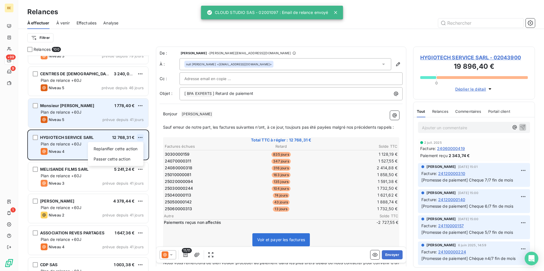
click at [138, 138] on html "BE +99 9 1 Relances À effectuer À venir Effectuées Analyse Filtrer Relances 100…" at bounding box center [272, 135] width 544 height 271
click at [125, 158] on div "Passer cette action" at bounding box center [115, 159] width 51 height 9
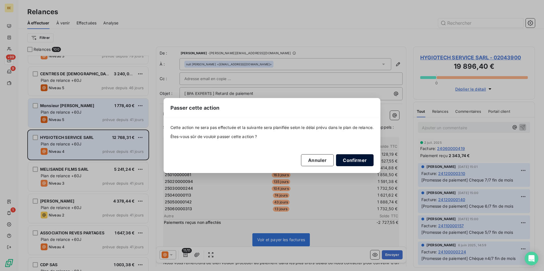
click at [355, 156] on button "Confirmer" at bounding box center [355, 160] width 38 height 12
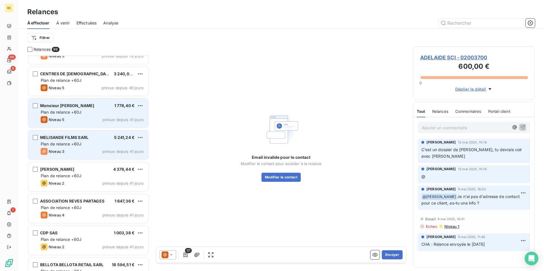
click at [83, 144] on div "Plan de relance +60J" at bounding box center [92, 144] width 103 height 6
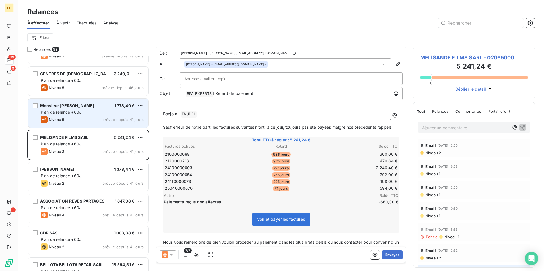
click at [170, 254] on icon at bounding box center [171, 255] width 6 height 6
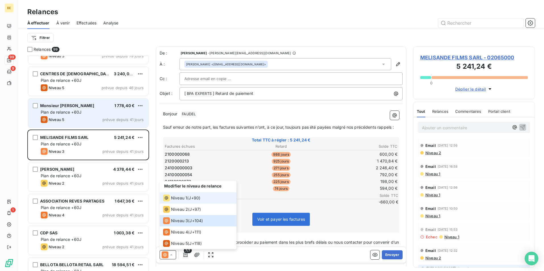
click at [183, 197] on span "Niveau 1" at bounding box center [179, 198] width 16 height 6
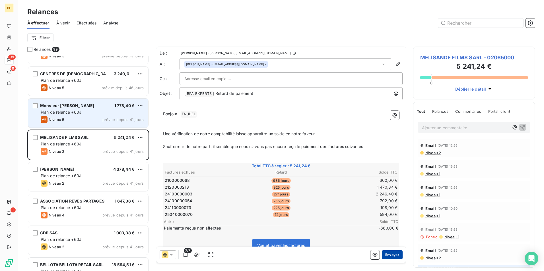
click at [386, 258] on button "Envoyer" at bounding box center [392, 254] width 21 height 9
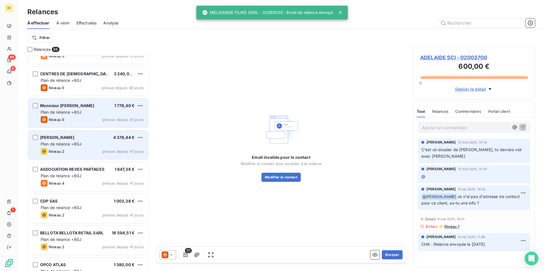
click at [73, 149] on div "Niveau 2 prévue depuis 41 jours" at bounding box center [92, 151] width 103 height 7
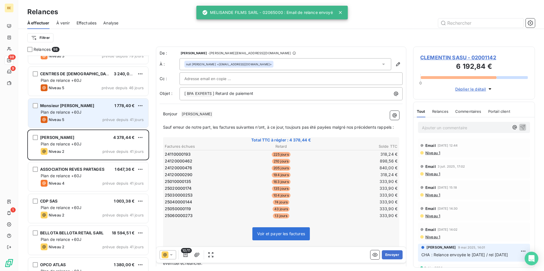
click at [174, 259] on div at bounding box center [168, 254] width 16 height 9
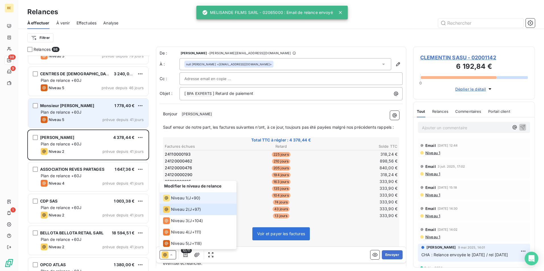
click at [188, 197] on div "Niveau 1 ( J+90 )" at bounding box center [181, 198] width 37 height 7
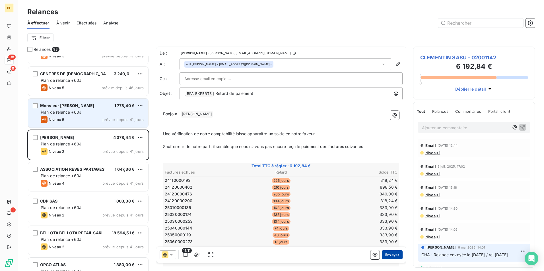
click at [384, 254] on button "Envoyer" at bounding box center [392, 254] width 21 height 9
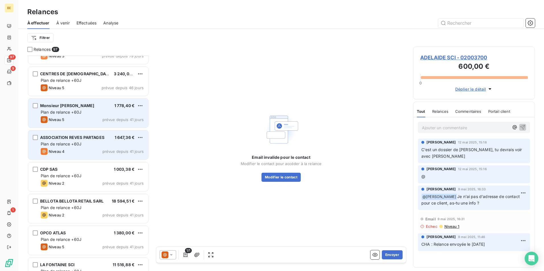
click at [75, 143] on span "Plan de relance +60J" at bounding box center [61, 144] width 41 height 5
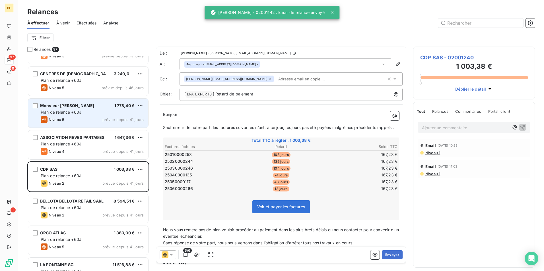
click at [101, 138] on span "ASSOCIATION REVES PARTAGES" at bounding box center [72, 137] width 64 height 5
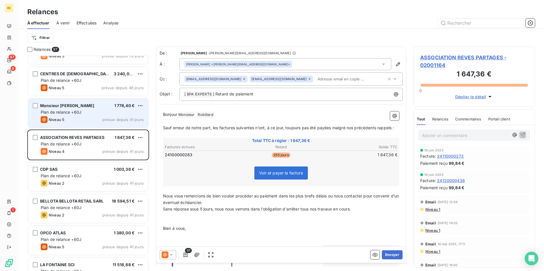
click at [173, 257] on icon at bounding box center [171, 255] width 6 height 6
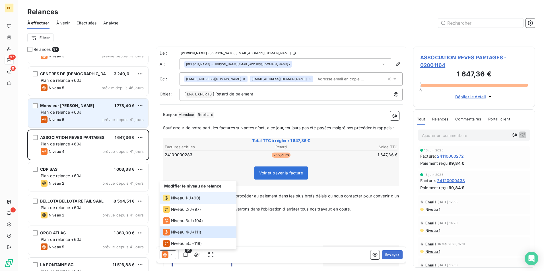
click at [176, 198] on span "Niveau 1" at bounding box center [179, 198] width 16 height 6
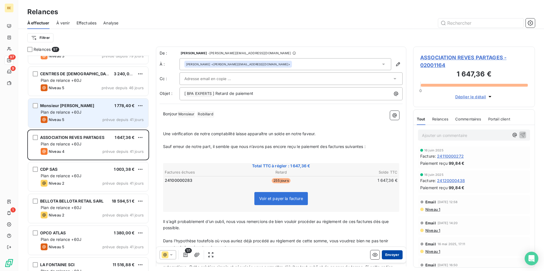
click at [391, 255] on button "Envoyer" at bounding box center [392, 254] width 21 height 9
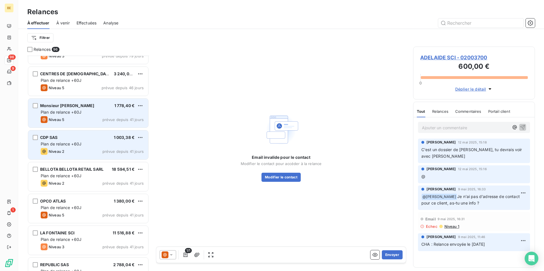
click at [99, 143] on div "Plan de relance +60J" at bounding box center [92, 144] width 103 height 6
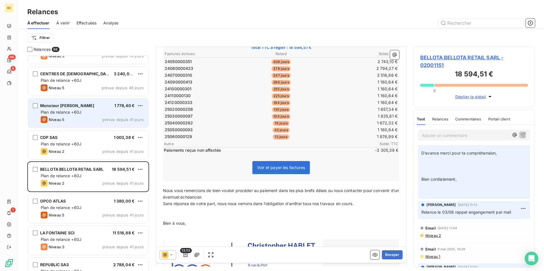
scroll to position [86, 0]
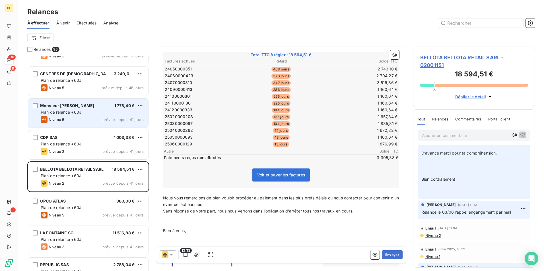
click at [158, 256] on div "13/13 Envoyer" at bounding box center [281, 255] width 250 height 16
click at [160, 255] on div at bounding box center [168, 254] width 16 height 9
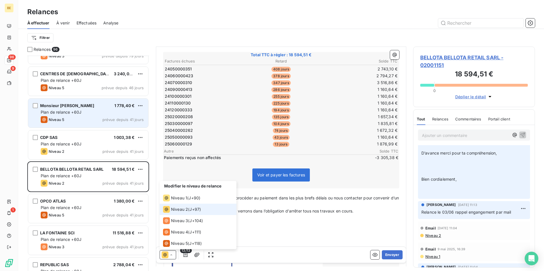
click at [181, 210] on span "Niveau 2" at bounding box center [179, 210] width 17 height 6
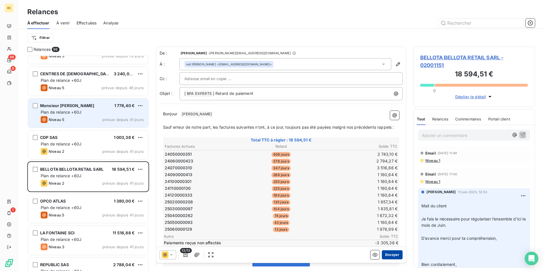
click at [388, 255] on button "Envoyer" at bounding box center [392, 254] width 21 height 9
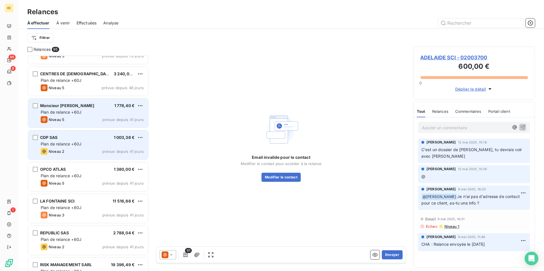
click at [80, 138] on div "CDP SAS 1 003,38 €" at bounding box center [92, 137] width 103 height 5
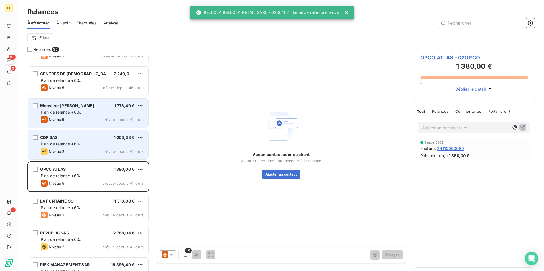
click at [74, 148] on div "CDP SAS 1 003,38 € Plan de relance +60J Niveau 2 prévue depuis 41 jours" at bounding box center [88, 145] width 120 height 29
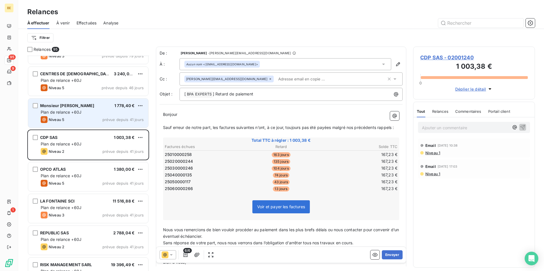
click at [160, 257] on div at bounding box center [168, 254] width 16 height 9
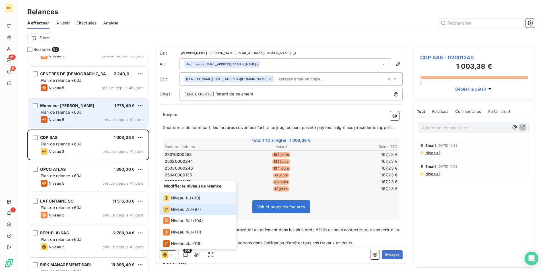
click at [178, 202] on li "Niveau 1 ( J+90 )" at bounding box center [198, 197] width 77 height 11
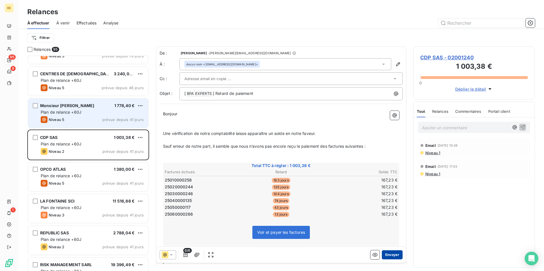
click at [392, 256] on button "Envoyer" at bounding box center [392, 254] width 21 height 9
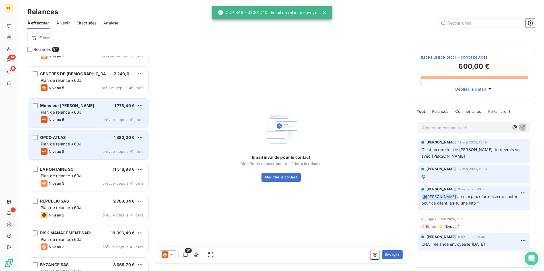
click at [76, 148] on div "Niveau 5 prévue depuis 41 jours" at bounding box center [92, 151] width 103 height 7
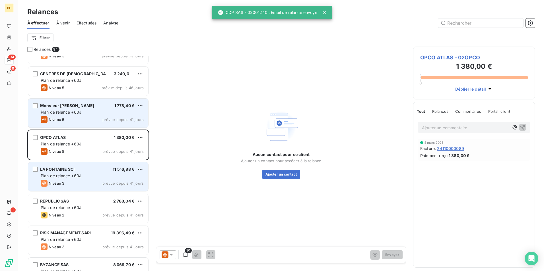
click at [70, 181] on div "Niveau 3 prévue depuis 41 jours" at bounding box center [92, 183] width 103 height 7
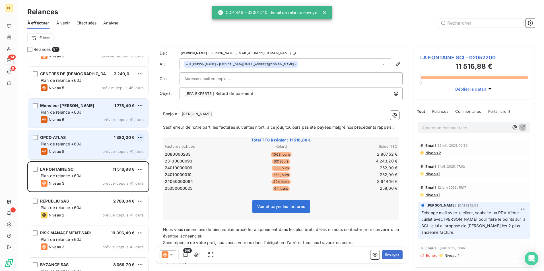
click at [142, 136] on html "BE 94 9 1 Relances À effectuer À venir Effectuées Analyse Filtrer Relances 94 P…" at bounding box center [272, 135] width 544 height 271
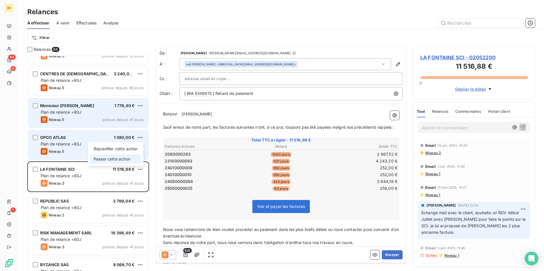
drag, startPoint x: 132, startPoint y: 147, endPoint x: 111, endPoint y: 162, distance: 25.9
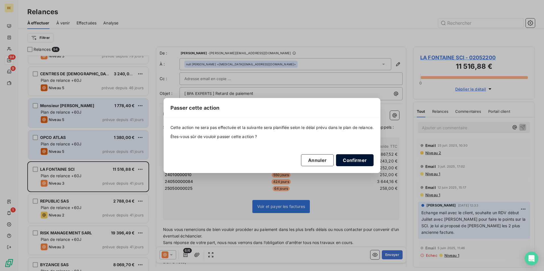
click at [349, 157] on button "Confirmer" at bounding box center [355, 160] width 38 height 12
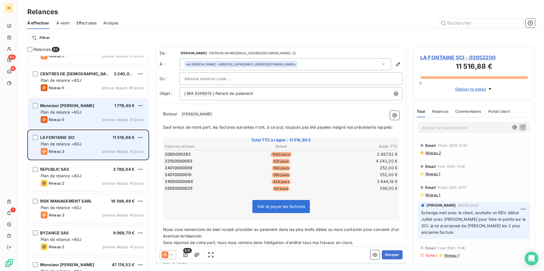
click at [82, 152] on div "Niveau 3 prévue depuis 41 jours" at bounding box center [92, 151] width 103 height 7
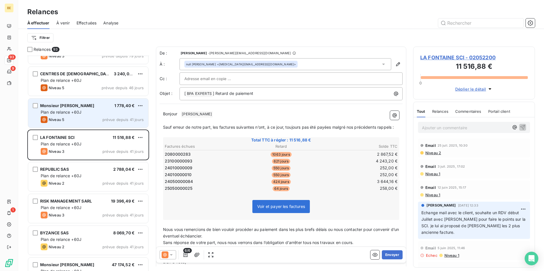
click at [170, 251] on div at bounding box center [168, 254] width 16 height 9
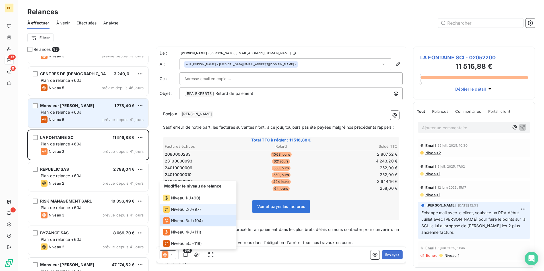
click at [183, 208] on span "Niveau 2" at bounding box center [179, 210] width 17 height 6
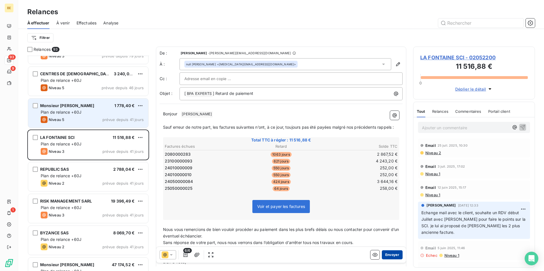
click at [388, 257] on button "Envoyer" at bounding box center [392, 254] width 21 height 9
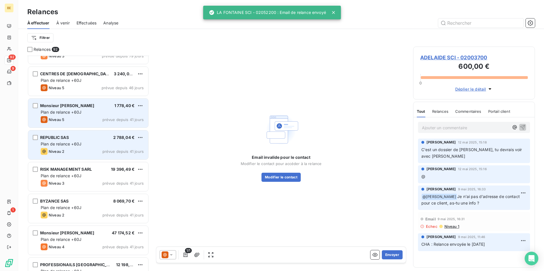
click at [74, 148] on div "REPUBLIC SAS 2 788,04 € Plan de relance +60J Niveau 2 prévue depuis 41 jours" at bounding box center [88, 145] width 120 height 29
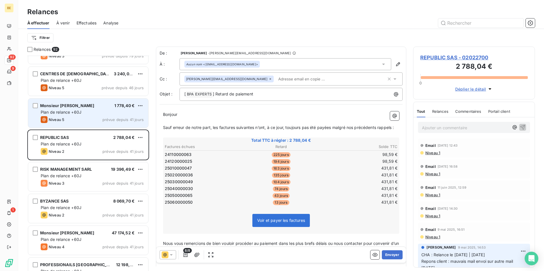
click at [171, 256] on icon at bounding box center [171, 255] width 6 height 6
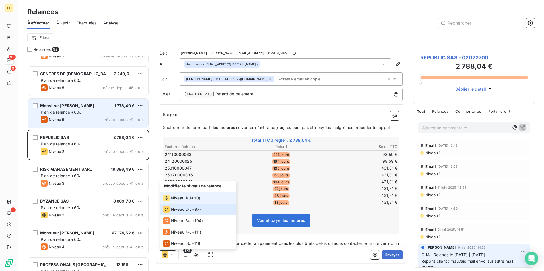
click at [191, 197] on span "J+90 )" at bounding box center [195, 198] width 12 height 6
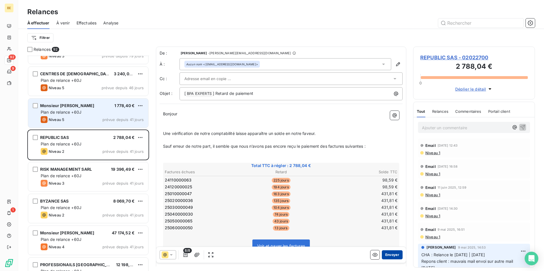
click at [392, 256] on button "Envoyer" at bounding box center [392, 254] width 21 height 9
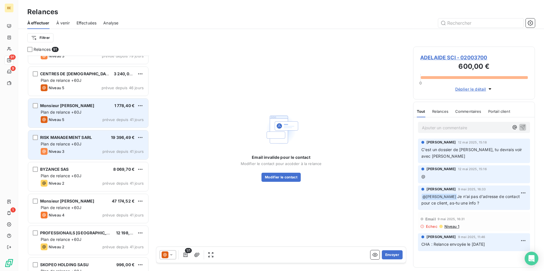
click at [82, 150] on div "Niveau 3 prévue depuis 41 jours" at bounding box center [92, 151] width 103 height 7
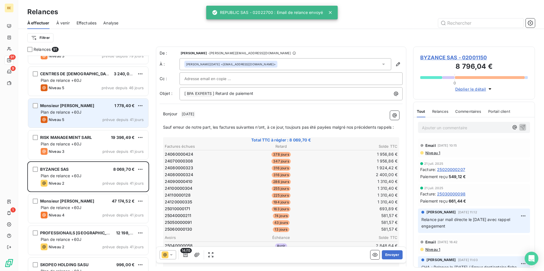
click at [161, 252] on div at bounding box center [168, 254] width 16 height 9
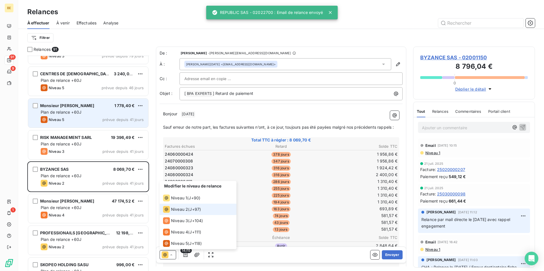
click at [176, 208] on span "Niveau 2" at bounding box center [179, 210] width 17 height 6
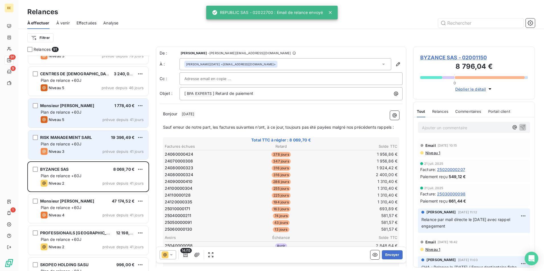
click at [74, 150] on div "Niveau 3 prévue depuis 41 jours" at bounding box center [92, 151] width 103 height 7
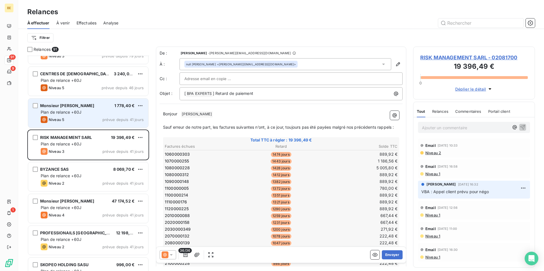
click at [168, 256] on icon at bounding box center [165, 255] width 7 height 7
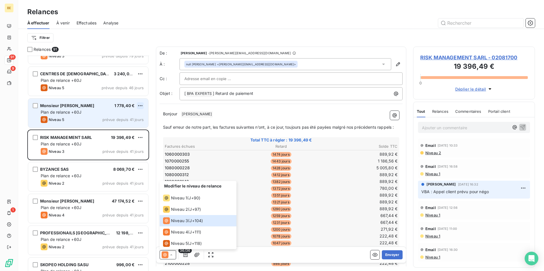
click at [139, 105] on html "BE 91 9 1 Relances À effectuer À venir Effectuées Analyse Filtrer Relances 91 P…" at bounding box center [272, 135] width 544 height 271
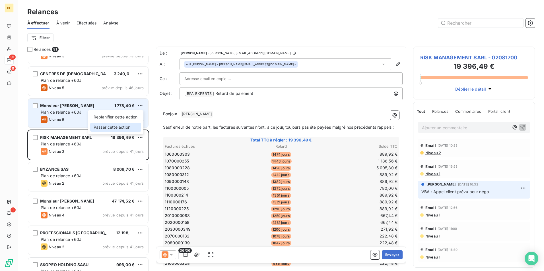
click at [126, 124] on div "Passer cette action" at bounding box center [115, 127] width 51 height 9
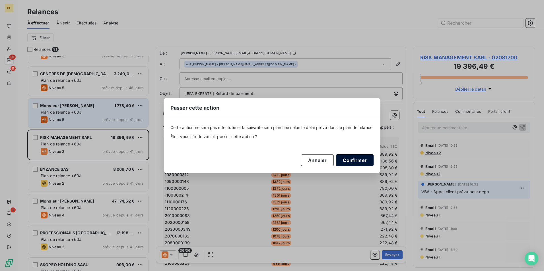
click at [348, 160] on button "Confirmer" at bounding box center [355, 160] width 38 height 12
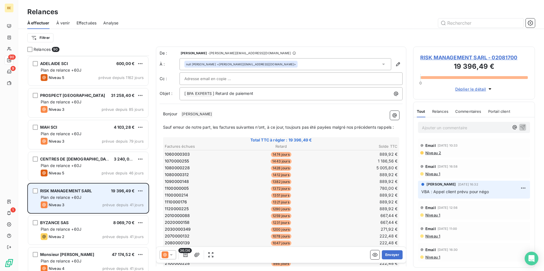
scroll to position [29, 0]
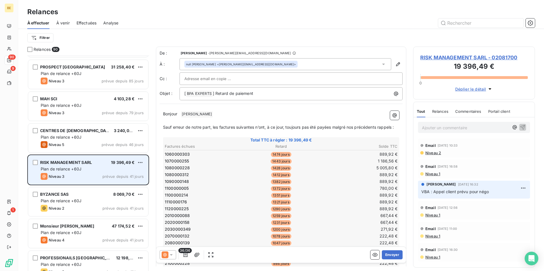
click at [113, 172] on div "RISK MANAGEMENT SARL 19 396,49 € Plan de relance +60J Niveau 3 prévue depuis 41…" at bounding box center [88, 170] width 120 height 29
click at [129, 172] on div "RISK MANAGEMENT SARL 19 396,49 € Plan de relance +60J Niveau 3 prévue depuis 41…" at bounding box center [88, 170] width 120 height 29
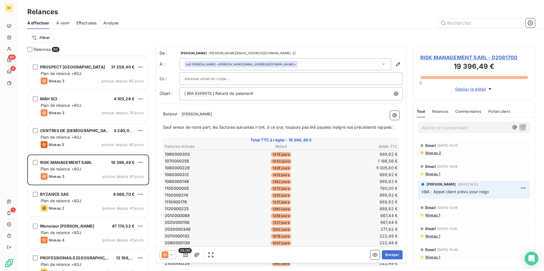
click at [166, 256] on icon at bounding box center [165, 255] width 7 height 7
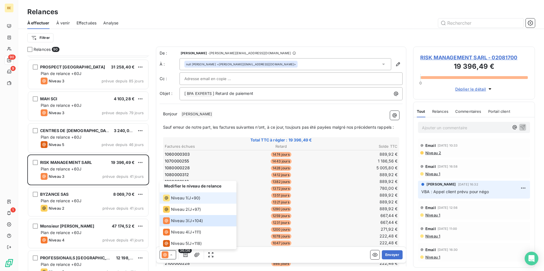
click at [193, 196] on span "J+90 )" at bounding box center [195, 198] width 12 height 6
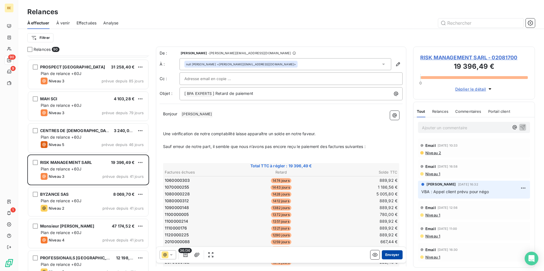
click at [394, 257] on button "Envoyer" at bounding box center [392, 254] width 21 height 9
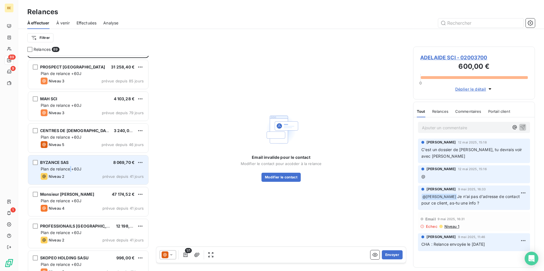
click at [71, 169] on span "Plan de relance +60J" at bounding box center [61, 169] width 41 height 5
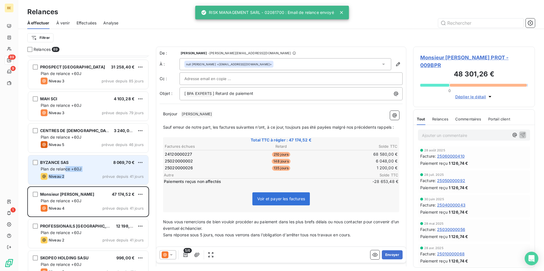
click at [65, 172] on div "BYZANCE SAS 8 069,70 € Plan de relance +60J Niveau 2 prévue depuis 41 jours" at bounding box center [88, 170] width 120 height 29
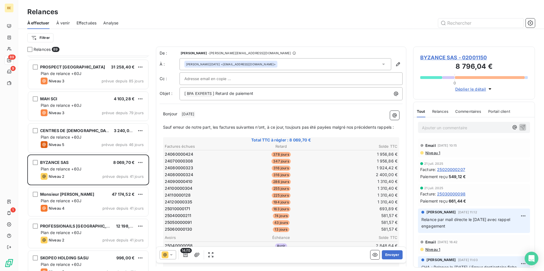
click at [161, 260] on div "14/15 Envoyer" at bounding box center [281, 255] width 250 height 16
click at [166, 256] on icon at bounding box center [165, 255] width 7 height 7
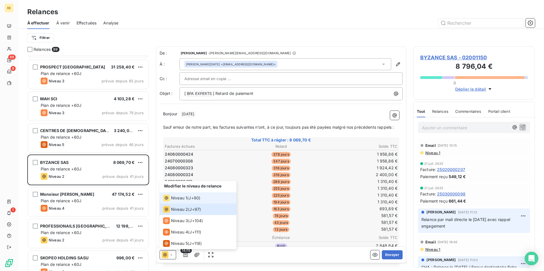
click at [189, 197] on div "Niveau 1 ( J+90 )" at bounding box center [181, 198] width 37 height 7
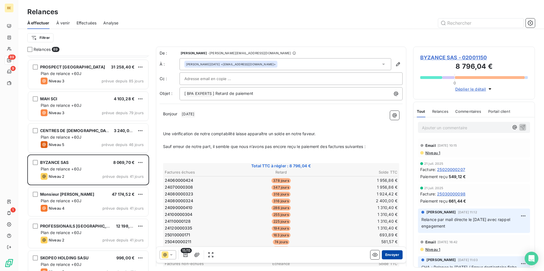
click at [392, 256] on button "Envoyer" at bounding box center [392, 254] width 21 height 9
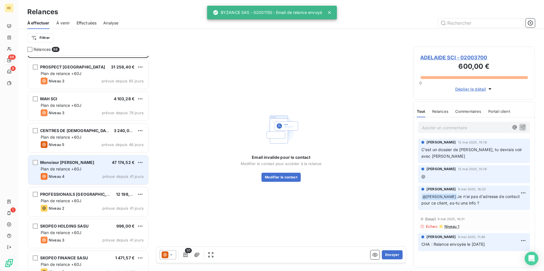
click at [90, 171] on div "Plan de relance +60J" at bounding box center [92, 169] width 103 height 6
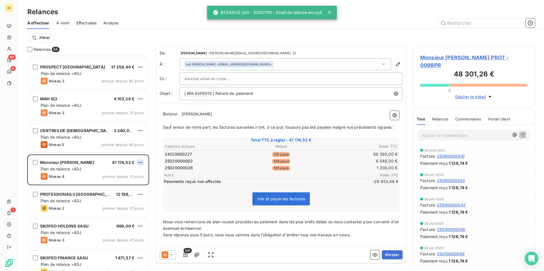
click at [140, 160] on html "BE 88 9 1 Relances À effectuer À venir Effectuées Analyse Filtrer Relances 88 A…" at bounding box center [272, 135] width 544 height 271
click at [126, 183] on div "Passer cette action" at bounding box center [115, 184] width 51 height 9
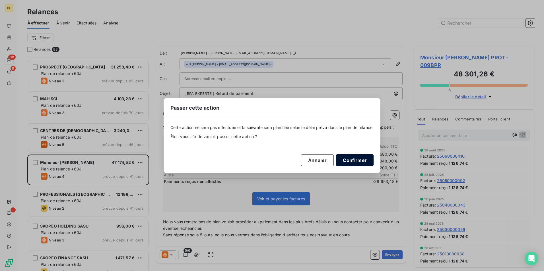
click at [352, 160] on button "Confirmer" at bounding box center [355, 160] width 38 height 12
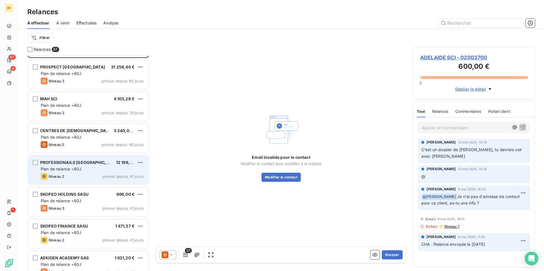
click at [102, 175] on div "Niveau 2 prévue depuis 41 jours" at bounding box center [92, 176] width 103 height 7
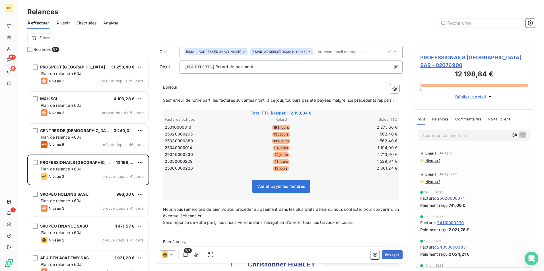
scroll to position [57, 0]
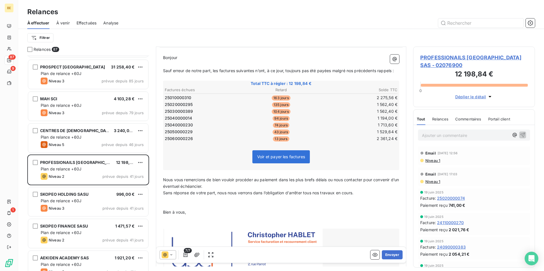
click at [173, 254] on icon at bounding box center [171, 255] width 6 height 6
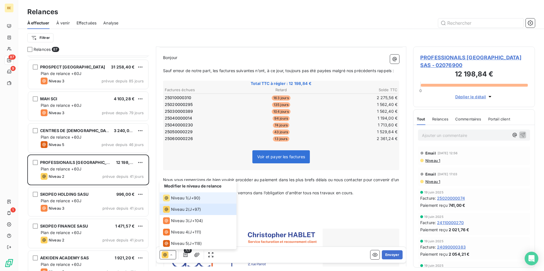
click at [179, 198] on span "Niveau 1" at bounding box center [179, 198] width 16 height 6
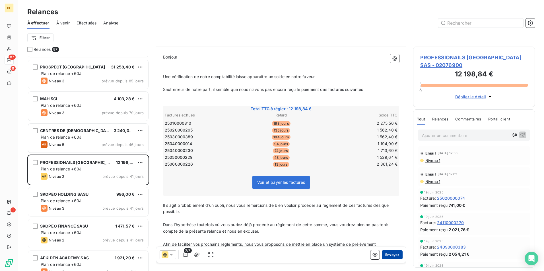
click at [394, 256] on button "Envoyer" at bounding box center [392, 254] width 21 height 9
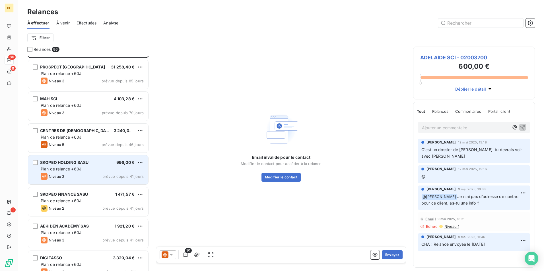
click at [86, 169] on div "Plan de relance +60J" at bounding box center [92, 169] width 103 height 6
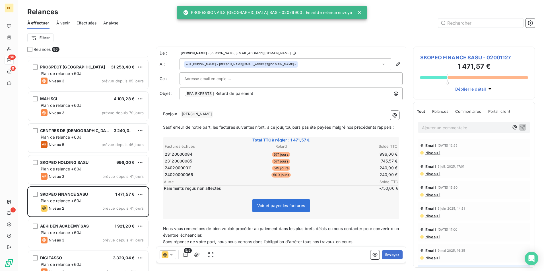
click at [171, 257] on icon at bounding box center [171, 255] width 6 height 6
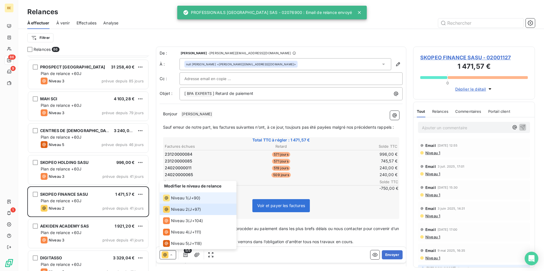
click at [179, 200] on span "Niveau 1" at bounding box center [179, 198] width 16 height 6
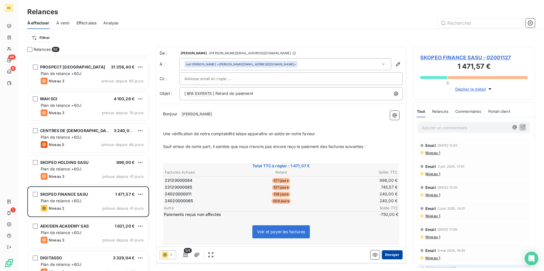
click at [390, 256] on button "Envoyer" at bounding box center [392, 254] width 21 height 9
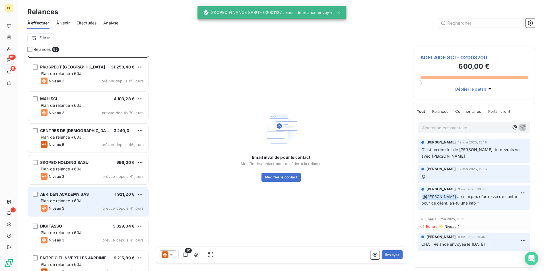
click at [89, 203] on div "Plan de relance +60J" at bounding box center [92, 201] width 103 height 6
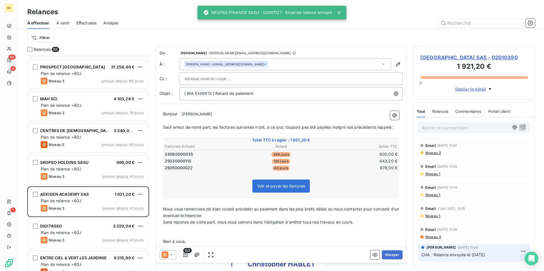
click at [169, 255] on icon at bounding box center [171, 255] width 6 height 6
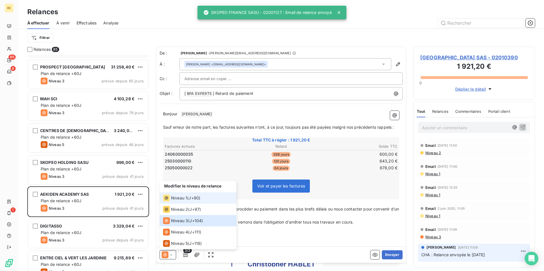
click at [176, 198] on span "Niveau 1" at bounding box center [179, 198] width 16 height 6
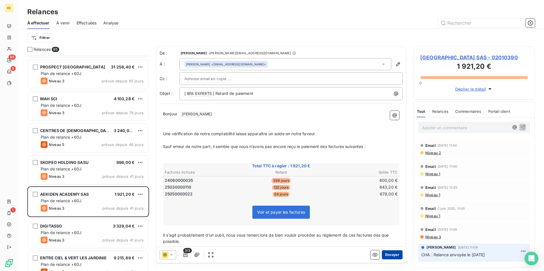
click at [390, 256] on button "Envoyer" at bounding box center [392, 254] width 21 height 9
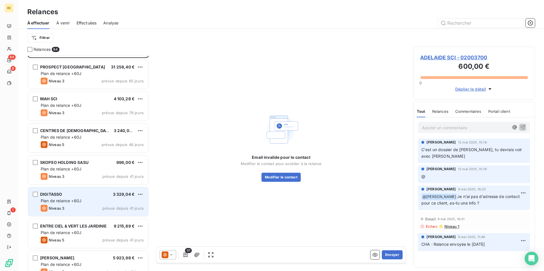
click at [80, 207] on div "Niveau 3 prévue depuis 41 jours" at bounding box center [92, 208] width 103 height 7
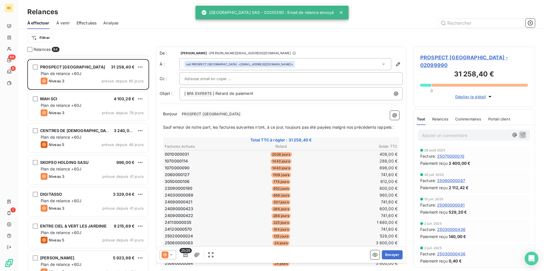
click at [92, 162] on div "SKOPEO HOLDING SASU 996,00 €" at bounding box center [92, 162] width 103 height 5
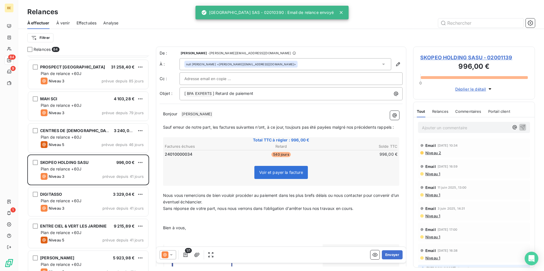
click at [173, 258] on div at bounding box center [168, 254] width 16 height 9
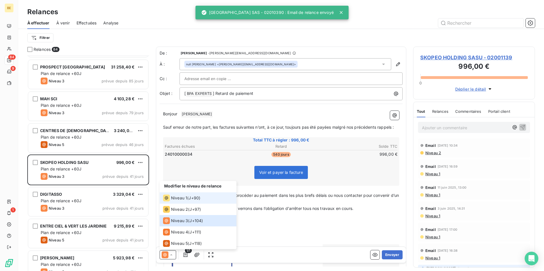
click at [184, 198] on span "Niveau 1" at bounding box center [179, 198] width 16 height 6
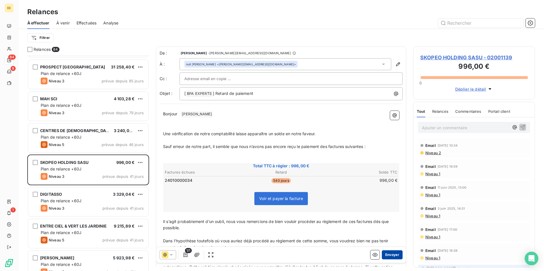
click at [382, 252] on button "Envoyer" at bounding box center [392, 254] width 21 height 9
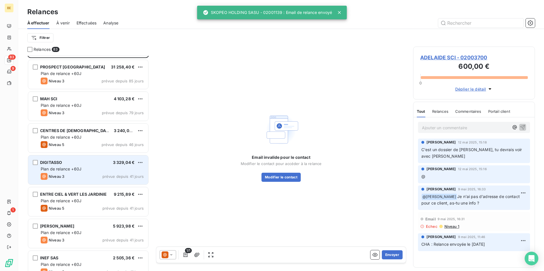
click at [68, 176] on div "Niveau 3 prévue depuis 41 jours" at bounding box center [92, 176] width 103 height 7
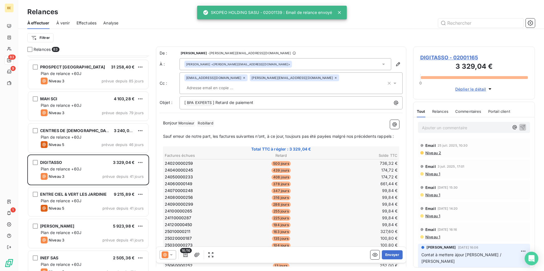
click at [165, 257] on icon at bounding box center [164, 254] width 3 height 3
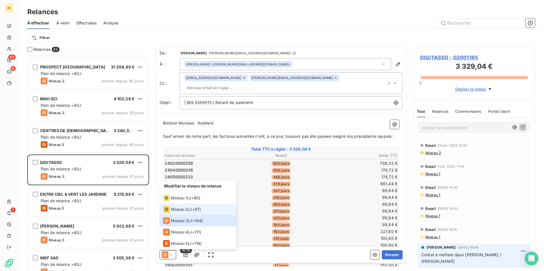
click at [179, 205] on li "Niveau 2 ( J+97 )" at bounding box center [198, 209] width 77 height 11
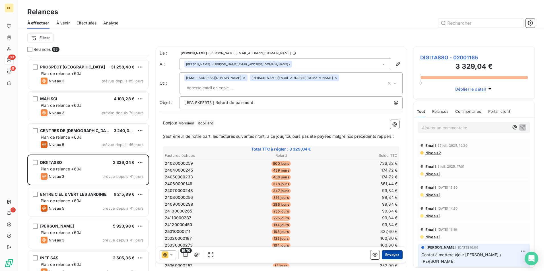
click at [392, 255] on button "Envoyer" at bounding box center [392, 254] width 21 height 9
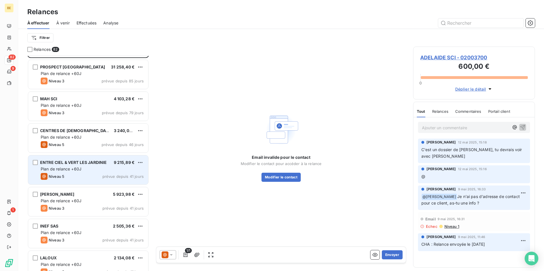
click at [67, 175] on div "Niveau 5 prévue depuis 41 jours" at bounding box center [92, 176] width 103 height 7
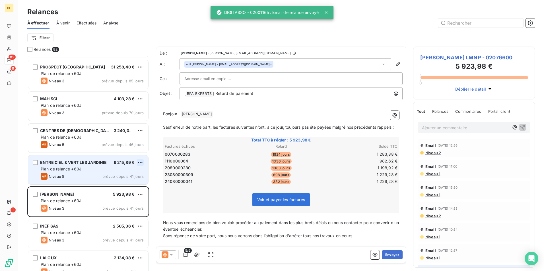
click at [142, 162] on html "BE 82 9 1 Relances À effectuer À venir Effectuées Analyse Filtrer Relances 82 A…" at bounding box center [272, 135] width 544 height 271
click at [132, 182] on div "Passer cette action" at bounding box center [115, 184] width 51 height 9
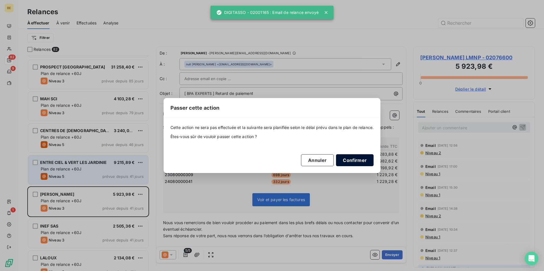
click at [348, 158] on button "Confirmer" at bounding box center [355, 160] width 38 height 12
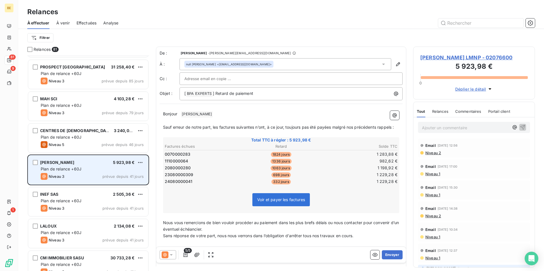
click at [69, 179] on div "Niveau 3 prévue depuis 41 jours" at bounding box center [92, 176] width 103 height 7
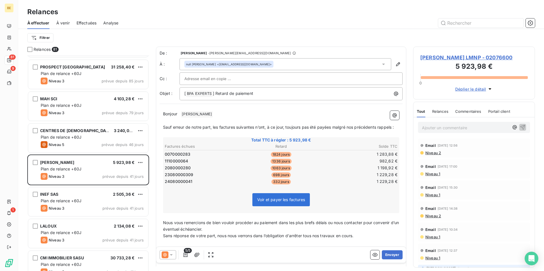
click at [173, 254] on icon at bounding box center [171, 255] width 6 height 6
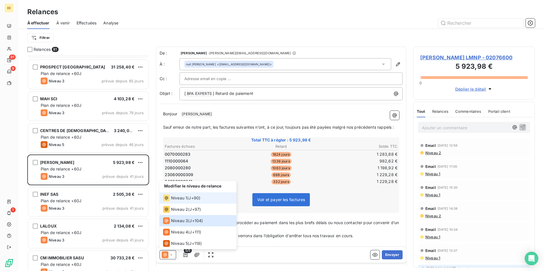
click at [176, 200] on span "Niveau 1" at bounding box center [179, 198] width 16 height 6
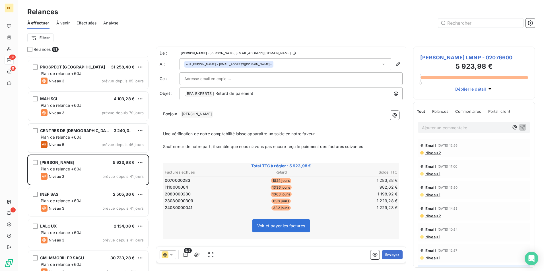
click at [165, 252] on icon at bounding box center [165, 255] width 7 height 7
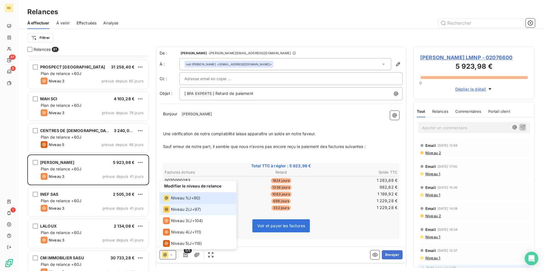
click at [179, 208] on span "Niveau 2" at bounding box center [179, 210] width 17 height 6
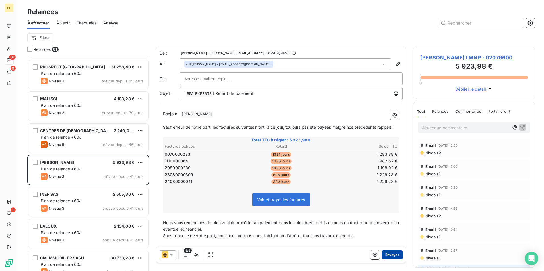
click at [388, 253] on button "Envoyer" at bounding box center [392, 254] width 21 height 9
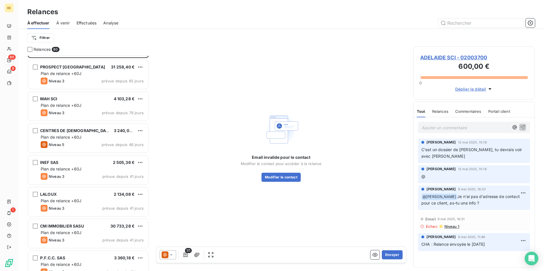
click at [86, 185] on div "INEF SAS 2 505,36 € Plan de relance +60J Niveau 3 prévue depuis 41 jours" at bounding box center [88, 171] width 122 height 32
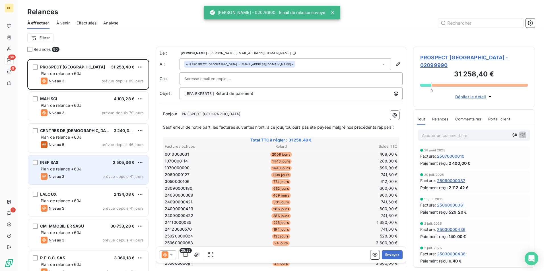
click at [84, 172] on div "INEF SAS 2 505,36 € Plan de relance +60J Niveau 3 prévue depuis 41 jours" at bounding box center [88, 170] width 120 height 29
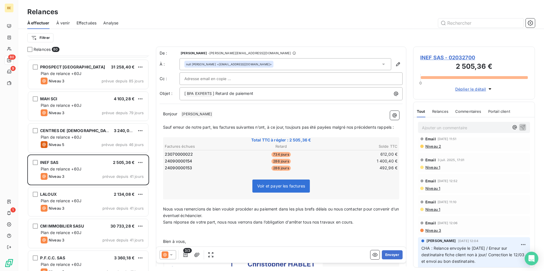
scroll to position [9, 0]
click at [163, 254] on icon at bounding box center [165, 255] width 7 height 7
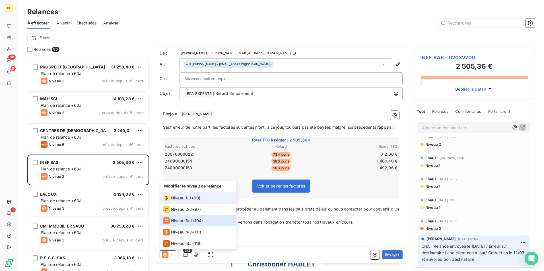
click at [179, 199] on span "Niveau 1" at bounding box center [179, 198] width 16 height 6
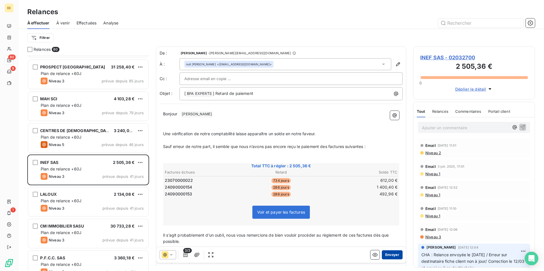
click at [391, 254] on button "Envoyer" at bounding box center [392, 254] width 21 height 9
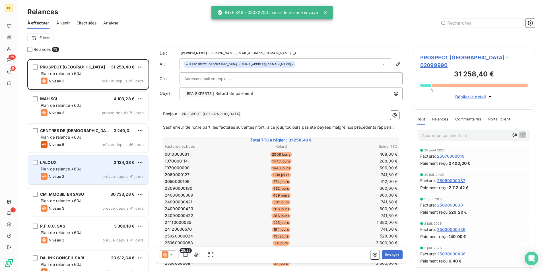
click at [89, 170] on div "Plan de relance +60J" at bounding box center [92, 169] width 103 height 6
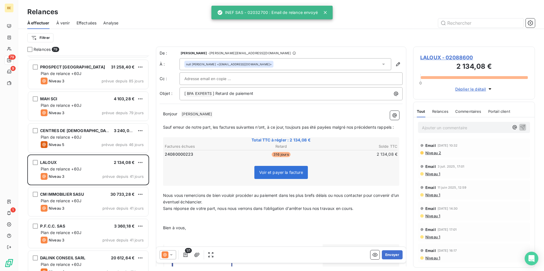
click at [166, 253] on icon at bounding box center [165, 255] width 7 height 7
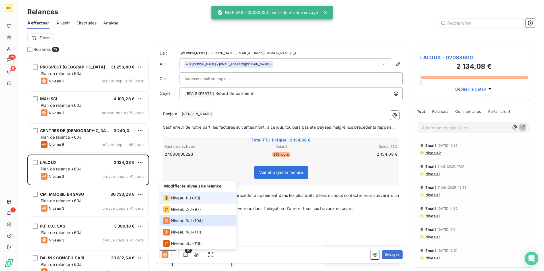
click at [174, 200] on span "Niveau 1" at bounding box center [179, 198] width 16 height 6
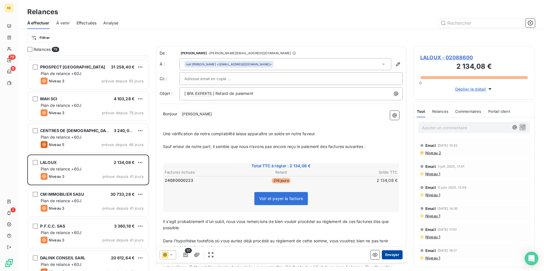
click at [392, 256] on button "Envoyer" at bounding box center [392, 254] width 21 height 9
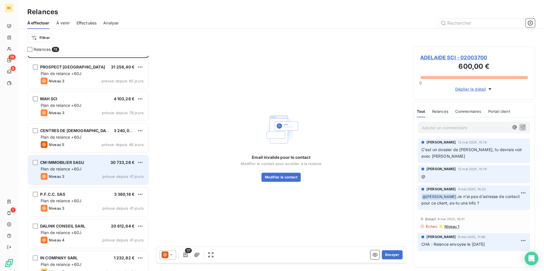
click at [69, 171] on span "Plan de relance +60J" at bounding box center [61, 169] width 41 height 5
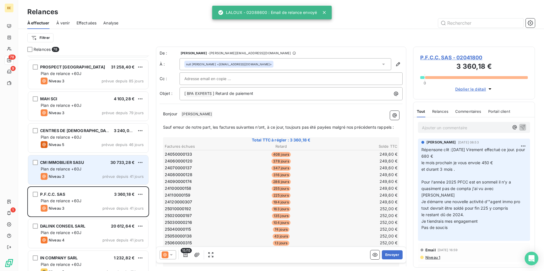
click at [86, 170] on div "Plan de relance +60J" at bounding box center [92, 169] width 103 height 6
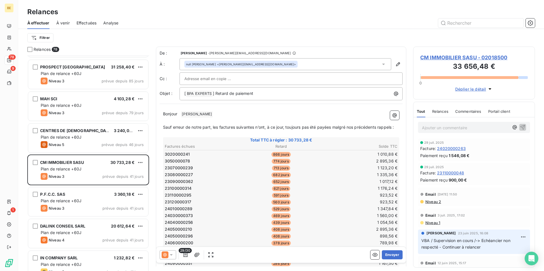
click at [172, 256] on icon at bounding box center [171, 255] width 6 height 6
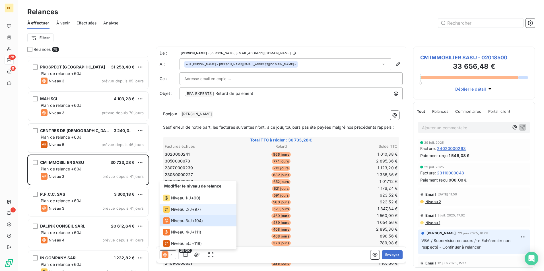
click at [183, 208] on span "Niveau 2" at bounding box center [179, 210] width 17 height 6
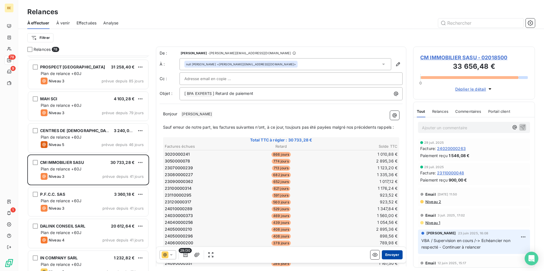
click at [387, 255] on button "Envoyer" at bounding box center [392, 254] width 21 height 9
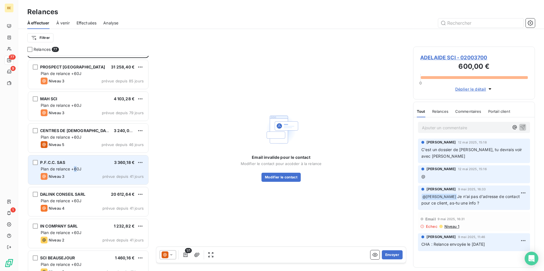
click at [75, 168] on span "Plan de relance +60J" at bounding box center [61, 169] width 41 height 5
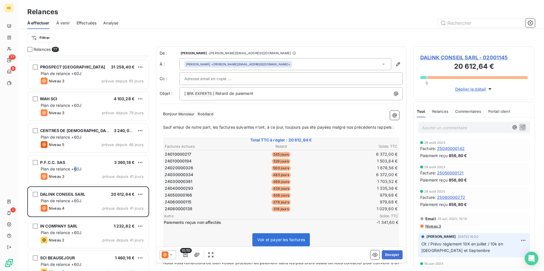
drag, startPoint x: 200, startPoint y: 128, endPoint x: 226, endPoint y: 124, distance: 25.9
click at [200, 128] on span "Sauf erreur de notre part, les factures suivantes n’ont, à ce jour, toujours pa…" at bounding box center [278, 127] width 231 height 5
click at [194, 131] on p "Sauf erreur de notre part, les factures suivantes n’ont, à ce jour, toujours pa…" at bounding box center [281, 127] width 236 height 7
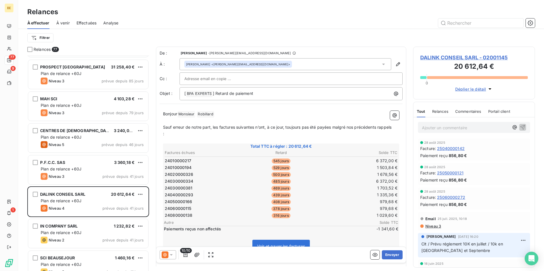
drag, startPoint x: 390, startPoint y: 127, endPoint x: 396, endPoint y: 127, distance: 5.7
click at [390, 127] on span "Sauf erreur de notre part, les factures suivantes n’ont, à ce jour, toujours pa…" at bounding box center [277, 127] width 228 height 5
click at [391, 127] on span "Sauf erreur de notre part, les factures suivantes n’ont, à ce jour, toujours pa…" at bounding box center [277, 127] width 228 height 5
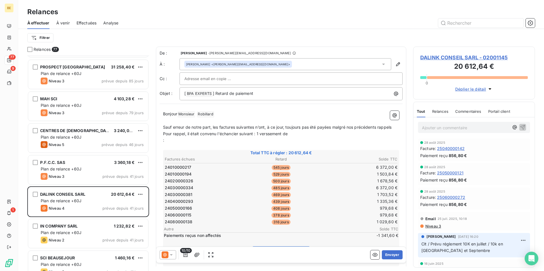
click at [260, 134] on span "Pour rappel, il était convenu l'échancier suivant : 1 verssement de" at bounding box center [225, 133] width 125 height 5
click at [319, 133] on p "Pour rappel, il était convenu l'échancier suivant : Un premier verssement de" at bounding box center [281, 134] width 236 height 7
click at [326, 136] on p "Pour rappel, il était convenu l'échancier suivant : Un premier verssement de 10…" at bounding box center [281, 134] width 236 height 7
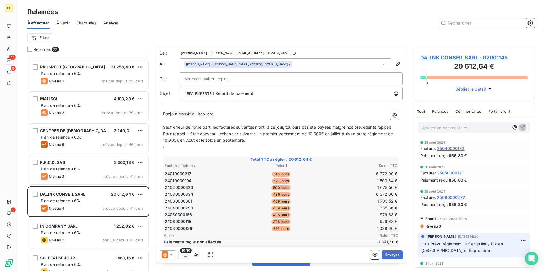
click at [309, 123] on p "﻿" at bounding box center [281, 121] width 236 height 7
click at [271, 136] on span "Pour rappel, il était convenu l'échancier suivant : Un premier verssement de 10…" at bounding box center [278, 136] width 231 height 11
click at [256, 142] on p "Pour rappel, il était convenu l'échancier suivant : Un premier verssement de 10…" at bounding box center [281, 137] width 236 height 13
click at [315, 141] on span "Pour rappel, il était convenu l'échancier suivant : Un premier verssement de 10…" at bounding box center [278, 136] width 231 height 11
click at [296, 135] on span "Pour rappel, il était convenu l'échancier suivant : Un premier verssement de 10…" at bounding box center [278, 136] width 231 height 11
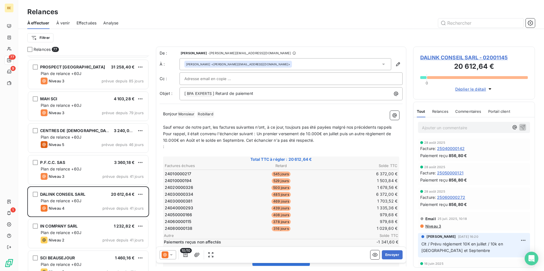
drag, startPoint x: 235, startPoint y: 135, endPoint x: 274, endPoint y: 145, distance: 40.5
click at [236, 136] on span "Pour rappel, il était convenu l'échancier suivant : Un premier versement de 10.…" at bounding box center [277, 136] width 229 height 11
click at [274, 145] on p ":" at bounding box center [281, 147] width 236 height 7
click at [274, 139] on span "Pour rappel, il était convenu l'échancier suivant : Un premier versement de 10.…" at bounding box center [277, 136] width 229 height 11
click at [272, 141] on span "Pour rappel, il était convenu l'échéancier suivant : Un premier versement de 10…" at bounding box center [278, 136] width 231 height 11
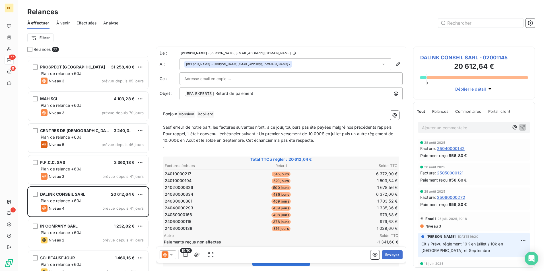
click at [268, 141] on span "Pour rappel, il était convenu l'échéancier suivant : Un premier versement de 10…" at bounding box center [278, 136] width 231 height 11
drag, startPoint x: 313, startPoint y: 143, endPoint x: 336, endPoint y: 148, distance: 22.6
click at [314, 144] on p "Pour rappel, il était convenu l'échéancier suivant : Un premier versement de 10…" at bounding box center [281, 137] width 236 height 13
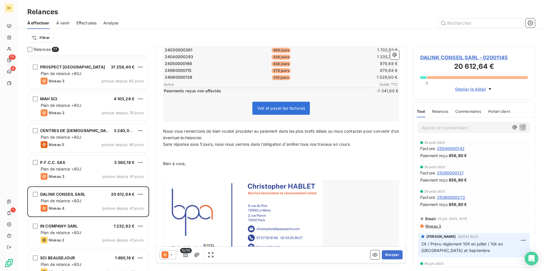
scroll to position [171, 0]
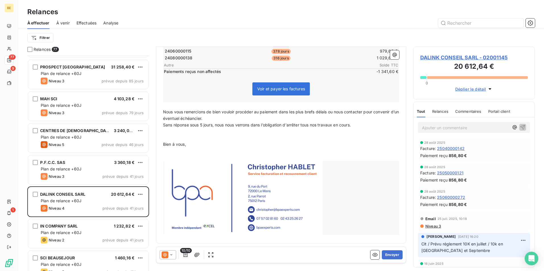
click at [228, 118] on p "Nous vous remercions de bien vouloir procéder au paiement dans les plus brefs d…" at bounding box center [281, 115] width 236 height 13
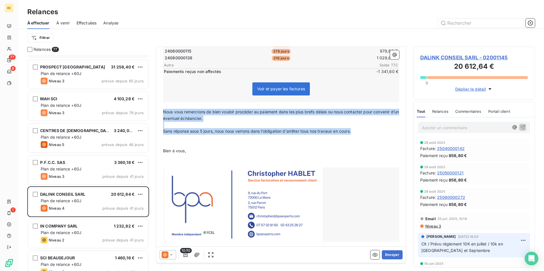
drag, startPoint x: 360, startPoint y: 130, endPoint x: 163, endPoint y: 115, distance: 197.1
click at [163, 115] on div "Bonjour Monsieur ﻿ Robillard ﻿ ﻿ ﻿ Sauf erreur de notre part, les factures suiv…" at bounding box center [281, 91] width 236 height 303
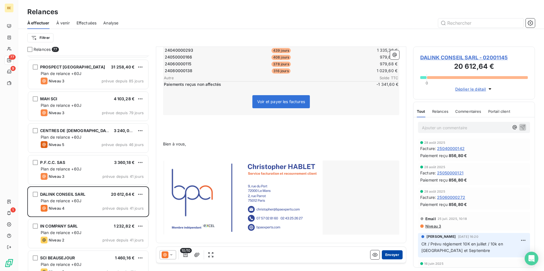
click at [384, 257] on button "Envoyer" at bounding box center [392, 254] width 21 height 9
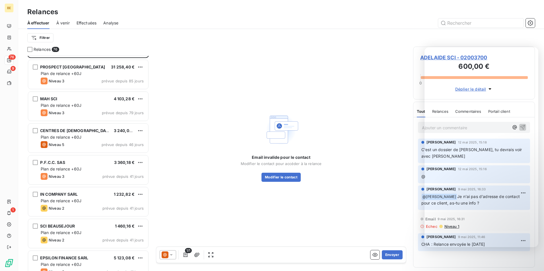
click at [376, 82] on div "Email invalide pour le contact Modifier le contact pour accéder à la relance Mo…" at bounding box center [281, 147] width 250 height 200
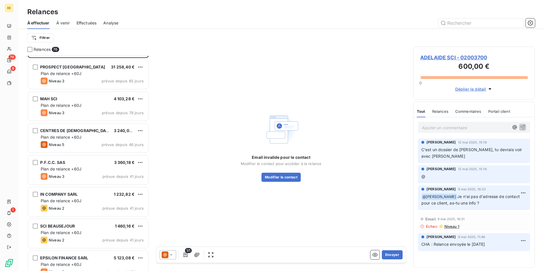
click at [74, 165] on div "P.F.C.C. SAS 3 360,18 €" at bounding box center [92, 162] width 103 height 5
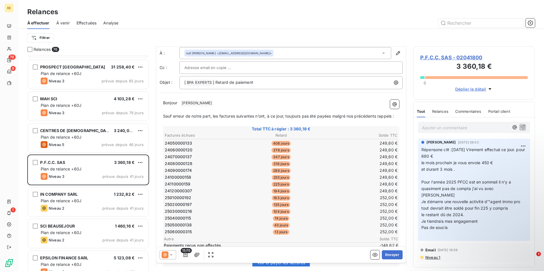
scroll to position [29, 0]
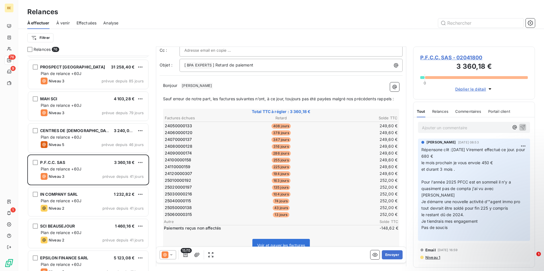
click at [171, 259] on div at bounding box center [168, 254] width 16 height 9
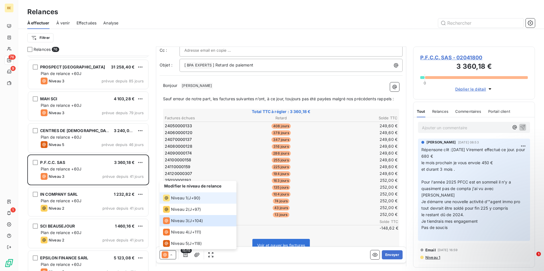
click at [184, 199] on span "Niveau 1" at bounding box center [179, 198] width 16 height 6
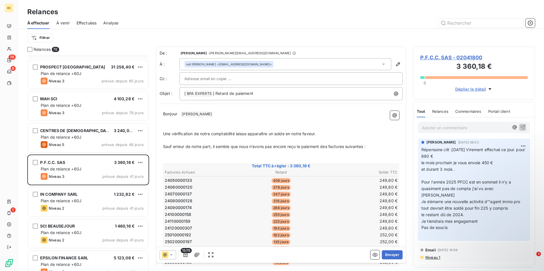
click at [224, 134] on span "Une vérification de notre comptabilité laisse apparaître un solde en notre fave…" at bounding box center [239, 133] width 152 height 5
drag, startPoint x: 227, startPoint y: 142, endPoint x: 296, endPoint y: 138, distance: 69.5
click at [229, 142] on p at bounding box center [281, 140] width 236 height 7
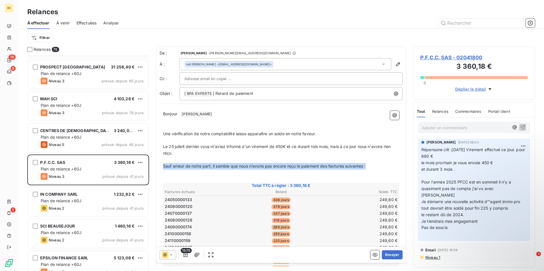
drag, startPoint x: 368, startPoint y: 168, endPoint x: 151, endPoint y: 166, distance: 217.0
click at [151, 166] on div "Relances 76 ADELAIDE SCI 600,00 € Plan de relance +60J Niveau 5 prévue depuis 1…" at bounding box center [280, 159] width 525 height 225
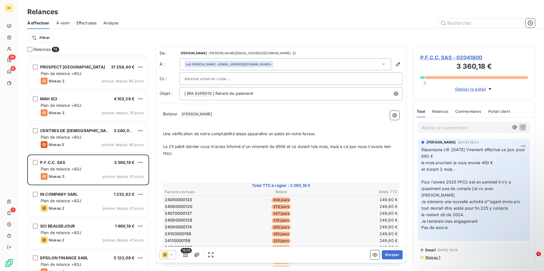
click at [181, 146] on span "Le 25 juilelt dernier vous m'aviez informé d'un virement de 450€ et ce durant t…" at bounding box center [277, 149] width 229 height 11
click at [315, 146] on span "Le 25 juillet dernier vous m'aviez informé d'un virement de 450€ et ce durant t…" at bounding box center [281, 146] width 236 height 5
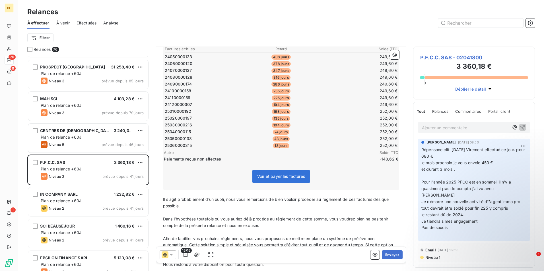
scroll to position [143, 0]
click at [384, 256] on button "Envoyer" at bounding box center [392, 254] width 21 height 9
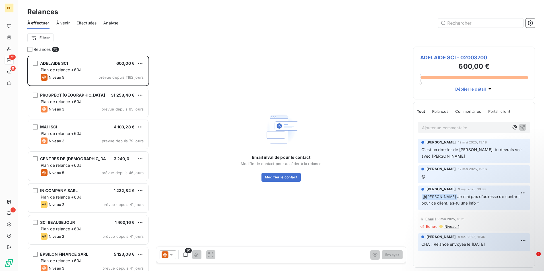
scroll to position [0, 0]
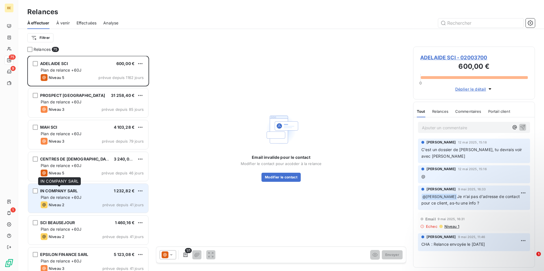
click at [76, 192] on span "IN COMPANY SARL" at bounding box center [59, 191] width 38 height 5
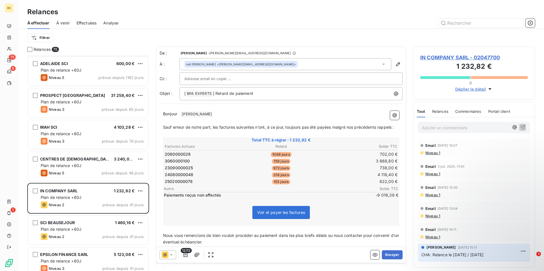
click at [170, 254] on icon at bounding box center [171, 254] width 3 height 1
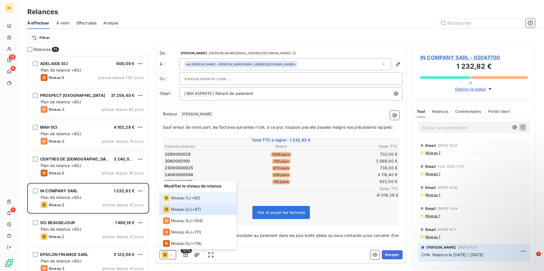
click at [186, 198] on span "Niveau 1" at bounding box center [179, 198] width 16 height 6
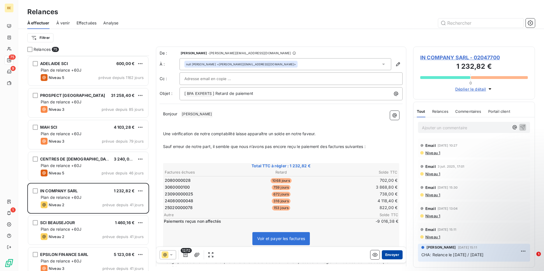
click at [391, 256] on button "Envoyer" at bounding box center [392, 254] width 21 height 9
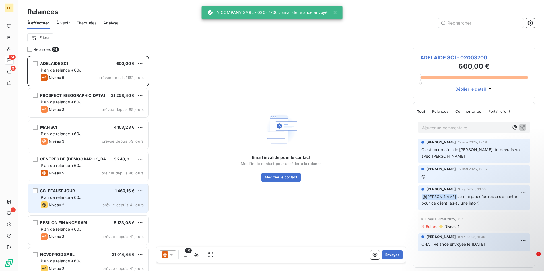
click at [68, 200] on div "Plan de relance +60J" at bounding box center [92, 198] width 103 height 6
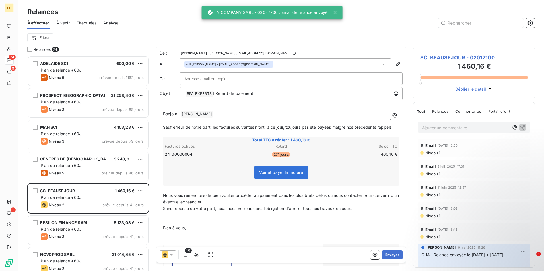
click at [162, 251] on div at bounding box center [168, 254] width 16 height 9
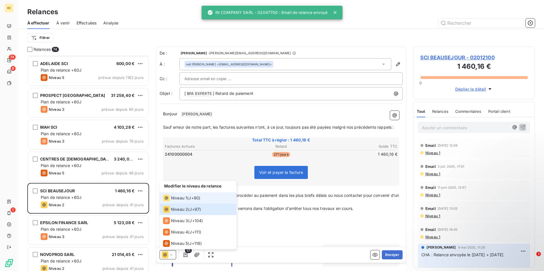
click at [178, 201] on div "Niveau 1" at bounding box center [175, 198] width 24 height 7
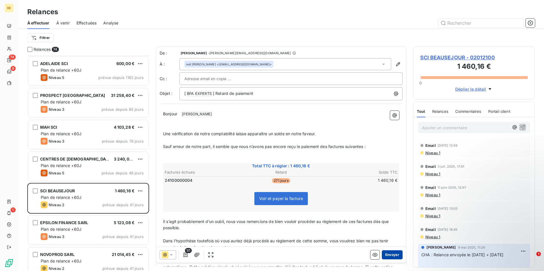
click at [395, 256] on button "Envoyer" at bounding box center [392, 254] width 21 height 9
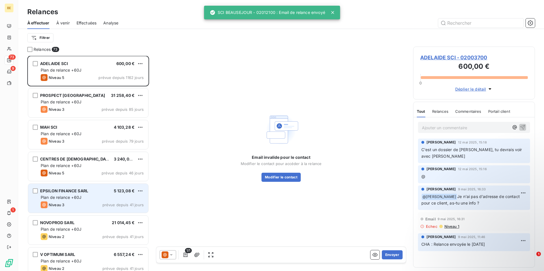
click at [84, 198] on div "Plan de relance +60J" at bounding box center [92, 198] width 103 height 6
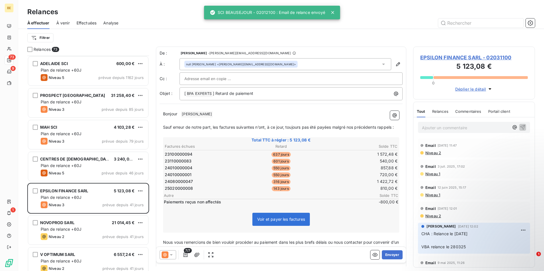
click at [169, 256] on icon at bounding box center [171, 255] width 6 height 6
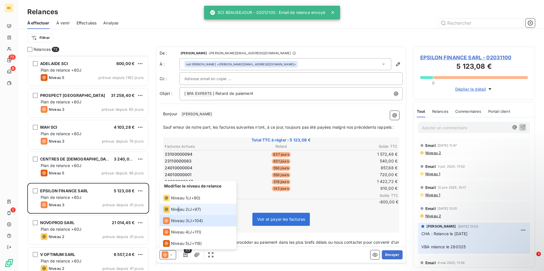
click at [179, 209] on span "Niveau 2" at bounding box center [179, 210] width 17 height 6
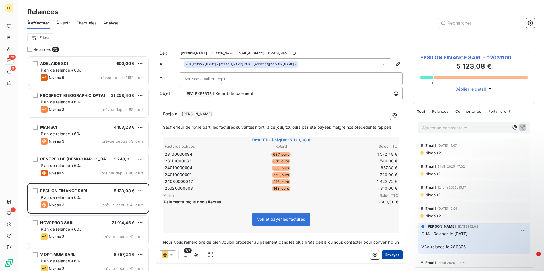
click at [383, 255] on button "Envoyer" at bounding box center [392, 254] width 21 height 9
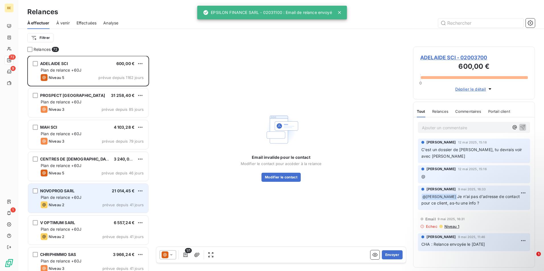
click at [65, 202] on div "Niveau 2 prévue depuis 41 jours" at bounding box center [92, 205] width 103 height 7
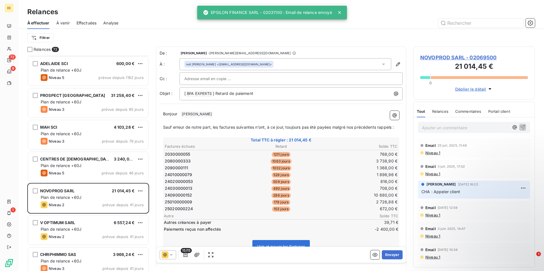
click at [169, 256] on icon at bounding box center [171, 255] width 6 height 6
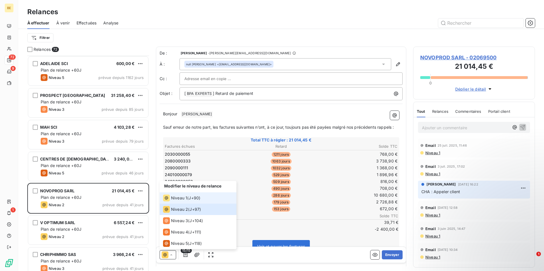
click at [182, 200] on span "Niveau 1" at bounding box center [179, 198] width 16 height 6
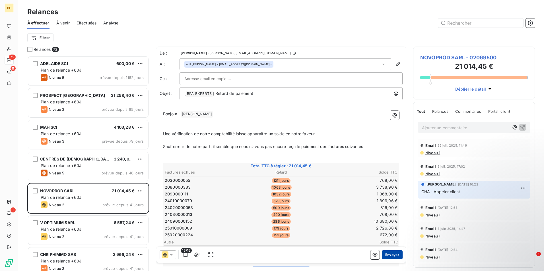
click at [386, 254] on button "Envoyer" at bounding box center [392, 254] width 21 height 9
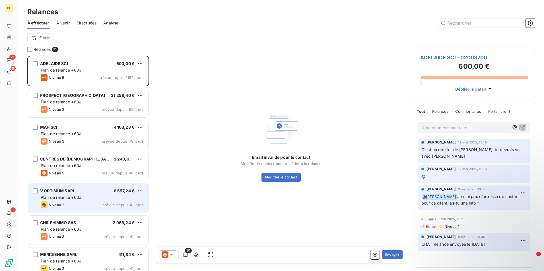
click at [69, 200] on span "Plan de relance +60J" at bounding box center [61, 197] width 41 height 5
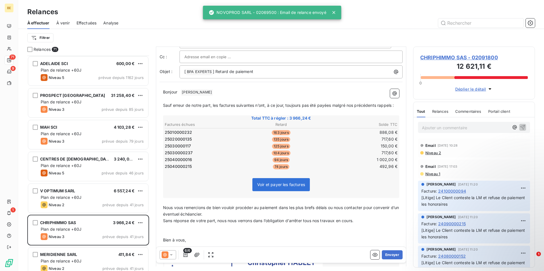
scroll to position [57, 0]
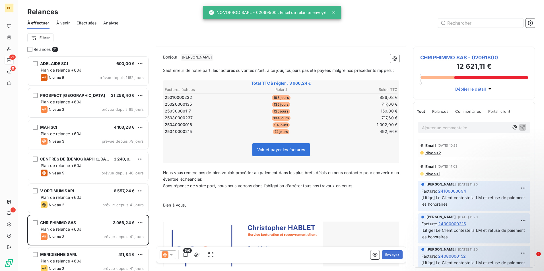
click at [167, 256] on icon at bounding box center [165, 255] width 7 height 7
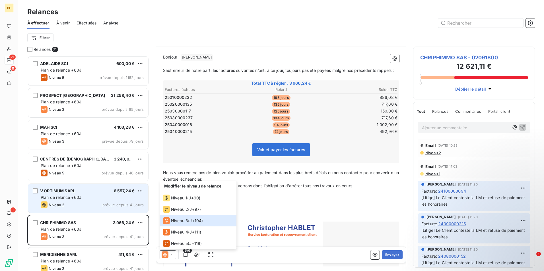
click at [79, 192] on div "V OPTIMUM SARL 6 557,24 €" at bounding box center [92, 191] width 103 height 5
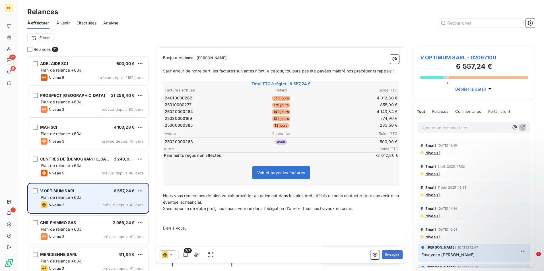
scroll to position [37, 0]
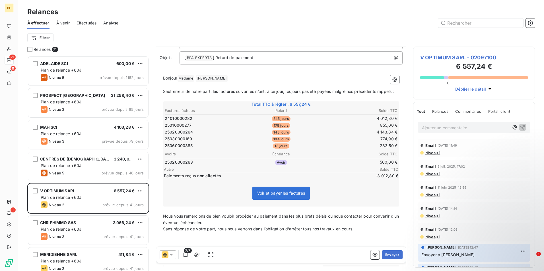
click at [168, 258] on icon at bounding box center [171, 255] width 6 height 6
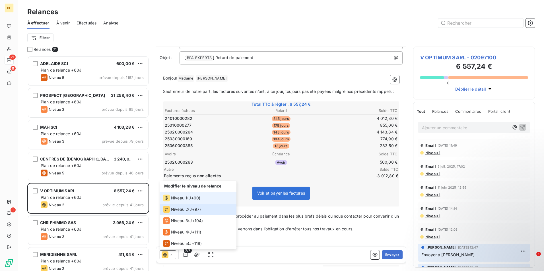
click at [181, 200] on span "Niveau 1" at bounding box center [179, 198] width 16 height 6
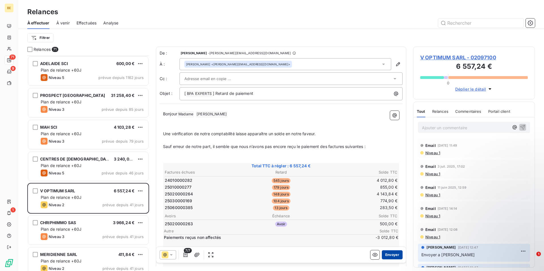
click at [390, 254] on button "Envoyer" at bounding box center [392, 254] width 21 height 9
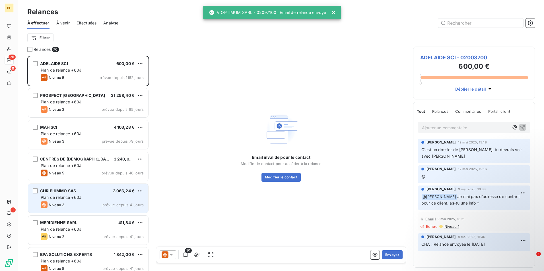
click at [99, 197] on div "Plan de relance +60J" at bounding box center [92, 198] width 103 height 6
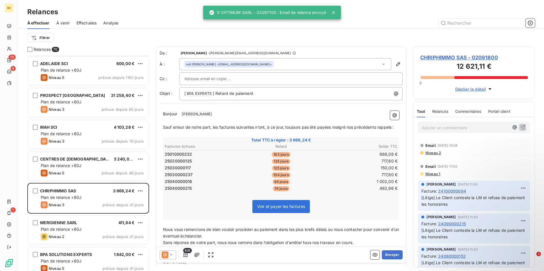
click at [166, 257] on icon at bounding box center [165, 255] width 7 height 7
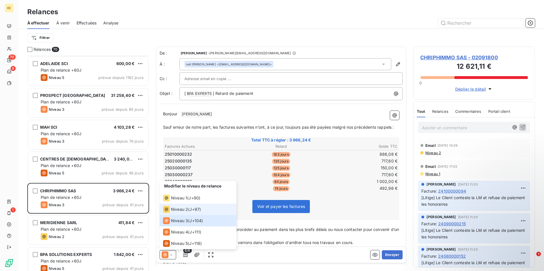
click at [177, 210] on span "Niveau 2" at bounding box center [179, 210] width 17 height 6
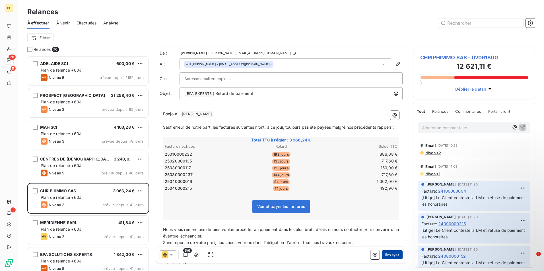
click at [395, 256] on button "Envoyer" at bounding box center [392, 254] width 21 height 9
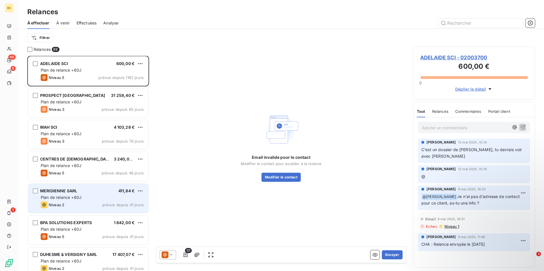
click at [99, 194] on div "MERIDIENNE SARL 411,84 € Plan de relance +60J Niveau 2 prévue depuis 41 jours" at bounding box center [88, 198] width 120 height 29
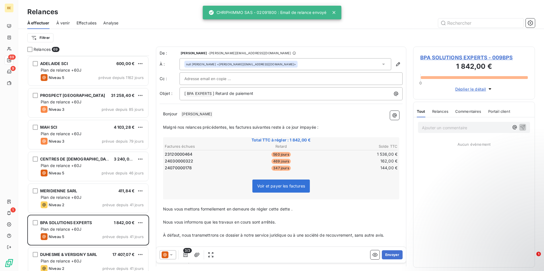
click at [167, 254] on icon at bounding box center [165, 255] width 7 height 7
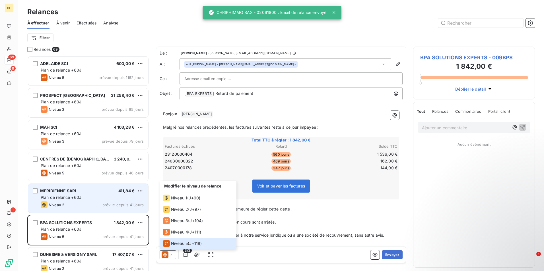
click at [93, 197] on div "Plan de relance +60J" at bounding box center [92, 198] width 103 height 6
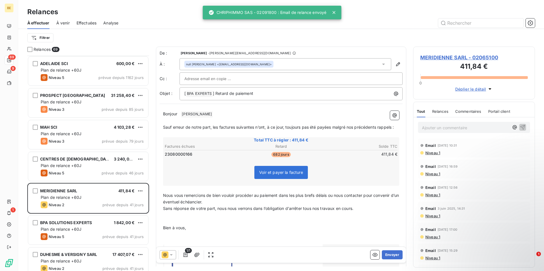
click at [169, 254] on icon at bounding box center [171, 255] width 6 height 6
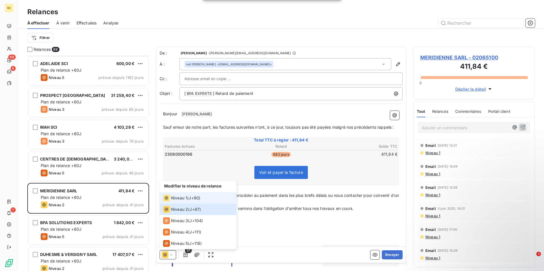
click at [173, 200] on span "Niveau 1" at bounding box center [179, 198] width 16 height 6
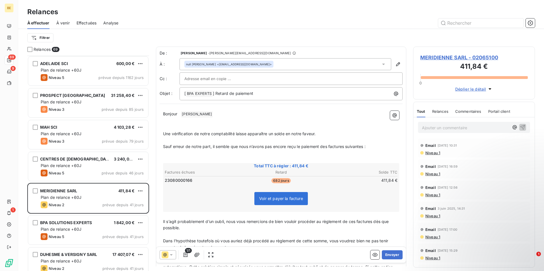
scroll to position [28, 0]
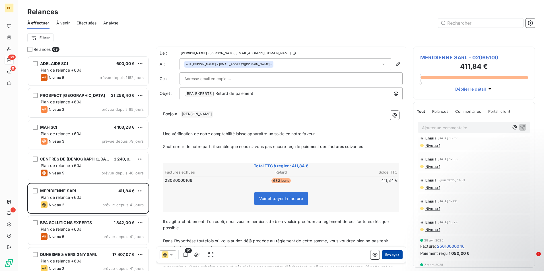
click at [390, 254] on button "Envoyer" at bounding box center [392, 254] width 21 height 9
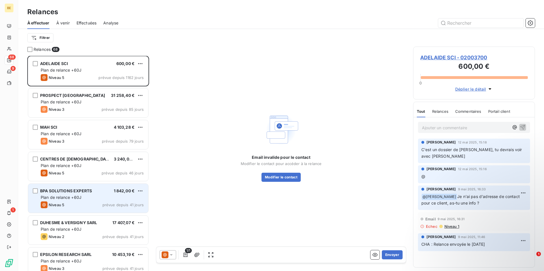
click at [93, 199] on div "Plan de relance +60J" at bounding box center [92, 198] width 103 height 6
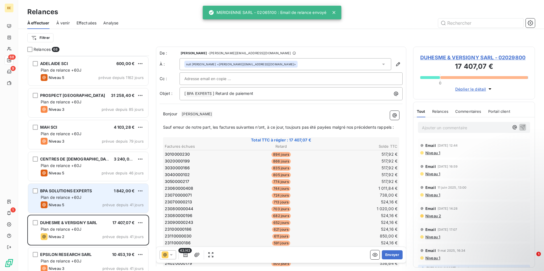
click at [80, 194] on div "BPA SOLUTIONS EXPERTS" at bounding box center [66, 191] width 52 height 6
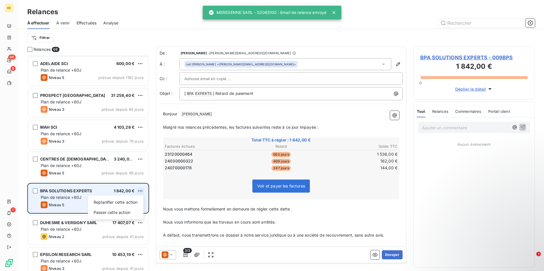
click at [137, 191] on html "BE 68 9 1 Relances À effectuer À venir Effectuées Analyse Filtrer Relances 68 A…" at bounding box center [272, 135] width 544 height 271
click at [127, 215] on div "Passer cette action" at bounding box center [115, 212] width 51 height 9
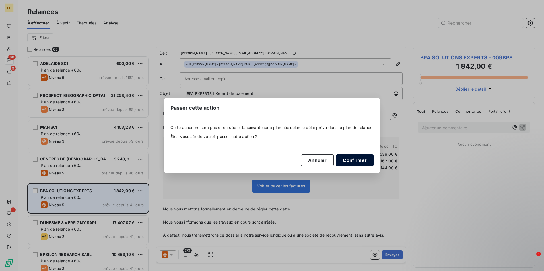
click at [365, 162] on button "Confirmer" at bounding box center [355, 160] width 38 height 12
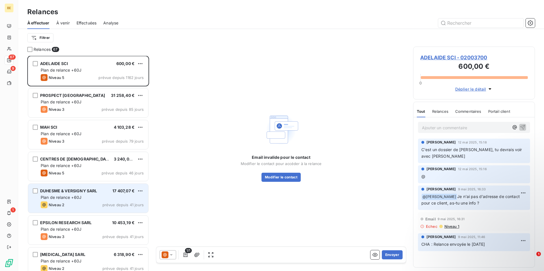
scroll to position [29, 0]
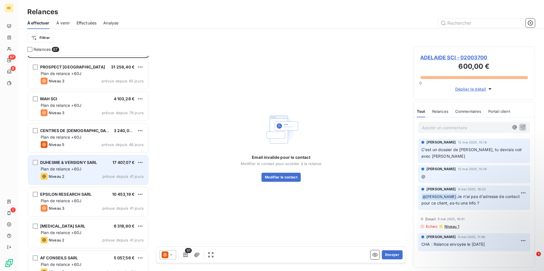
click at [91, 167] on div "Plan de relance +60J" at bounding box center [92, 169] width 103 height 6
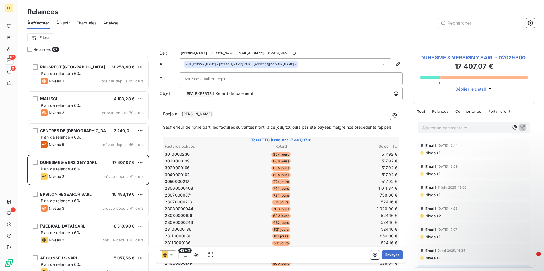
click at [166, 256] on icon at bounding box center [164, 254] width 3 height 3
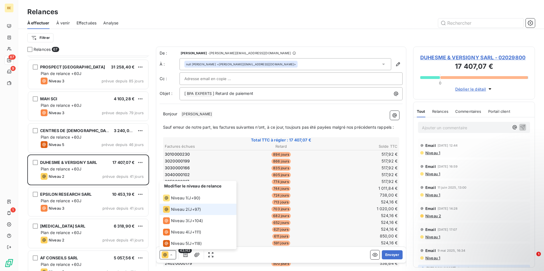
click at [185, 209] on span "Niveau 2" at bounding box center [179, 210] width 17 height 6
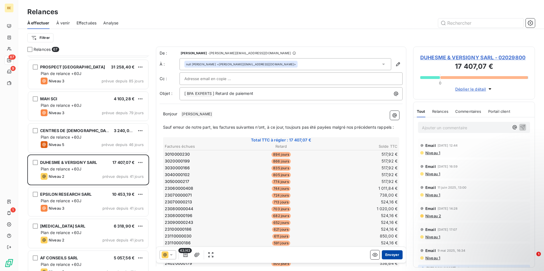
click at [391, 256] on button "Envoyer" at bounding box center [392, 254] width 21 height 9
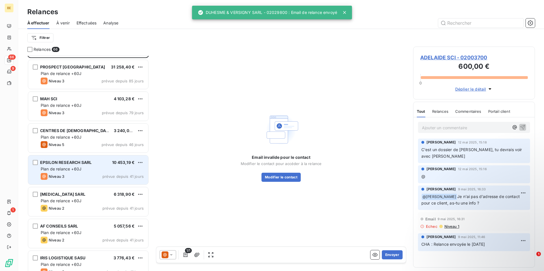
click at [83, 174] on div "Niveau 3 prévue depuis 41 jours" at bounding box center [92, 176] width 103 height 7
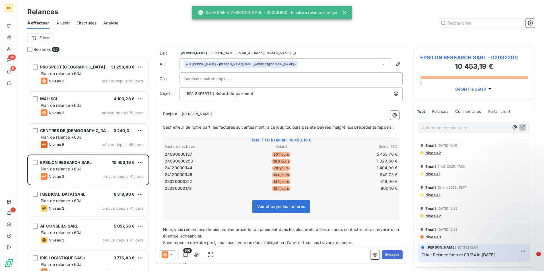
click at [170, 252] on div at bounding box center [168, 254] width 16 height 9
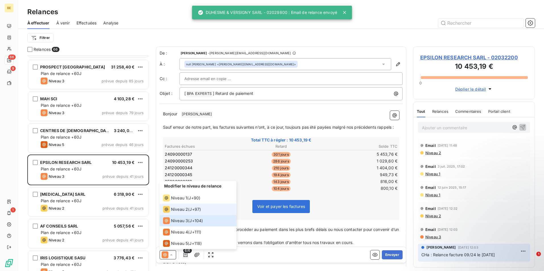
click at [173, 211] on span "Niveau 2" at bounding box center [179, 210] width 17 height 6
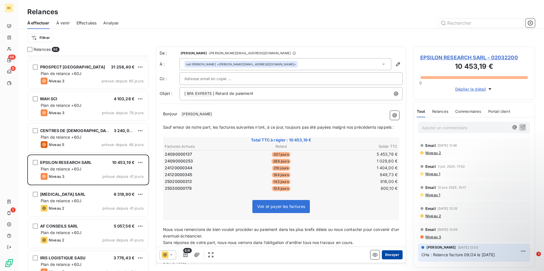
click at [388, 254] on button "Envoyer" at bounding box center [392, 254] width 21 height 9
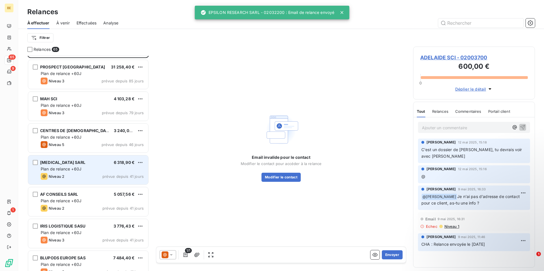
click at [80, 172] on div "KYRA SARL 6 318,90 € Plan de relance +60J Niveau 2 prévue depuis 41 jours" at bounding box center [88, 170] width 120 height 29
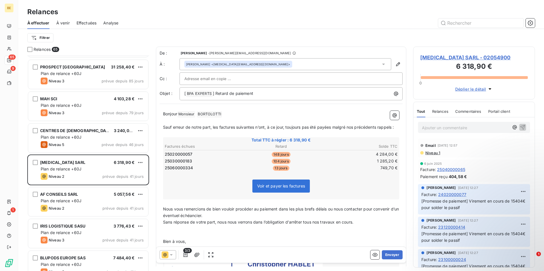
click at [166, 255] on icon at bounding box center [164, 254] width 3 height 3
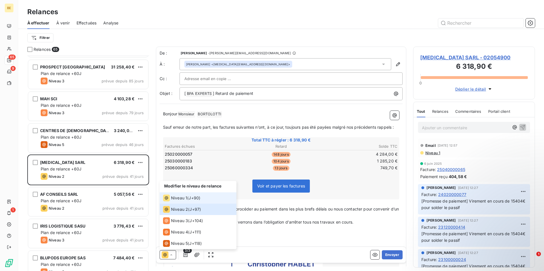
click at [190, 200] on span "J+90 )" at bounding box center [195, 198] width 12 height 6
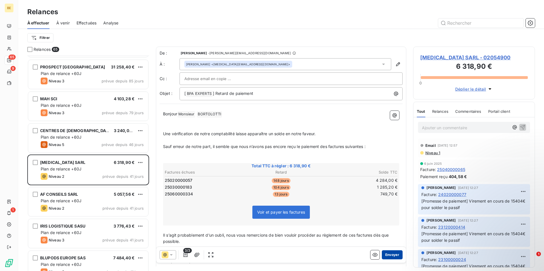
click at [384, 258] on button "Envoyer" at bounding box center [392, 254] width 21 height 9
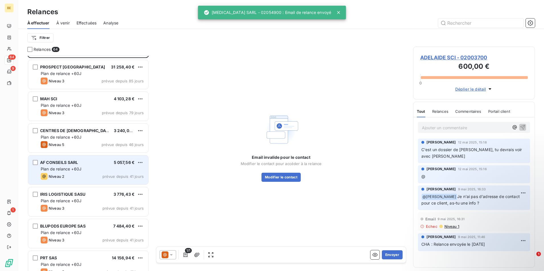
click at [79, 171] on span "Plan de relance +60J" at bounding box center [61, 169] width 41 height 5
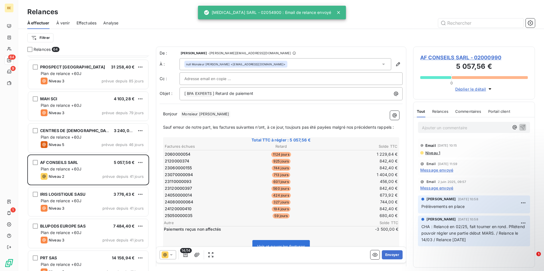
click at [167, 253] on icon at bounding box center [165, 255] width 7 height 7
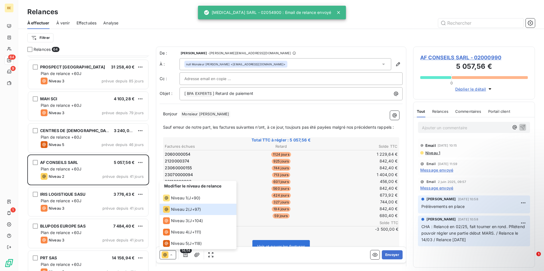
click at [503, 183] on div "Email 2 juin 2025, 09:57" at bounding box center [473, 182] width 107 height 4
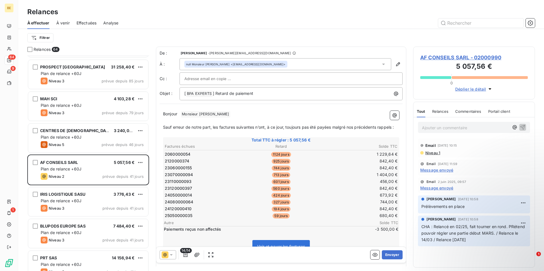
click at [272, 127] on span "Sauf erreur de notre part, les factures suivantes n’ont, à ce jour, toujours pa…" at bounding box center [278, 127] width 231 height 5
click at [211, 128] on span "Sauf erreur de notre part, les factures suivantes n’ont, à ce jour, toujours pa…" at bounding box center [278, 127] width 231 height 5
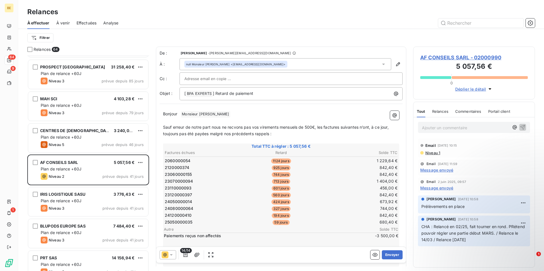
click at [223, 129] on span "Sauf erreur de notre part nous ne recvons pas vos virements mensuels de 500€, l…" at bounding box center [276, 130] width 227 height 11
click at [230, 128] on span "Sauf erreur de notre part nous ne recvons pas vos virements mensuels de 500€, l…" at bounding box center [276, 130] width 227 height 11
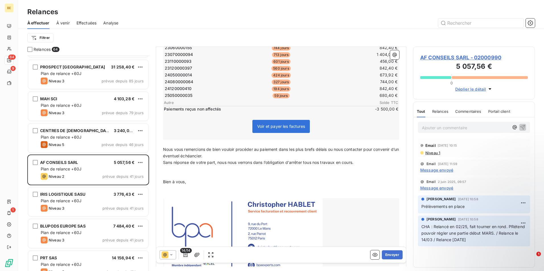
scroll to position [143, 0]
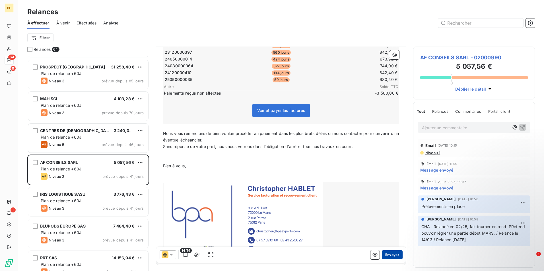
click at [383, 252] on button "Envoyer" at bounding box center [392, 254] width 21 height 9
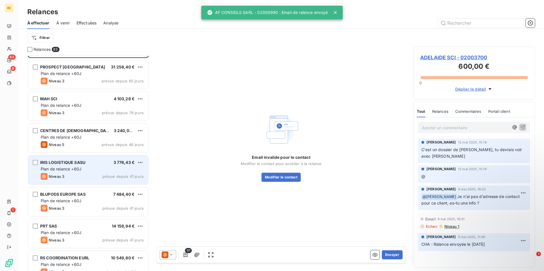
click at [69, 171] on div "Plan de relance +60J" at bounding box center [92, 169] width 103 height 6
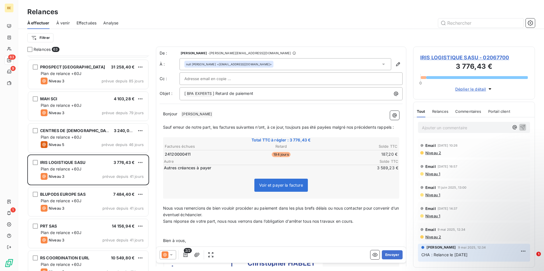
click at [166, 255] on icon at bounding box center [164, 254] width 3 height 3
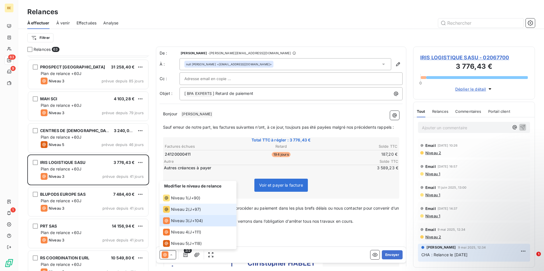
click at [180, 211] on span "Niveau 2" at bounding box center [179, 210] width 17 height 6
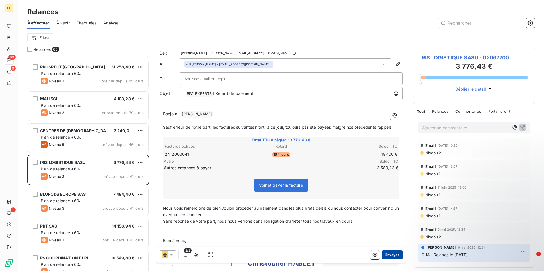
click at [389, 256] on button "Envoyer" at bounding box center [392, 254] width 21 height 9
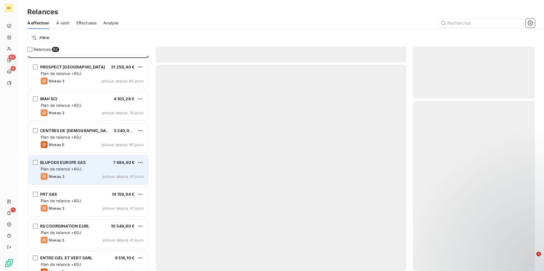
click at [89, 171] on div "Plan de relance +60J" at bounding box center [92, 169] width 103 height 6
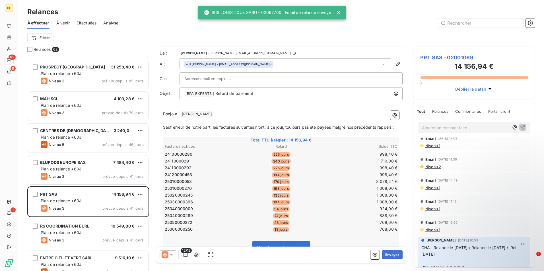
scroll to position [67, 0]
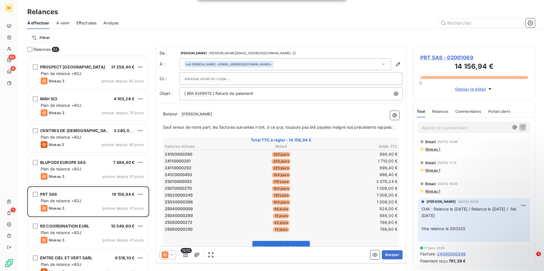
click at [167, 252] on icon at bounding box center [165, 255] width 7 height 7
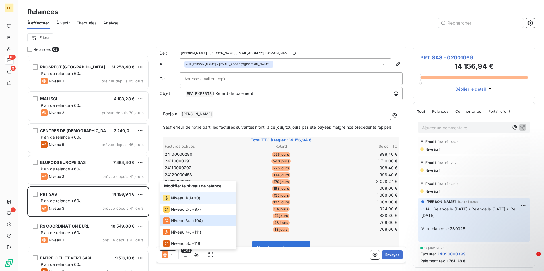
click at [180, 200] on span "Niveau 1" at bounding box center [179, 198] width 16 height 6
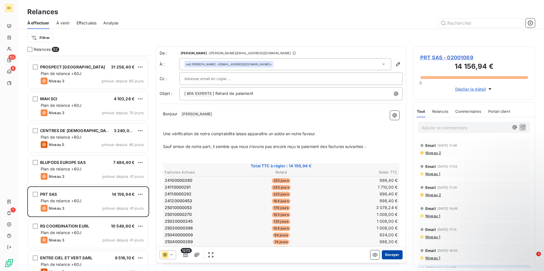
click at [385, 253] on button "Envoyer" at bounding box center [392, 254] width 21 height 9
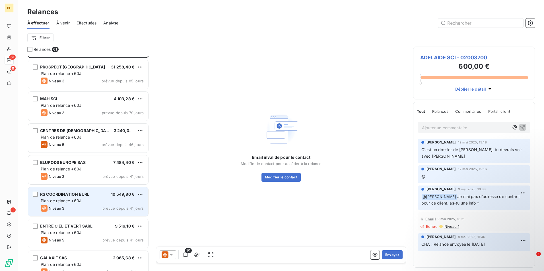
click at [86, 192] on span "RS COORDINATION EURL" at bounding box center [64, 194] width 49 height 5
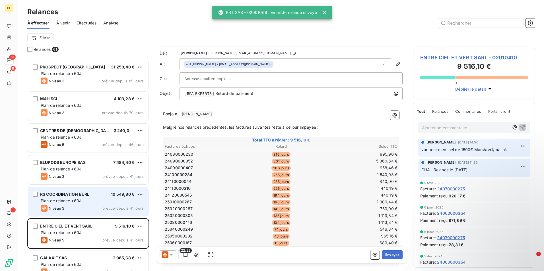
click at [97, 206] on div "Niveau 3 prévue depuis 41 jours" at bounding box center [92, 208] width 103 height 7
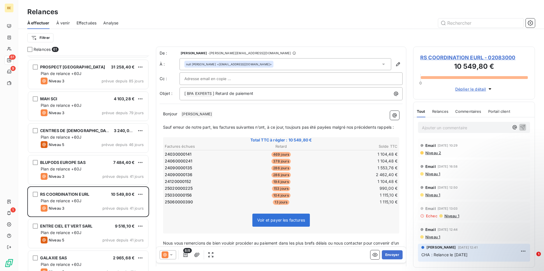
click at [162, 254] on icon at bounding box center [165, 255] width 7 height 7
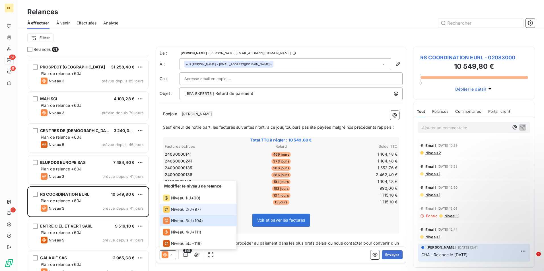
click at [189, 212] on div "Niveau 2 ( J+97 )" at bounding box center [182, 209] width 38 height 7
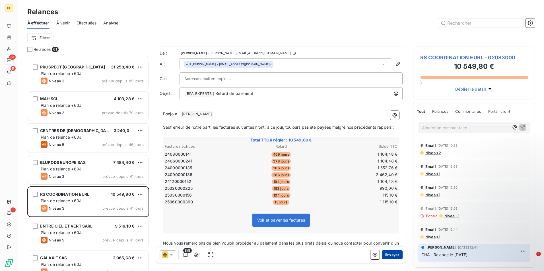
click at [396, 253] on button "Envoyer" at bounding box center [392, 254] width 21 height 9
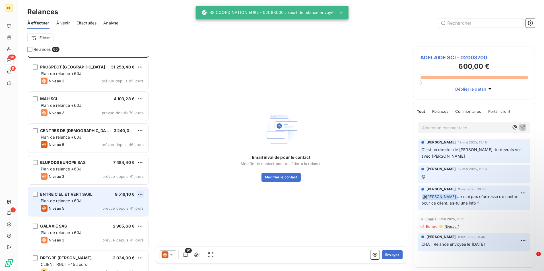
click at [140, 194] on html "BE 60 9 1 Relances À effectuer À venir Effectuées Analyse Filtrer Relances 60 A…" at bounding box center [272, 135] width 544 height 271
click at [135, 215] on div "Passer cette action" at bounding box center [115, 216] width 51 height 9
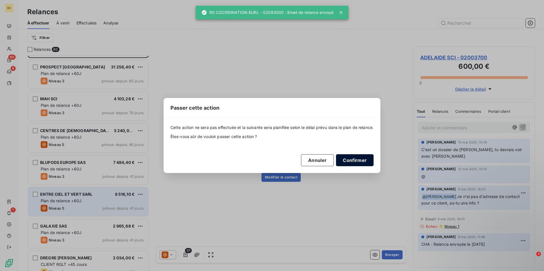
click at [348, 162] on button "Confirmer" at bounding box center [355, 160] width 38 height 12
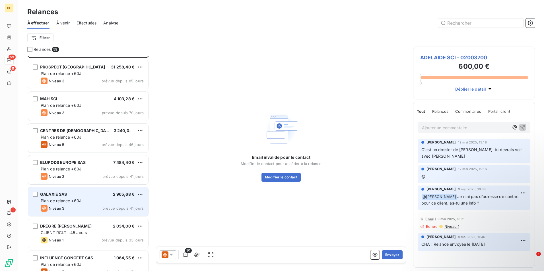
click at [73, 202] on span "Plan de relance +60J" at bounding box center [61, 200] width 41 height 5
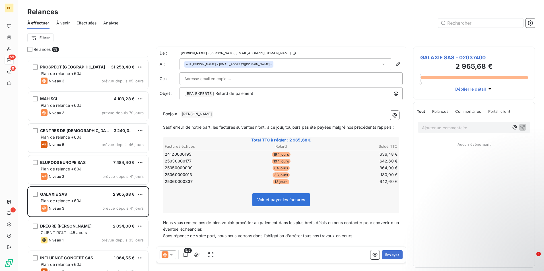
click at [167, 252] on icon at bounding box center [165, 255] width 7 height 7
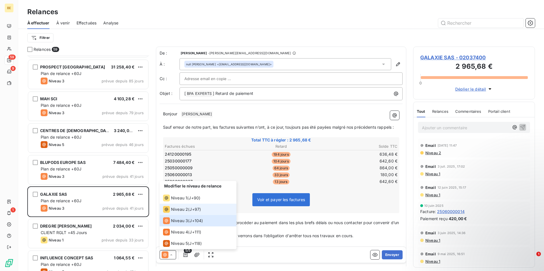
click at [181, 210] on span "Niveau 2" at bounding box center [179, 210] width 17 height 6
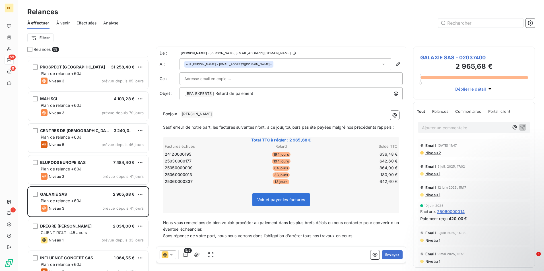
click at [166, 255] on icon at bounding box center [165, 255] width 7 height 7
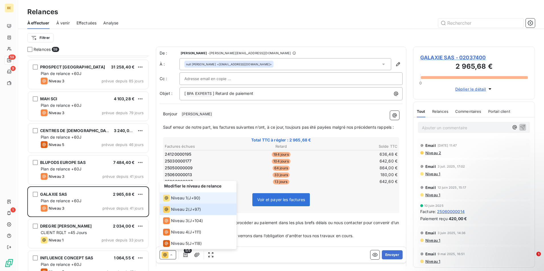
click at [179, 196] on span "Niveau 1" at bounding box center [179, 198] width 16 height 6
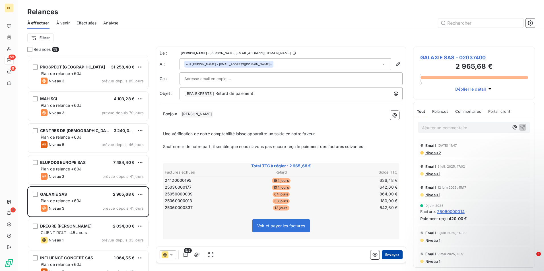
click at [386, 255] on button "Envoyer" at bounding box center [392, 254] width 21 height 9
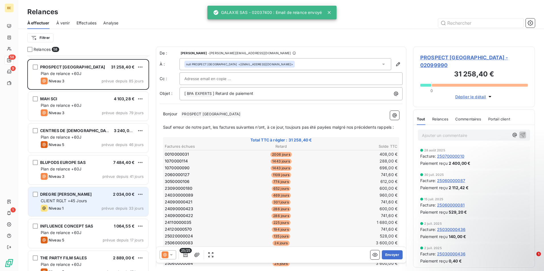
click at [83, 206] on div "Niveau 1 prévue depuis 33 jours" at bounding box center [92, 208] width 103 height 7
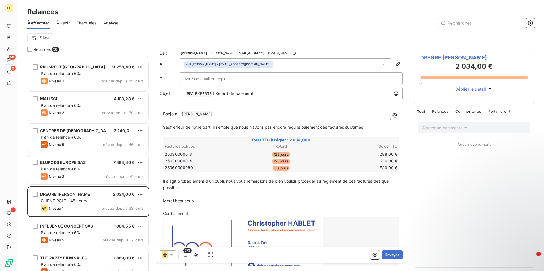
click at [166, 258] on icon at bounding box center [165, 255] width 7 height 7
click at [171, 245] on span "Niveau 1" at bounding box center [179, 244] width 16 height 6
click at [391, 256] on button "Envoyer" at bounding box center [392, 254] width 21 height 9
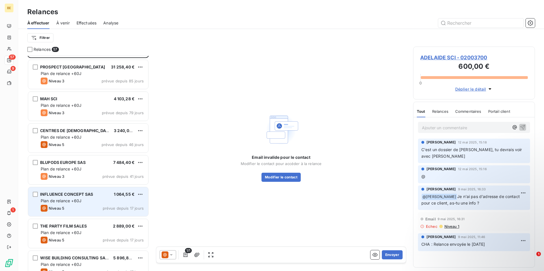
click at [97, 208] on div "Niveau 5 prévue depuis 17 jours" at bounding box center [92, 208] width 103 height 7
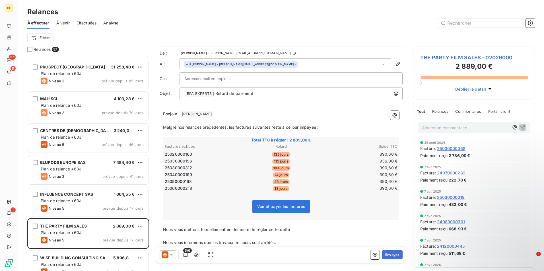
click at [95, 194] on div "INFLUENCE CONCEPT SAS 1 064,55 €" at bounding box center [92, 194] width 103 height 5
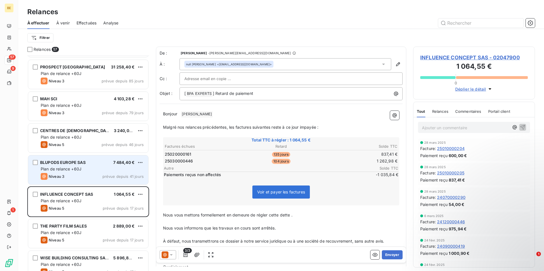
click at [57, 173] on div "BLUPODS EUROPE SAS 7 484,40 € Plan de relance +60J Niveau 3 prévue depuis 41 jo…" at bounding box center [88, 170] width 120 height 29
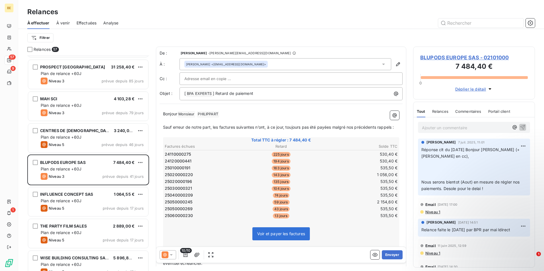
click at [167, 254] on icon at bounding box center [165, 255] width 7 height 7
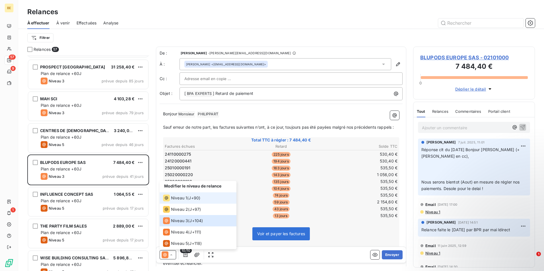
click at [174, 201] on div "Niveau 1" at bounding box center [175, 198] width 24 height 7
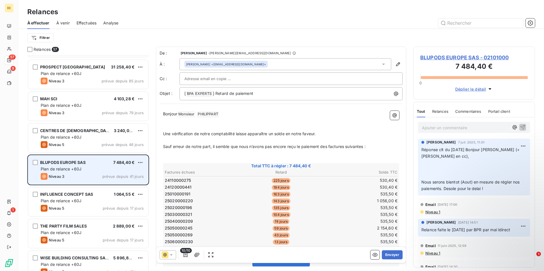
click at [84, 171] on div "Plan de relance +60J" at bounding box center [92, 169] width 103 height 6
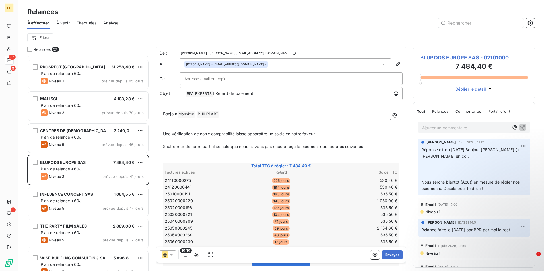
click at [245, 139] on p at bounding box center [281, 140] width 236 height 7
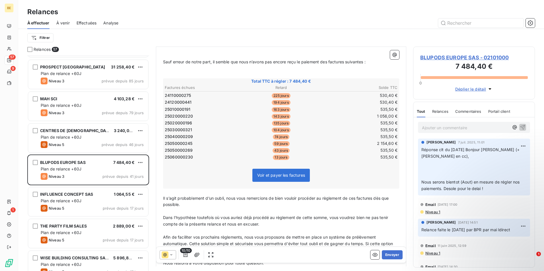
scroll to position [114, 0]
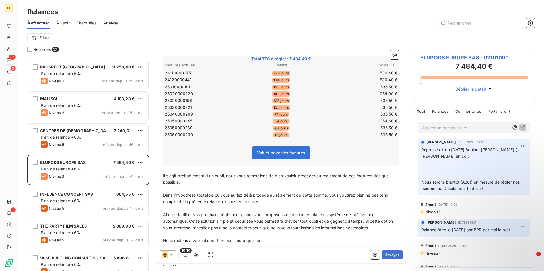
click at [275, 154] on span "Voir et payer les factures" at bounding box center [281, 152] width 48 height 5
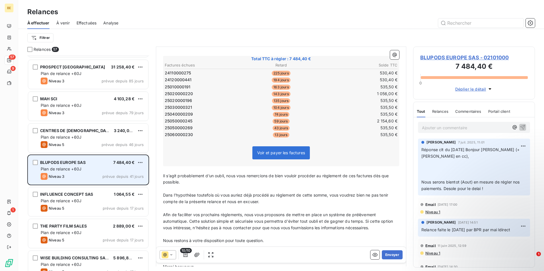
click at [91, 169] on div "Plan de relance +60J" at bounding box center [92, 169] width 103 height 6
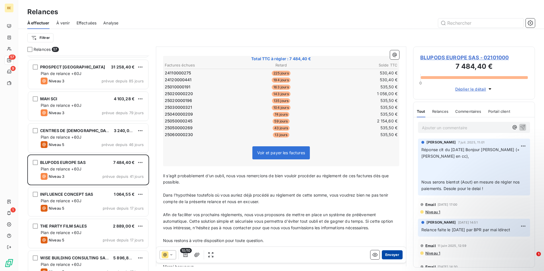
click at [389, 257] on button "Envoyer" at bounding box center [392, 254] width 21 height 9
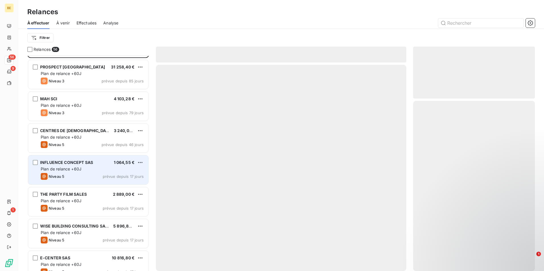
click at [73, 167] on span "Plan de relance +60J" at bounding box center [61, 169] width 41 height 5
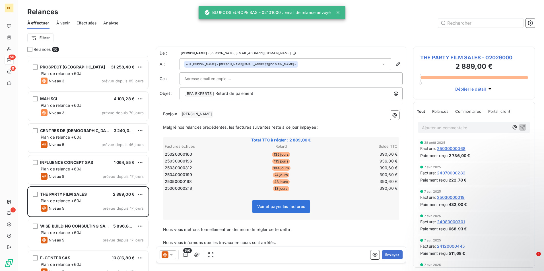
click at [172, 256] on icon at bounding box center [171, 255] width 6 height 6
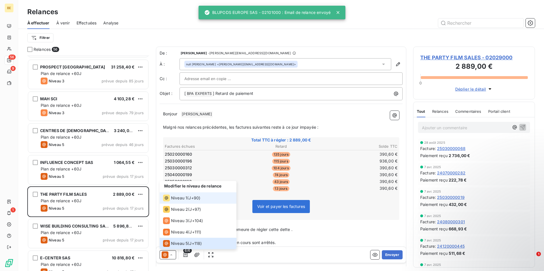
click at [187, 200] on div "Niveau 1 ( J+90 )" at bounding box center [181, 198] width 37 height 7
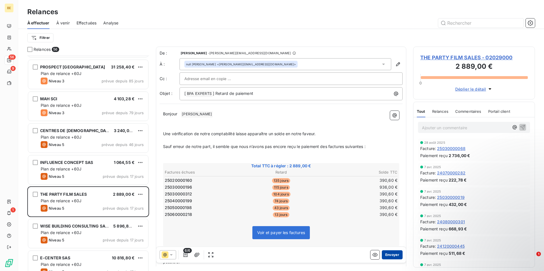
click at [390, 256] on button "Envoyer" at bounding box center [392, 254] width 21 height 9
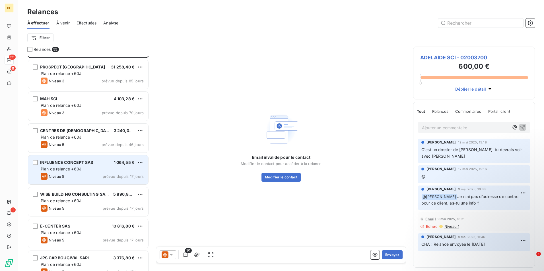
click at [55, 175] on span "Niveau 5" at bounding box center [57, 176] width 16 height 5
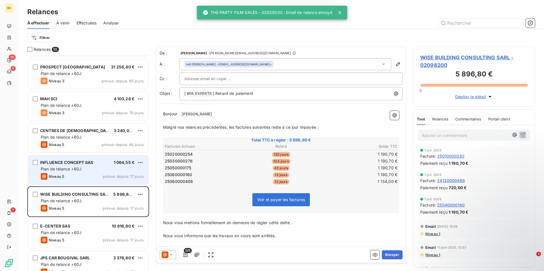
click at [76, 173] on div "Niveau 5 prévue depuis 17 jours" at bounding box center [92, 176] width 103 height 7
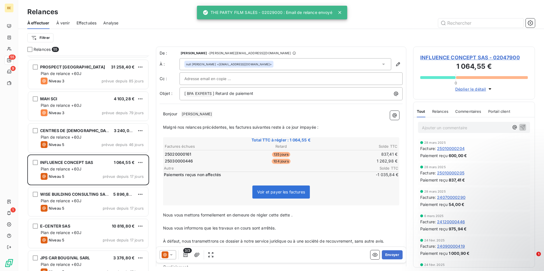
click at [168, 251] on div at bounding box center [168, 254] width 16 height 9
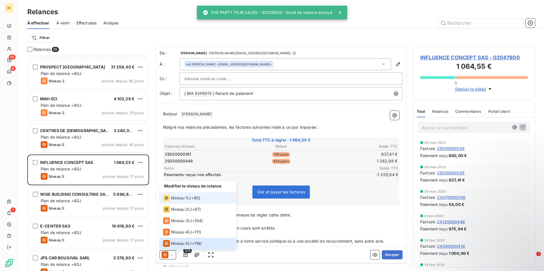
click at [180, 198] on span "Niveau 1" at bounding box center [179, 198] width 16 height 6
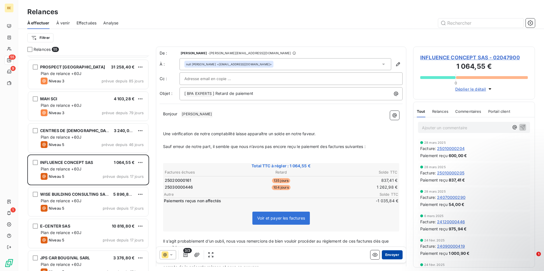
click at [392, 256] on button "Envoyer" at bounding box center [392, 254] width 21 height 9
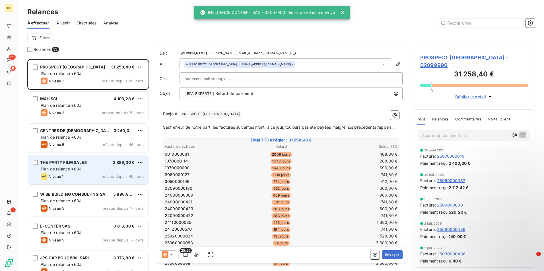
click at [57, 171] on span "Plan de relance +60J" at bounding box center [61, 169] width 41 height 5
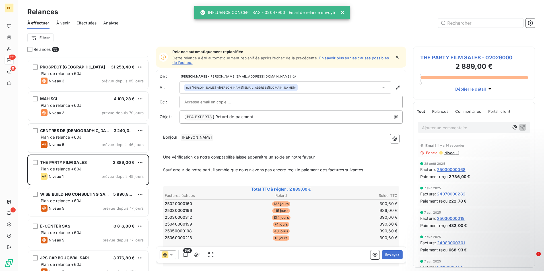
click at [173, 254] on icon at bounding box center [171, 255] width 6 height 6
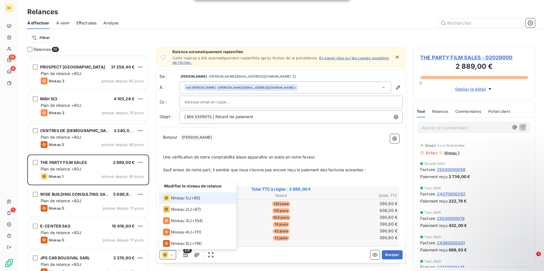
click at [187, 196] on div "Niveau 1 ( J+90 )" at bounding box center [181, 198] width 37 height 7
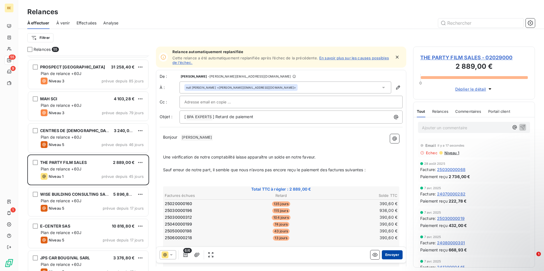
click at [386, 255] on button "Envoyer" at bounding box center [392, 254] width 21 height 9
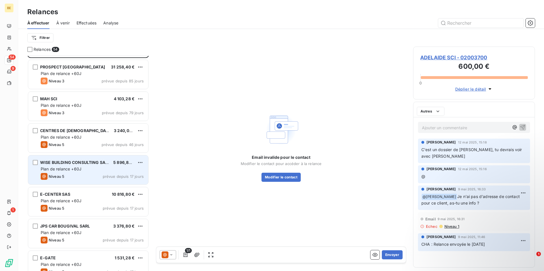
click at [66, 167] on span "Plan de relance +60J" at bounding box center [61, 169] width 41 height 5
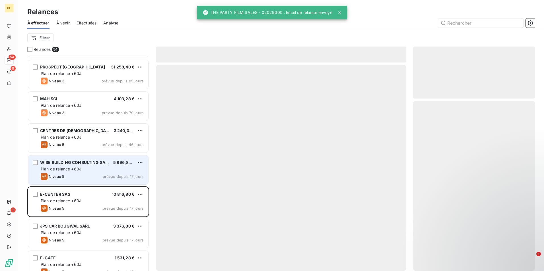
click at [81, 176] on div "Niveau 5 prévue depuis 17 jours" at bounding box center [92, 176] width 103 height 7
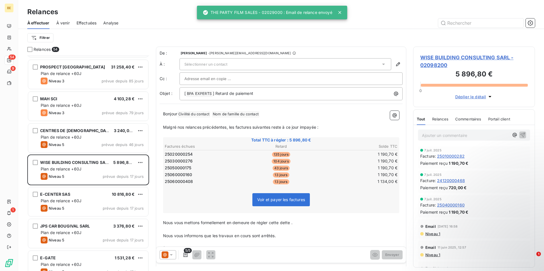
click at [171, 255] on icon at bounding box center [171, 254] width 3 height 1
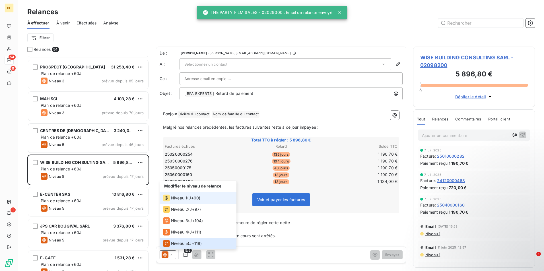
click at [188, 200] on div "Niveau 1 ( J+90 )" at bounding box center [181, 198] width 37 height 7
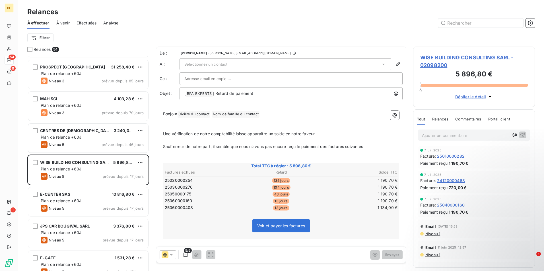
click at [215, 74] on div at bounding box center [290, 79] width 223 height 13
click at [222, 66] on span "Sélectionner un contact" at bounding box center [205, 64] width 43 height 5
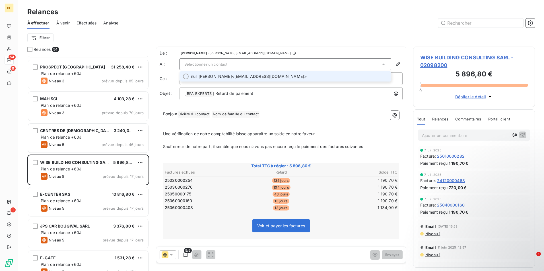
click at [218, 75] on span "null MARC JELENSPERGER" at bounding box center [211, 77] width 41 height 6
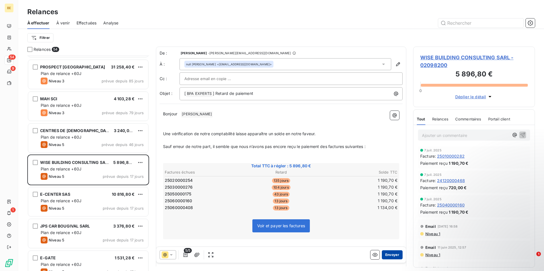
click at [386, 256] on button "Envoyer" at bounding box center [392, 254] width 21 height 9
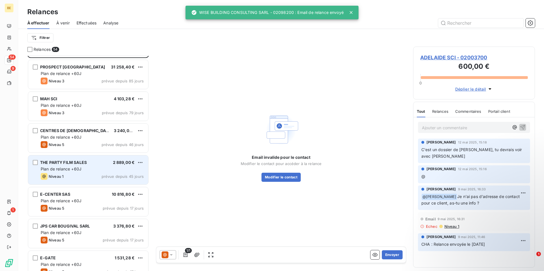
click at [78, 172] on div "Plan de relance +60J" at bounding box center [92, 169] width 103 height 6
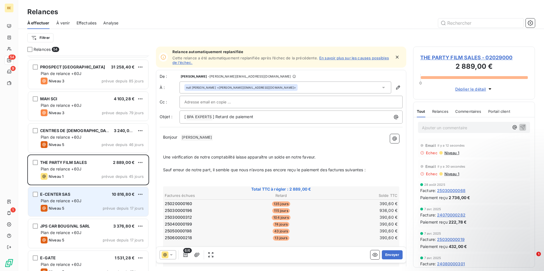
click at [89, 193] on div "E-CENTER SAS 10 816,80 €" at bounding box center [92, 194] width 103 height 5
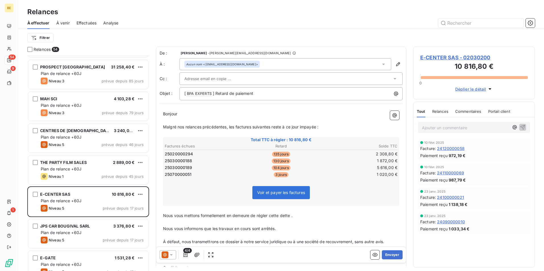
click at [167, 256] on icon at bounding box center [165, 255] width 7 height 7
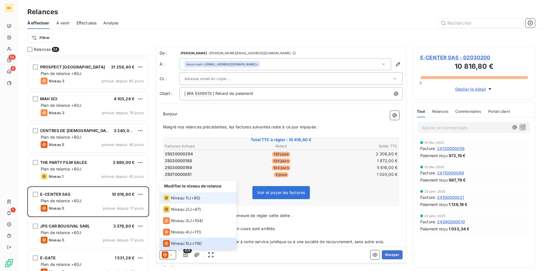
click at [182, 198] on span "Niveau 1" at bounding box center [179, 198] width 16 height 6
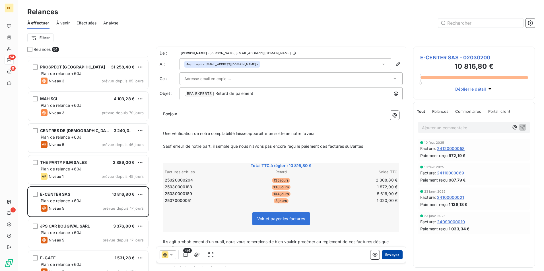
click at [385, 254] on button "Envoyer" at bounding box center [392, 254] width 21 height 9
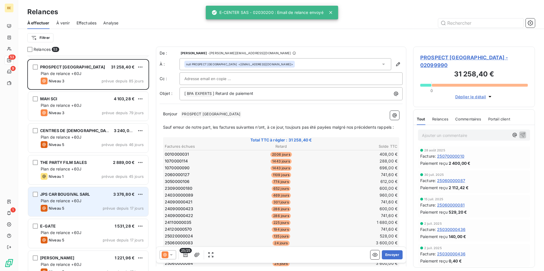
click at [86, 204] on div "Plan de relance +60J" at bounding box center [92, 201] width 103 height 6
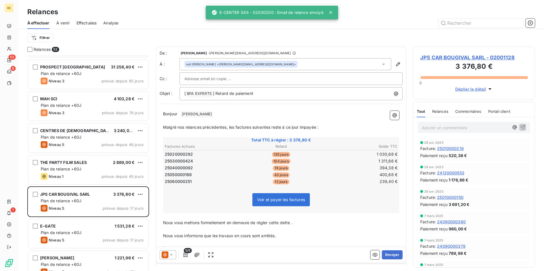
click at [167, 254] on icon at bounding box center [165, 255] width 7 height 7
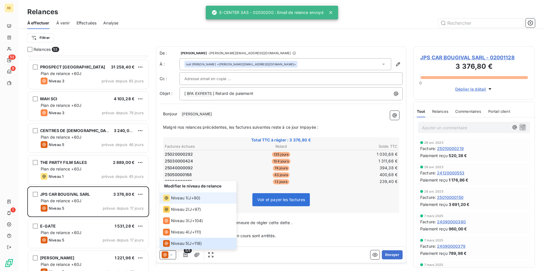
click at [182, 200] on span "Niveau 1" at bounding box center [179, 198] width 16 height 6
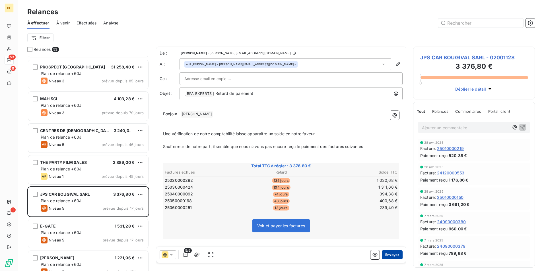
click at [393, 253] on button "Envoyer" at bounding box center [392, 254] width 21 height 9
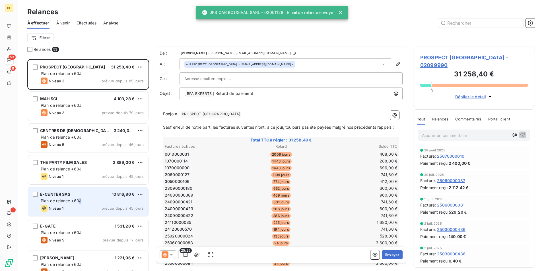
click at [80, 199] on span "Plan de relance +60J" at bounding box center [61, 200] width 41 height 5
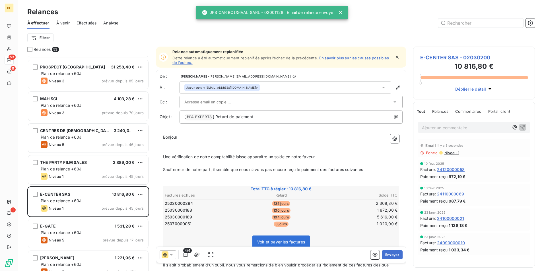
click at [170, 256] on icon at bounding box center [171, 255] width 6 height 6
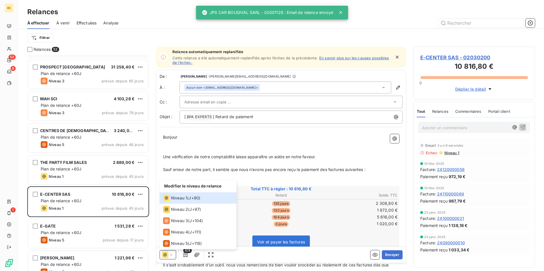
scroll to position [14, 0]
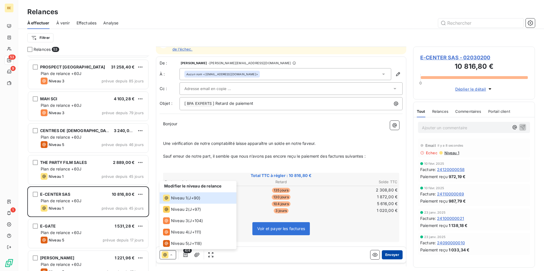
click at [386, 254] on button "Envoyer" at bounding box center [392, 254] width 21 height 9
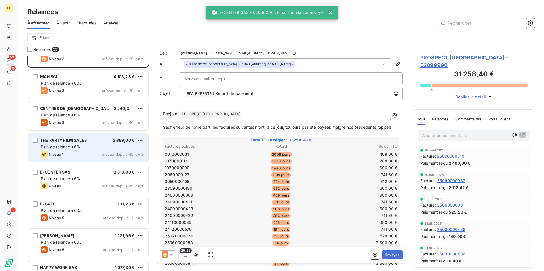
scroll to position [57, 0]
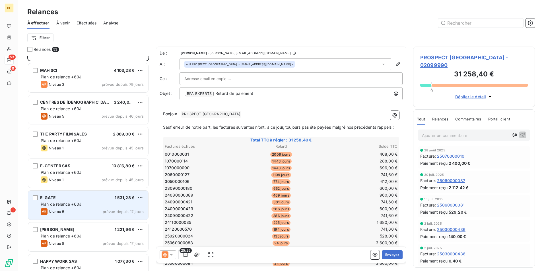
click at [77, 200] on div "E-GATE 1 531,28 €" at bounding box center [92, 197] width 103 height 5
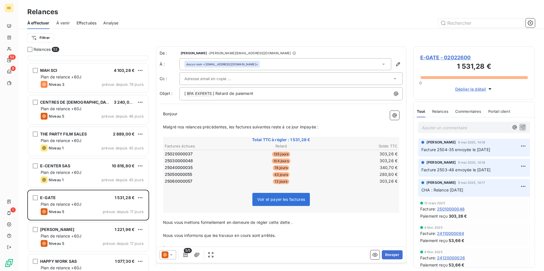
click at [173, 254] on icon at bounding box center [171, 254] width 3 height 1
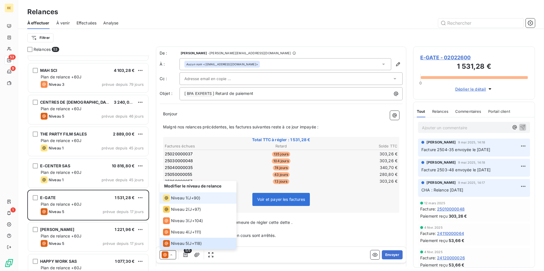
click at [192, 197] on span "J+90 )" at bounding box center [195, 198] width 12 height 6
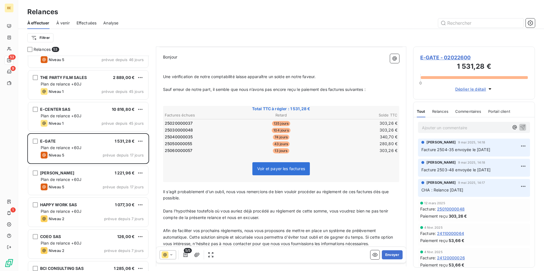
scroll to position [114, 0]
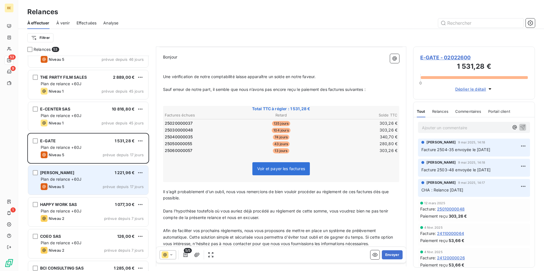
click at [72, 183] on div "EDITH SAS 1 221,96 € Plan de relance +60J Niveau 5 prévue depuis 17 jours" at bounding box center [88, 180] width 120 height 29
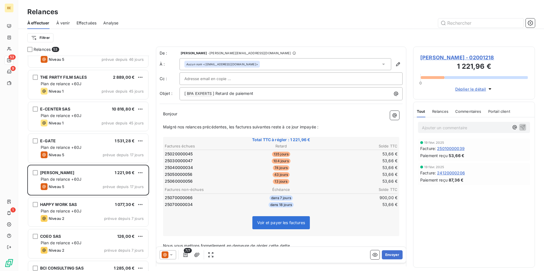
click at [164, 254] on icon at bounding box center [164, 254] width 3 height 3
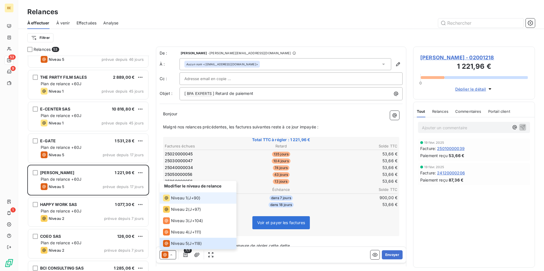
click at [190, 197] on span "J+90 )" at bounding box center [195, 198] width 12 height 6
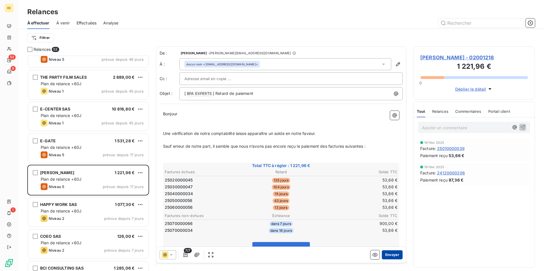
click at [386, 254] on button "Envoyer" at bounding box center [392, 254] width 21 height 9
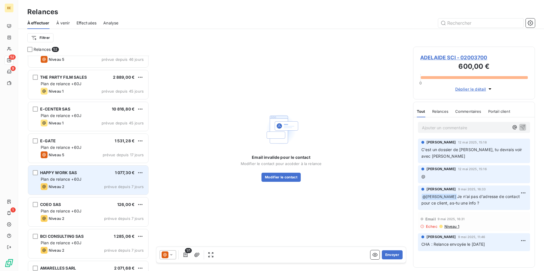
click at [71, 178] on span "Plan de relance +60J" at bounding box center [61, 179] width 41 height 5
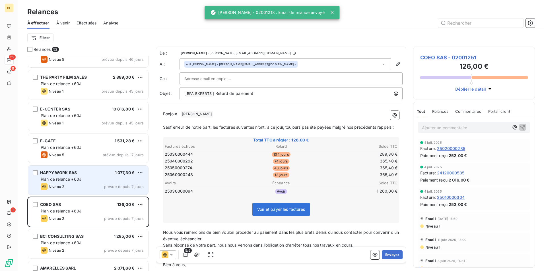
click at [88, 175] on div "HAPPY WORK SAS 1 077,30 €" at bounding box center [92, 172] width 103 height 5
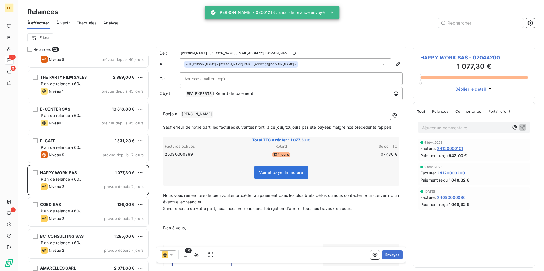
click at [170, 254] on icon at bounding box center [171, 255] width 6 height 6
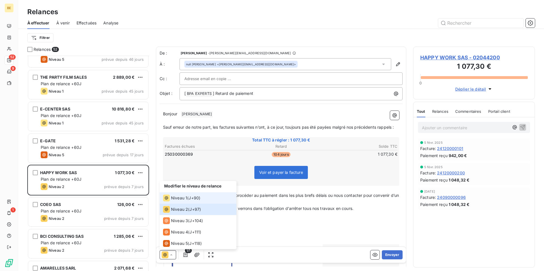
click at [187, 201] on div "Niveau 1 ( J+90 )" at bounding box center [181, 198] width 37 height 7
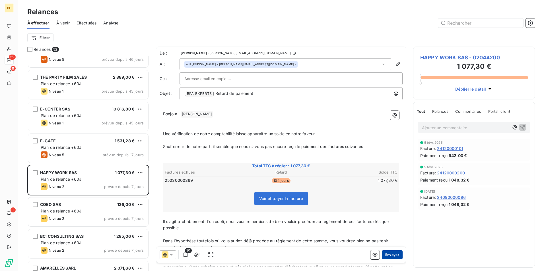
click at [386, 257] on button "Envoyer" at bounding box center [392, 254] width 21 height 9
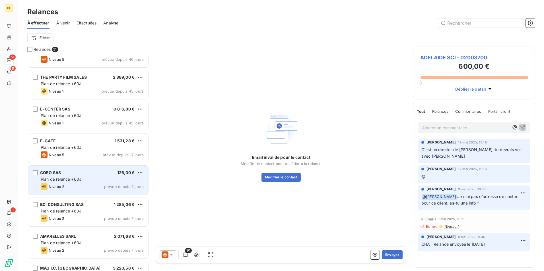
click at [64, 180] on span "Plan de relance +60J" at bounding box center [61, 179] width 41 height 5
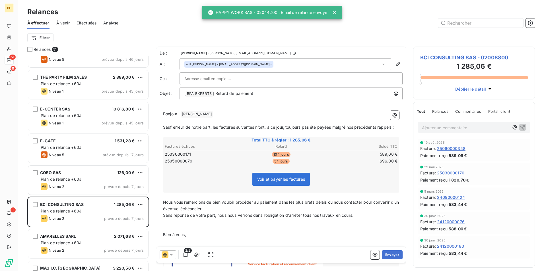
click at [164, 250] on div at bounding box center [168, 254] width 16 height 9
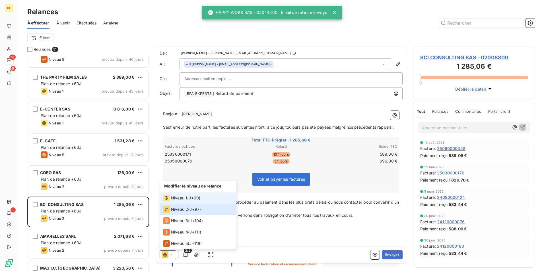
click at [181, 200] on span "Niveau 1" at bounding box center [179, 198] width 16 height 6
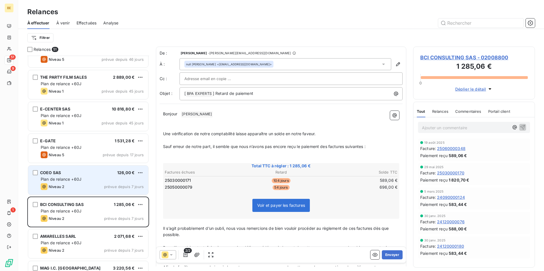
click at [76, 188] on div "Niveau 2 prévue depuis 7 jours" at bounding box center [92, 186] width 103 height 7
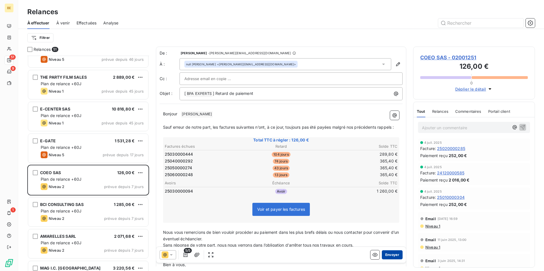
click at [386, 255] on button "Envoyer" at bounding box center [392, 254] width 21 height 9
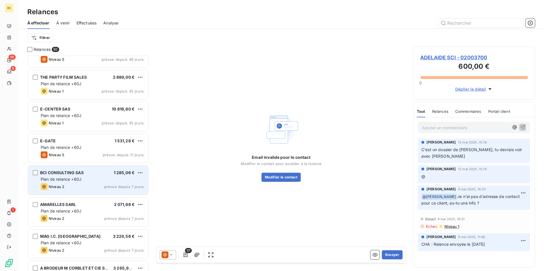
click at [87, 184] on div "Niveau 2 prévue depuis 7 jours" at bounding box center [92, 186] width 103 height 7
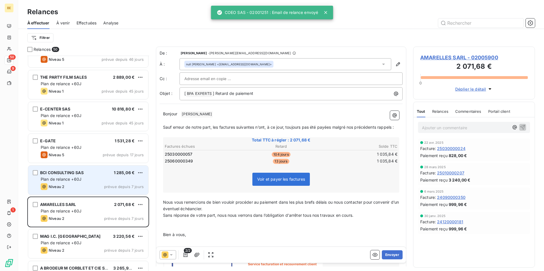
click at [68, 181] on span "Plan de relance +60J" at bounding box center [61, 179] width 41 height 5
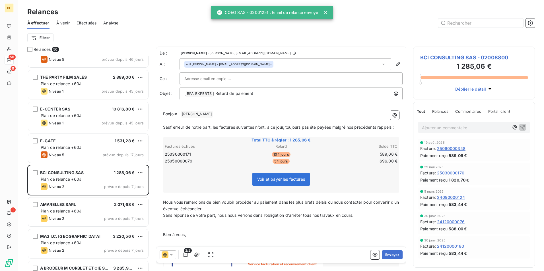
click at [169, 258] on div at bounding box center [168, 254] width 16 height 9
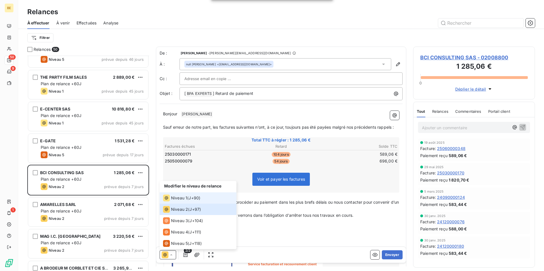
click at [187, 196] on span "Niveau 1" at bounding box center [179, 198] width 16 height 6
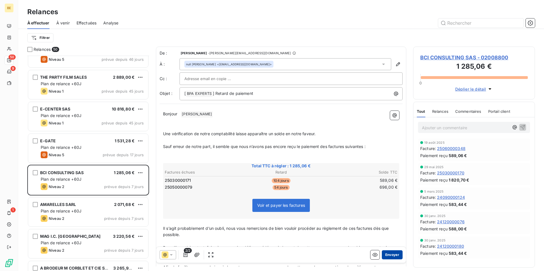
click at [382, 254] on button "Envoyer" at bounding box center [392, 254] width 21 height 9
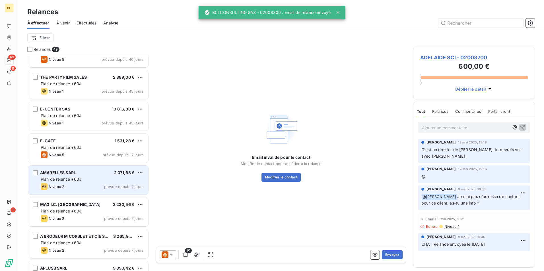
click at [69, 183] on div "AMARELLES SARL 2 071,68 € Plan de relance +60J Niveau 2 prévue depuis 7 jours" at bounding box center [88, 180] width 120 height 29
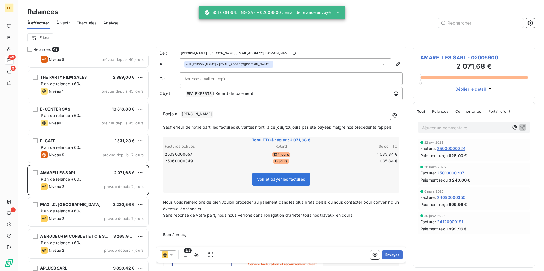
click at [175, 255] on div at bounding box center [168, 254] width 16 height 9
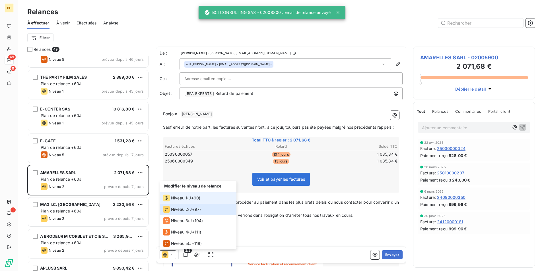
click at [183, 200] on span "Niveau 1" at bounding box center [179, 198] width 16 height 6
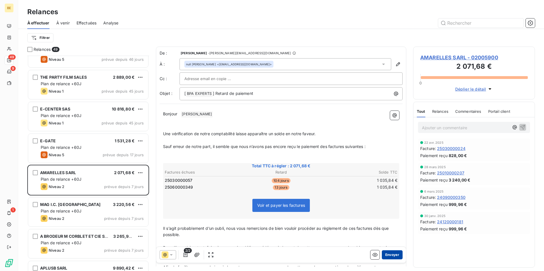
click at [387, 256] on button "Envoyer" at bounding box center [392, 254] width 21 height 9
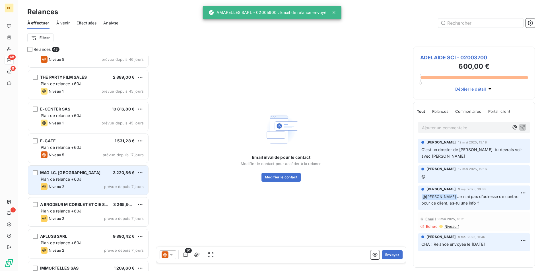
click at [74, 184] on div "Niveau 2 prévue depuis 7 jours" at bounding box center [92, 186] width 103 height 7
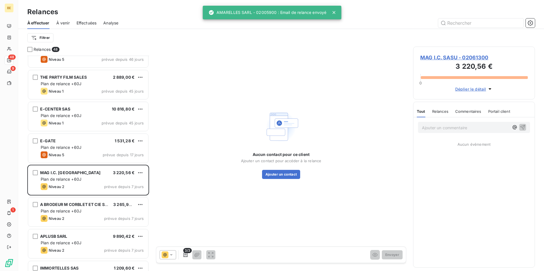
click at [172, 258] on div at bounding box center [168, 254] width 16 height 9
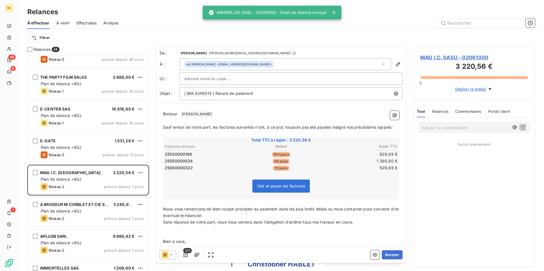
click at [181, 200] on div "Voir et payer les factures" at bounding box center [281, 187] width 234 height 24
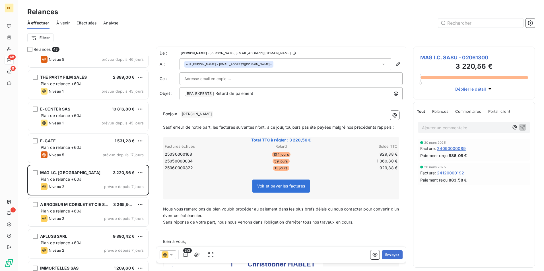
click at [163, 255] on icon at bounding box center [165, 255] width 7 height 7
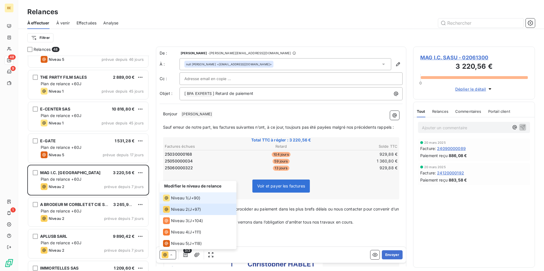
click at [180, 198] on span "Niveau 1" at bounding box center [179, 198] width 16 height 6
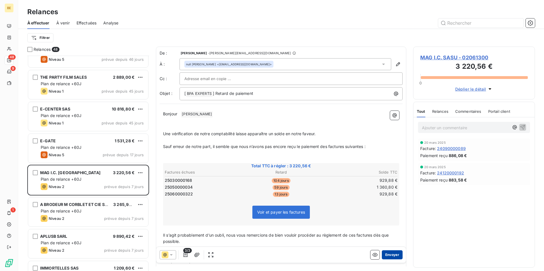
click at [384, 253] on button "Envoyer" at bounding box center [392, 254] width 21 height 9
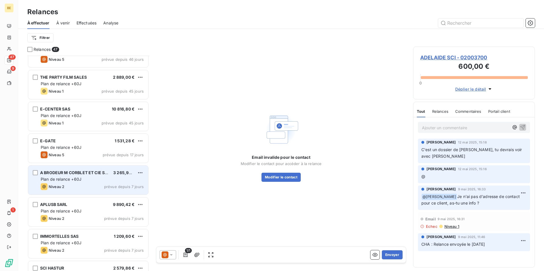
click at [82, 174] on span "A BRODEUR M CORBLET ET CIE SAS" at bounding box center [75, 172] width 70 height 5
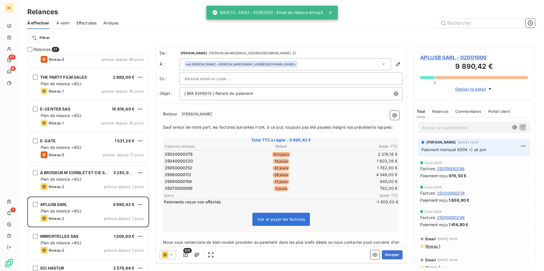
click at [169, 253] on icon at bounding box center [171, 255] width 6 height 6
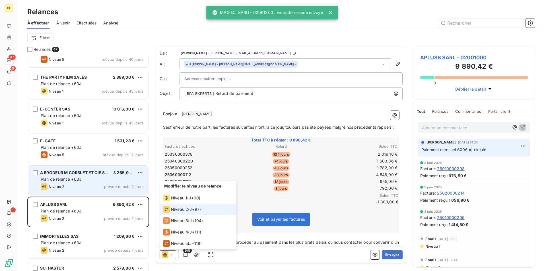
click at [71, 178] on span "Plan de relance +60J" at bounding box center [61, 179] width 41 height 5
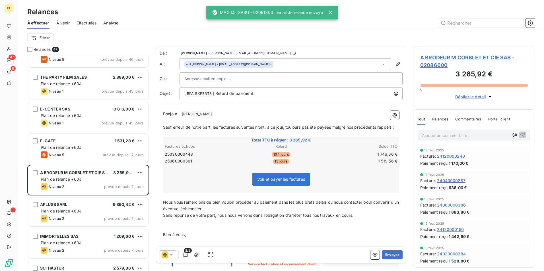
click at [169, 254] on icon at bounding box center [171, 255] width 6 height 6
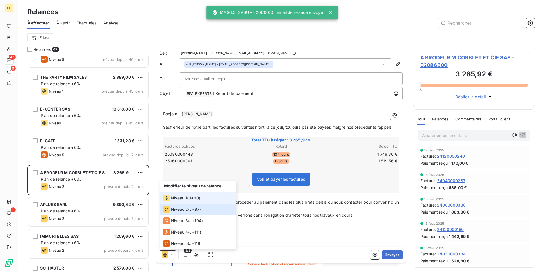
click at [185, 196] on span "Niveau 1" at bounding box center [179, 198] width 16 height 6
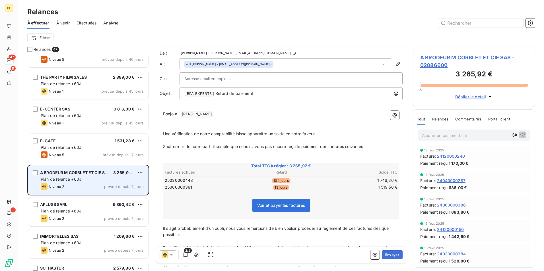
click at [104, 181] on div "Plan de relance +60J" at bounding box center [92, 180] width 103 height 6
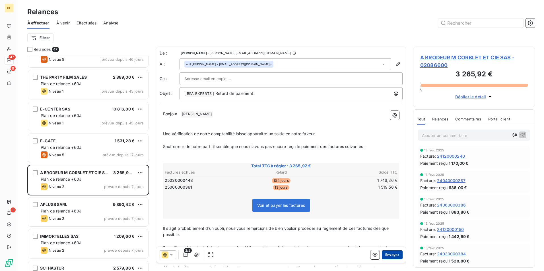
click at [388, 256] on button "Envoyer" at bounding box center [392, 254] width 21 height 9
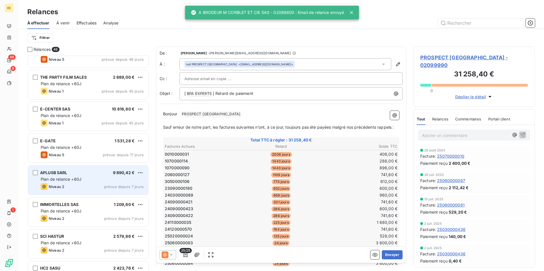
click at [69, 181] on span "Plan de relance +60J" at bounding box center [61, 179] width 41 height 5
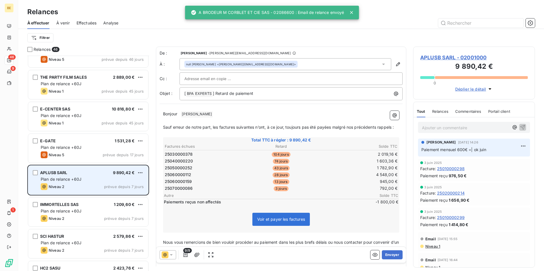
click at [94, 179] on div "Plan de relance +60J" at bounding box center [92, 180] width 103 height 6
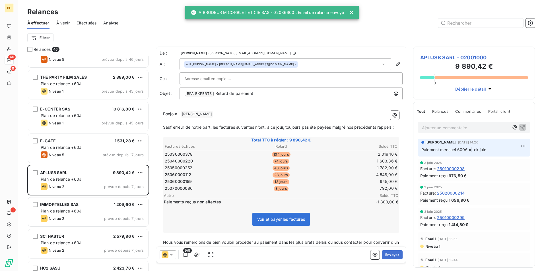
click at [168, 253] on icon at bounding box center [165, 255] width 7 height 7
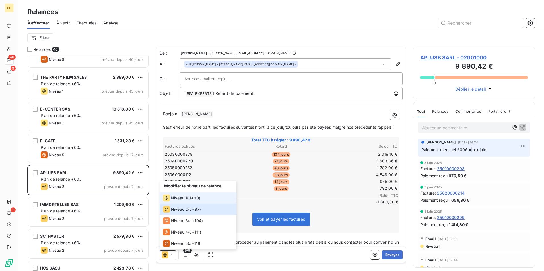
click at [196, 201] on div "Niveau 1 ( J+90 )" at bounding box center [181, 198] width 37 height 7
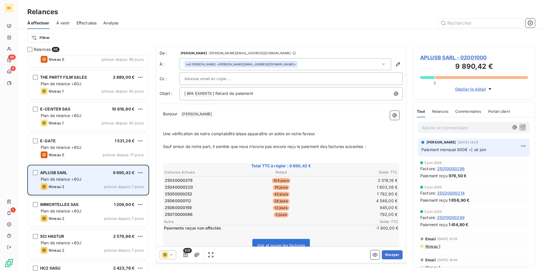
click at [96, 179] on div "Plan de relance +60J" at bounding box center [92, 180] width 103 height 6
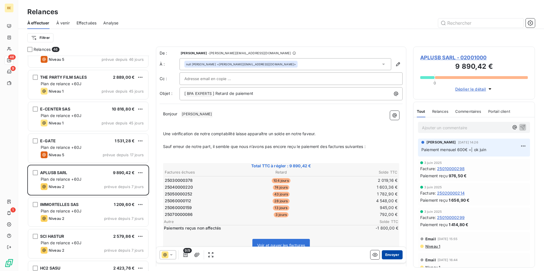
click at [385, 256] on button "Envoyer" at bounding box center [392, 254] width 21 height 9
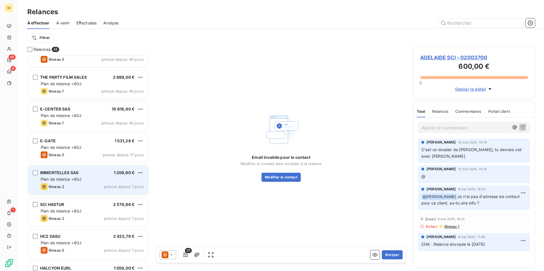
click at [75, 183] on div "IMMORTELLES SAS 1 209,60 € Plan de relance +60J Niveau 2 prévue depuis 7 jours" at bounding box center [88, 180] width 120 height 29
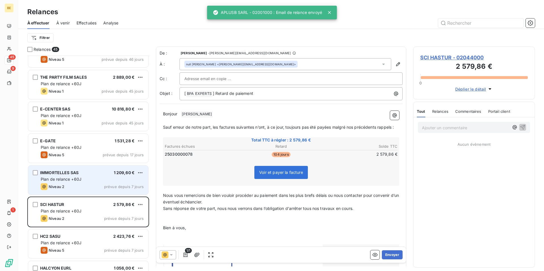
click at [73, 180] on span "Plan de relance +60J" at bounding box center [61, 179] width 41 height 5
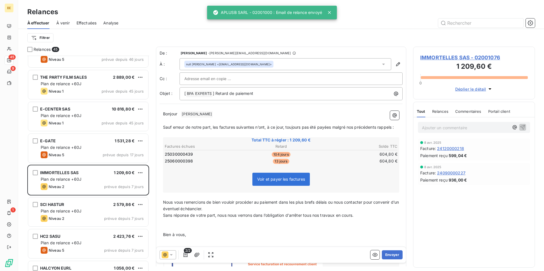
click at [165, 252] on icon at bounding box center [165, 255] width 7 height 7
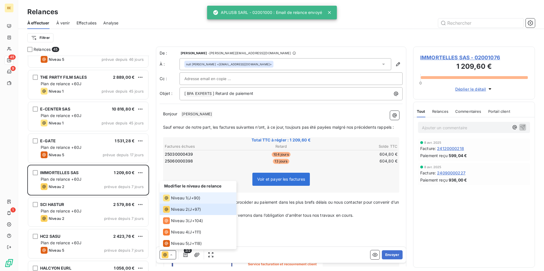
click at [179, 200] on span "Niveau 1" at bounding box center [179, 198] width 16 height 6
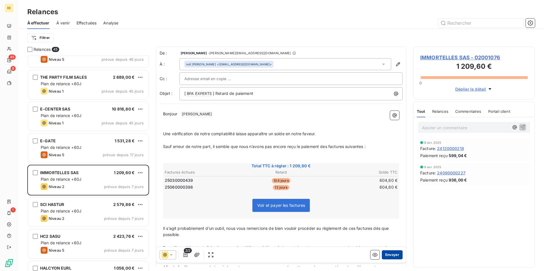
click at [391, 255] on button "Envoyer" at bounding box center [392, 254] width 21 height 9
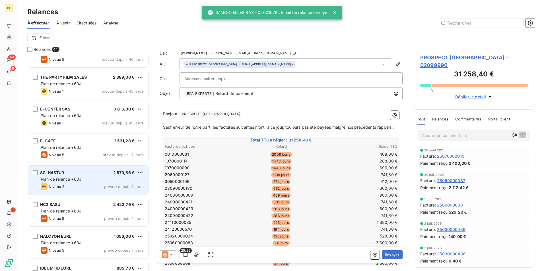
click at [84, 185] on div "Niveau 2 prévue depuis 7 jours" at bounding box center [92, 186] width 103 height 7
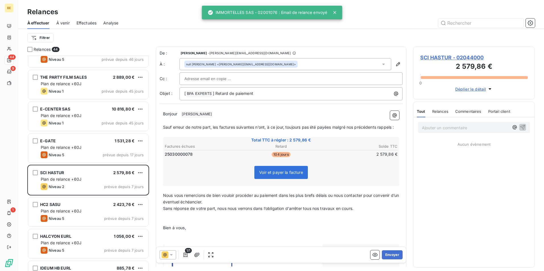
click at [171, 254] on icon at bounding box center [171, 255] width 6 height 6
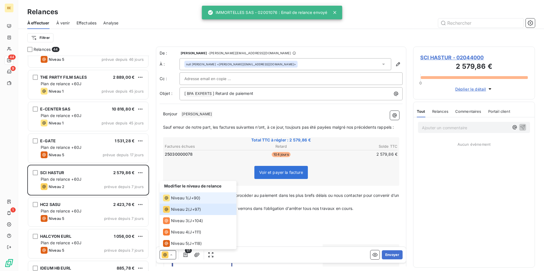
click at [187, 202] on li "Niveau 1 ( J+90 )" at bounding box center [198, 197] width 77 height 11
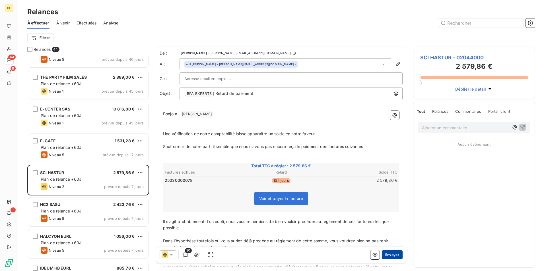
click at [388, 256] on button "Envoyer" at bounding box center [392, 254] width 21 height 9
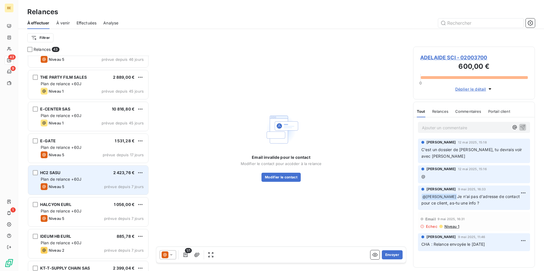
click at [95, 184] on div "Niveau 5 prévue depuis 7 jours" at bounding box center [92, 186] width 103 height 7
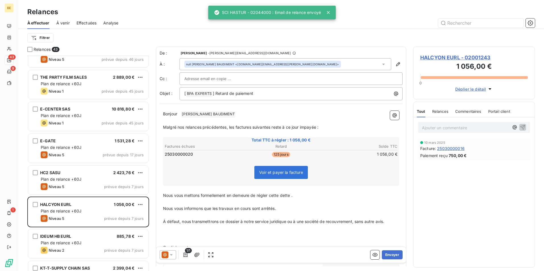
click at [167, 250] on div "1/1 Envoyer" at bounding box center [281, 255] width 250 height 16
click at [167, 254] on icon at bounding box center [165, 255] width 7 height 7
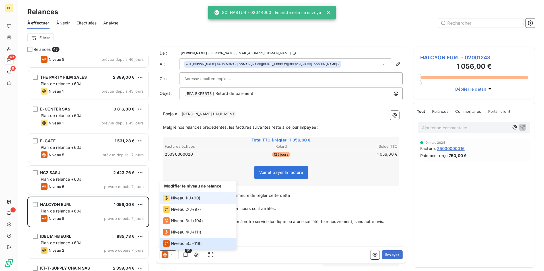
click at [182, 198] on span "Niveau 1" at bounding box center [179, 198] width 16 height 6
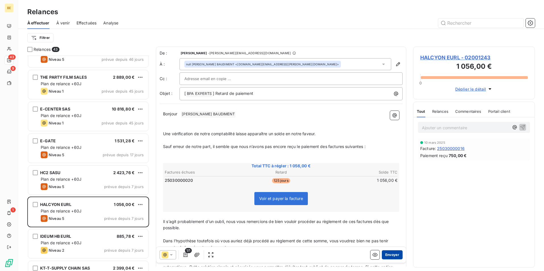
click at [390, 252] on button "Envoyer" at bounding box center [392, 254] width 21 height 9
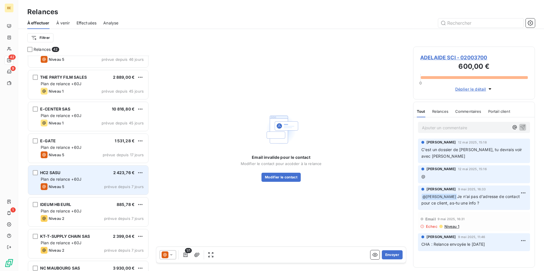
click at [84, 180] on div "Plan de relance +60J" at bounding box center [92, 180] width 103 height 6
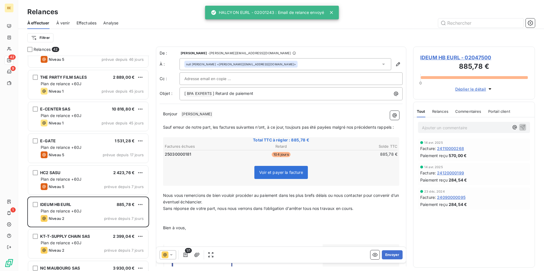
click at [170, 253] on icon at bounding box center [171, 255] width 6 height 6
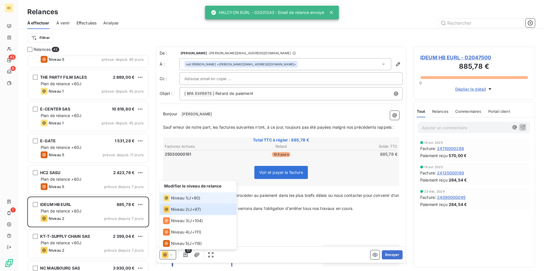
click at [177, 199] on span "Niveau 1" at bounding box center [179, 198] width 16 height 6
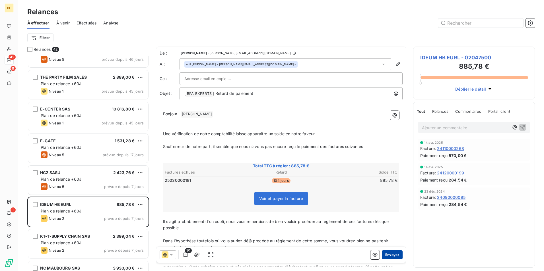
click at [389, 255] on button "Envoyer" at bounding box center [392, 254] width 21 height 9
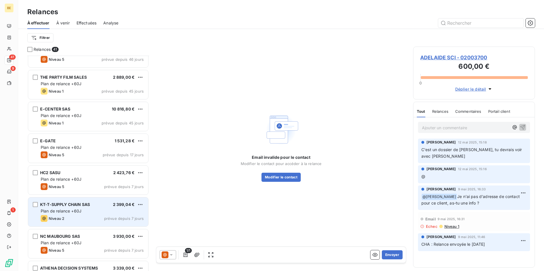
drag, startPoint x: 87, startPoint y: 210, endPoint x: 92, endPoint y: 211, distance: 5.0
click at [87, 210] on div "Plan de relance +60J" at bounding box center [92, 211] width 103 height 6
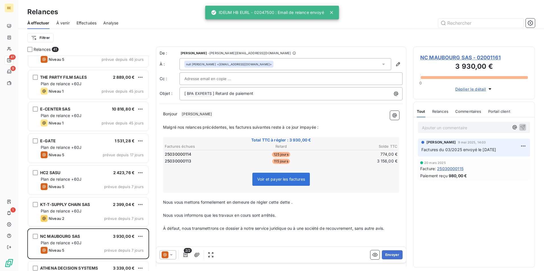
click at [171, 255] on icon at bounding box center [171, 254] width 3 height 1
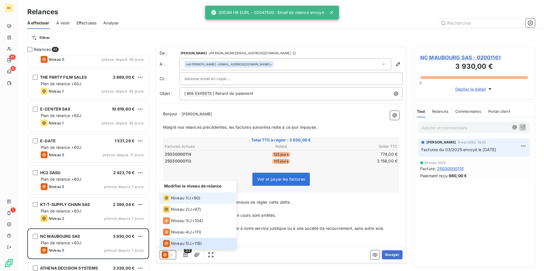
click at [172, 199] on span "Niveau 1" at bounding box center [179, 198] width 16 height 6
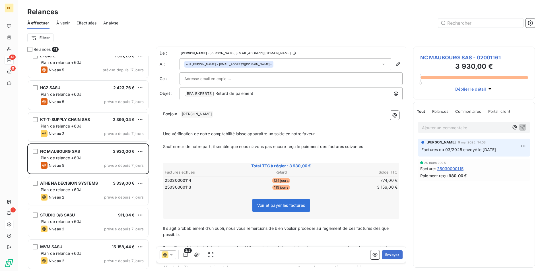
scroll to position [199, 0]
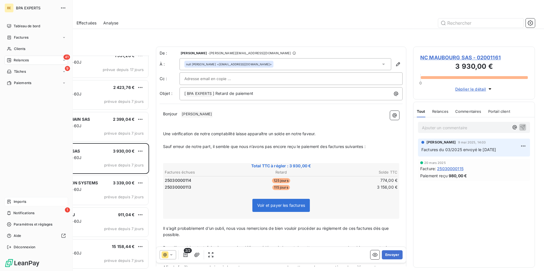
click at [20, 202] on span "Imports" at bounding box center [20, 201] width 13 height 5
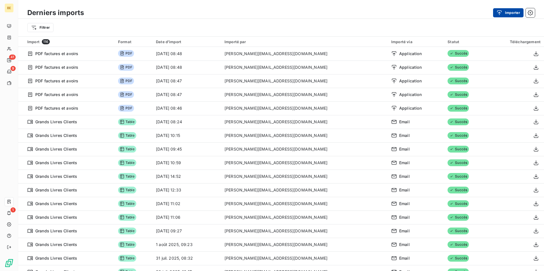
click at [509, 12] on button "Importer" at bounding box center [508, 12] width 30 height 9
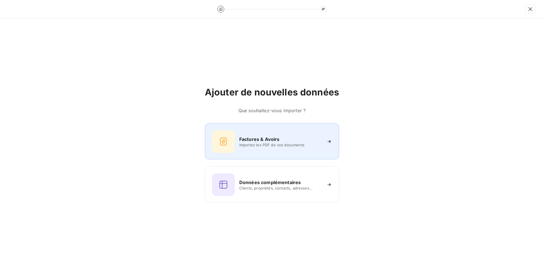
click at [227, 132] on div at bounding box center [223, 141] width 23 height 23
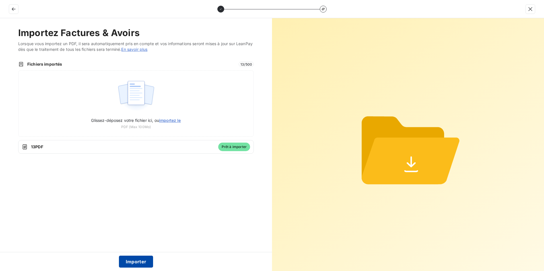
click at [146, 260] on button "Importer" at bounding box center [136, 262] width 34 height 12
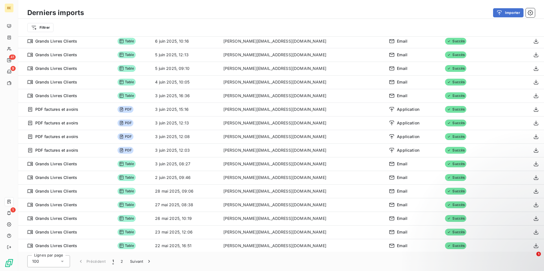
scroll to position [771, 0]
